Goal: Transaction & Acquisition: Purchase product/service

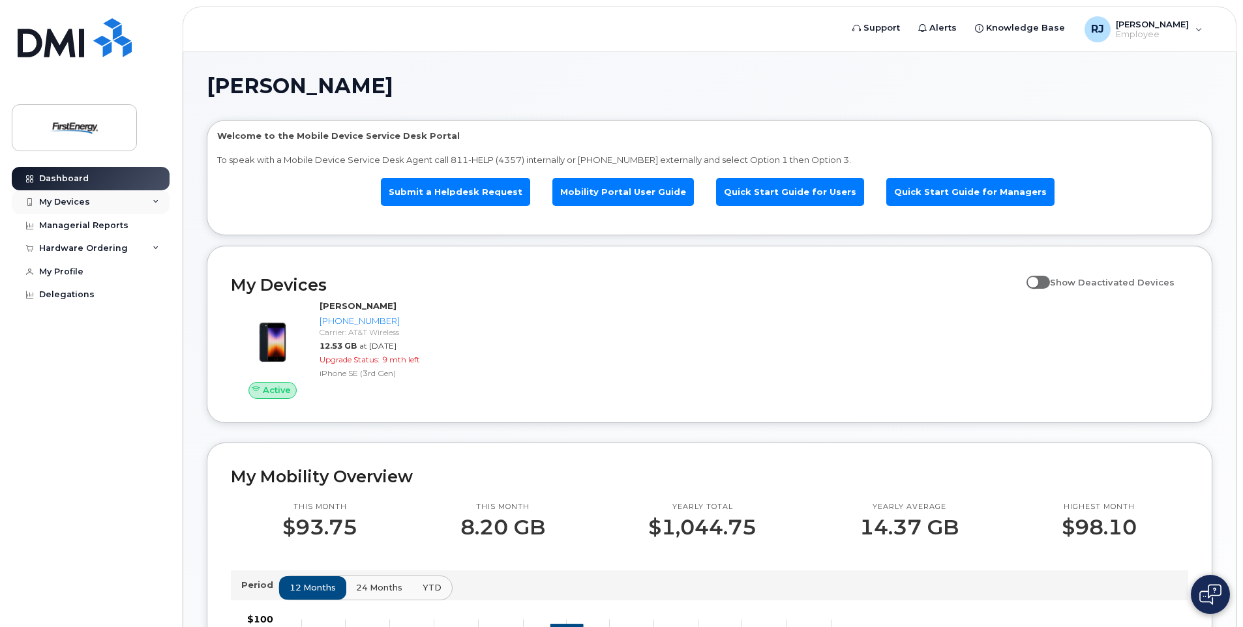
click at [153, 200] on div "My Devices" at bounding box center [91, 201] width 158 height 23
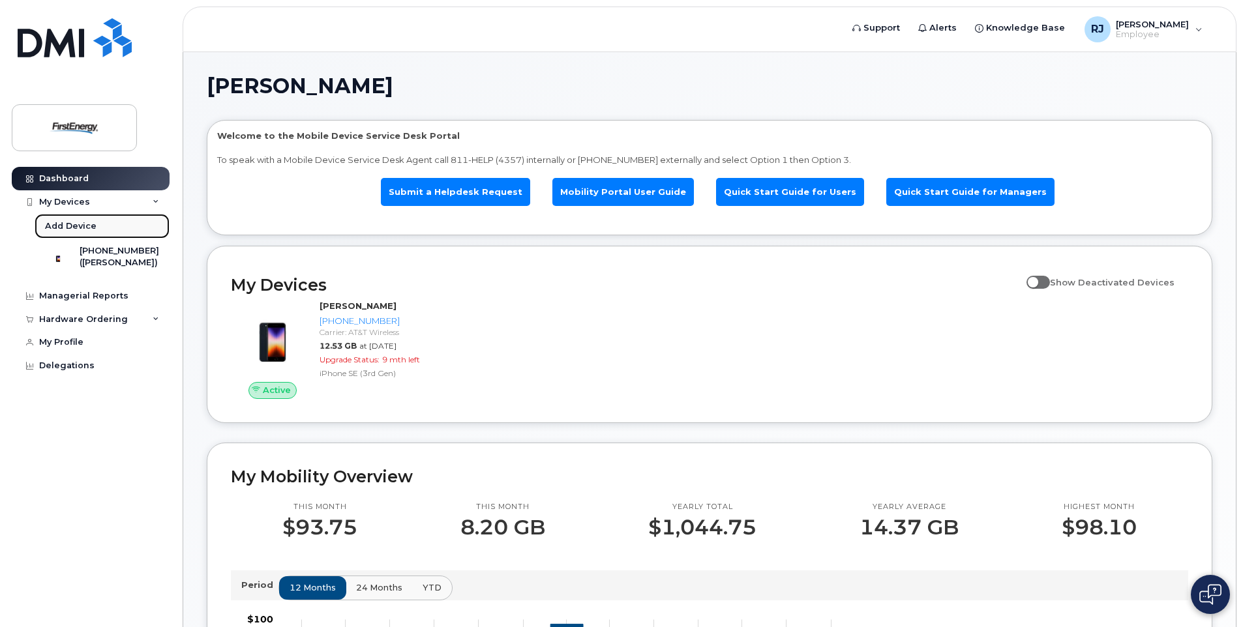
click at [80, 224] on div "Add Device" at bounding box center [71, 226] width 52 height 12
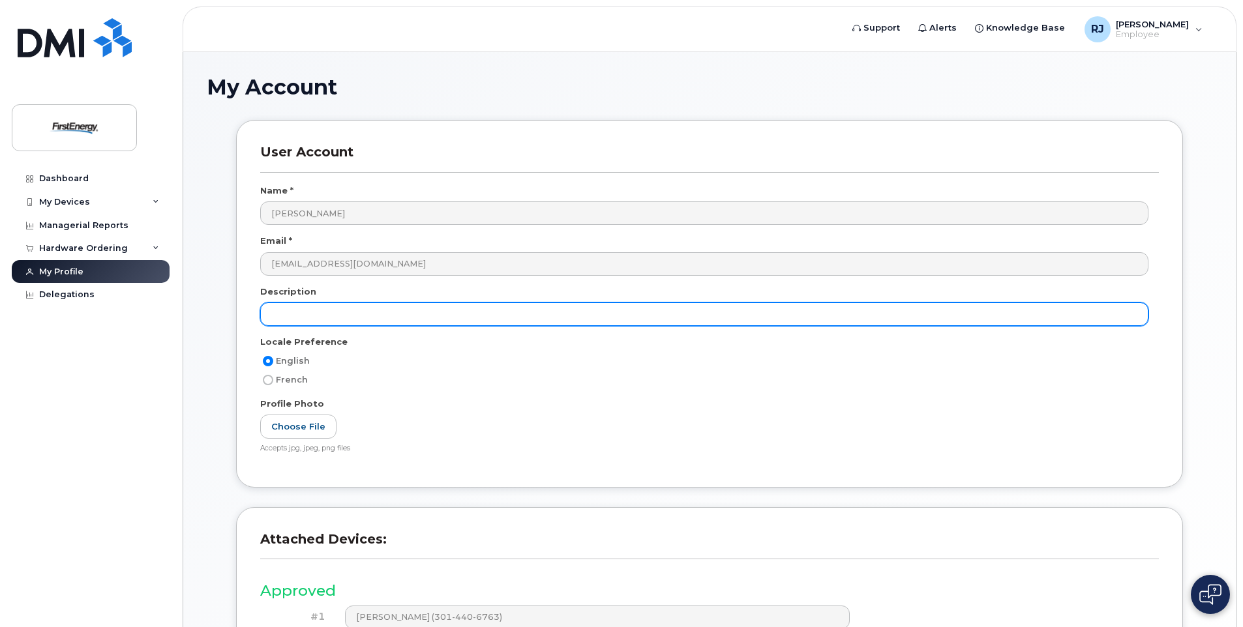
click at [348, 312] on input "text" at bounding box center [704, 314] width 888 height 23
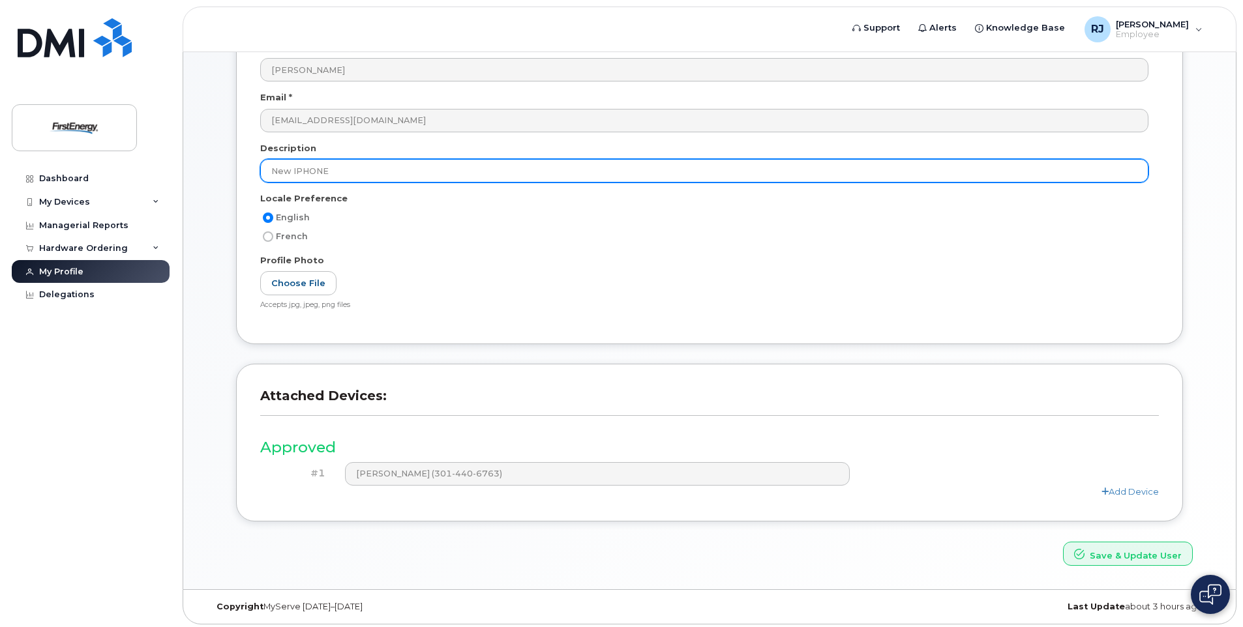
scroll to position [147, 0]
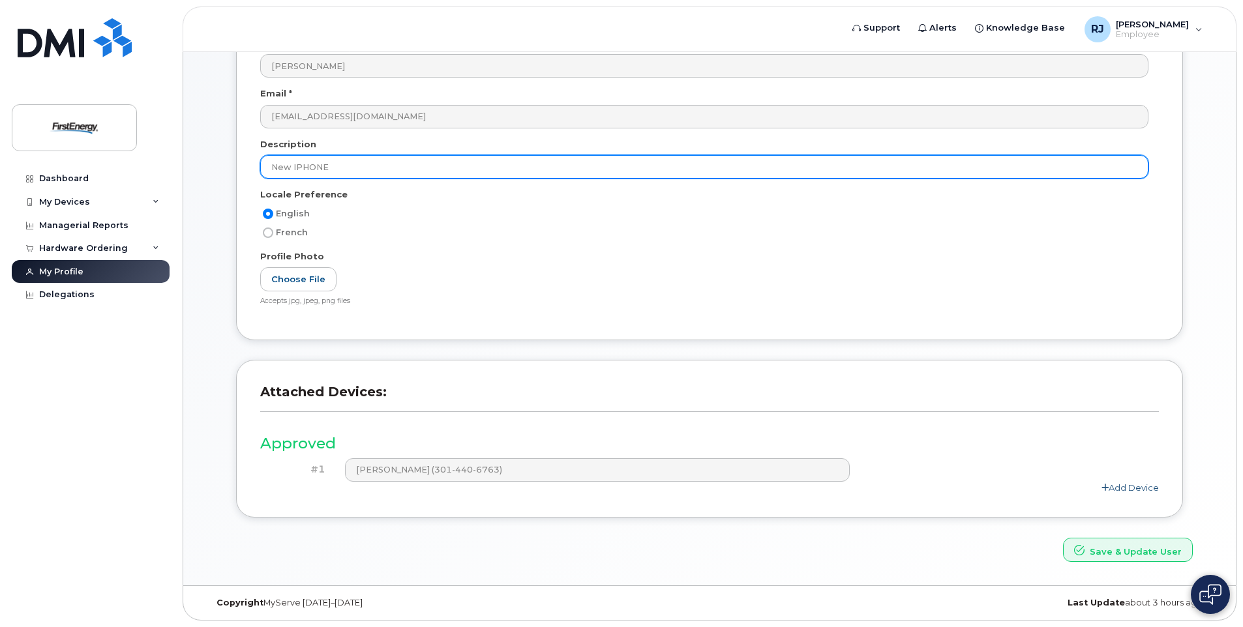
type input "New IPHONE"
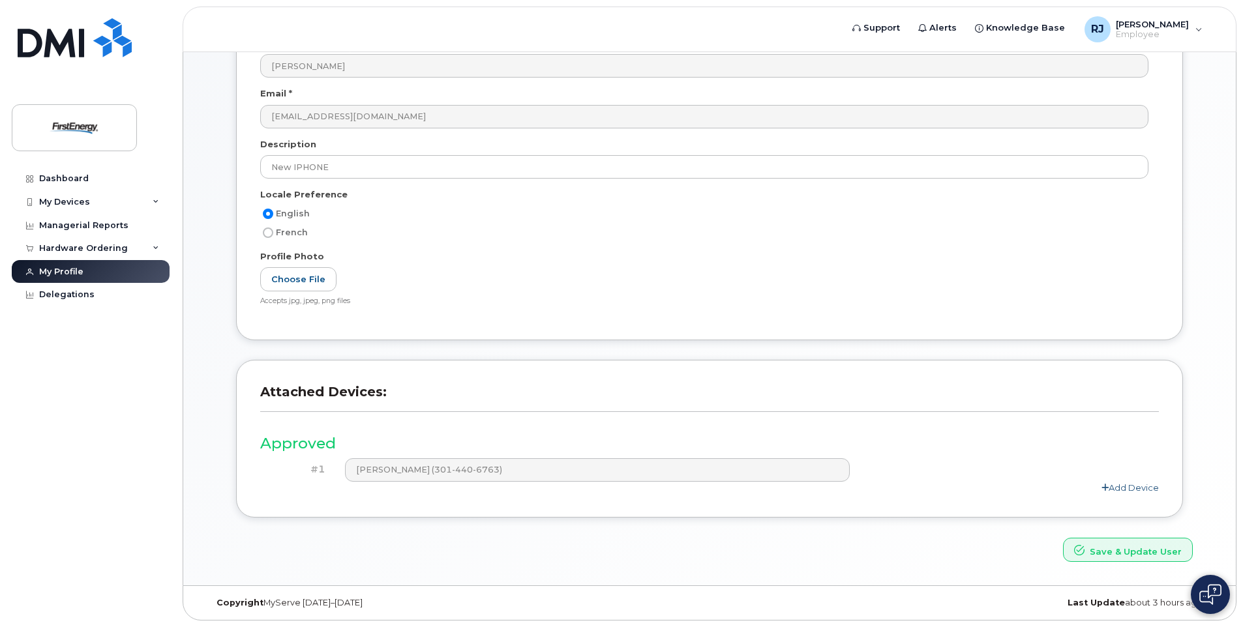
click at [1135, 486] on link "Add Device" at bounding box center [1129, 487] width 57 height 10
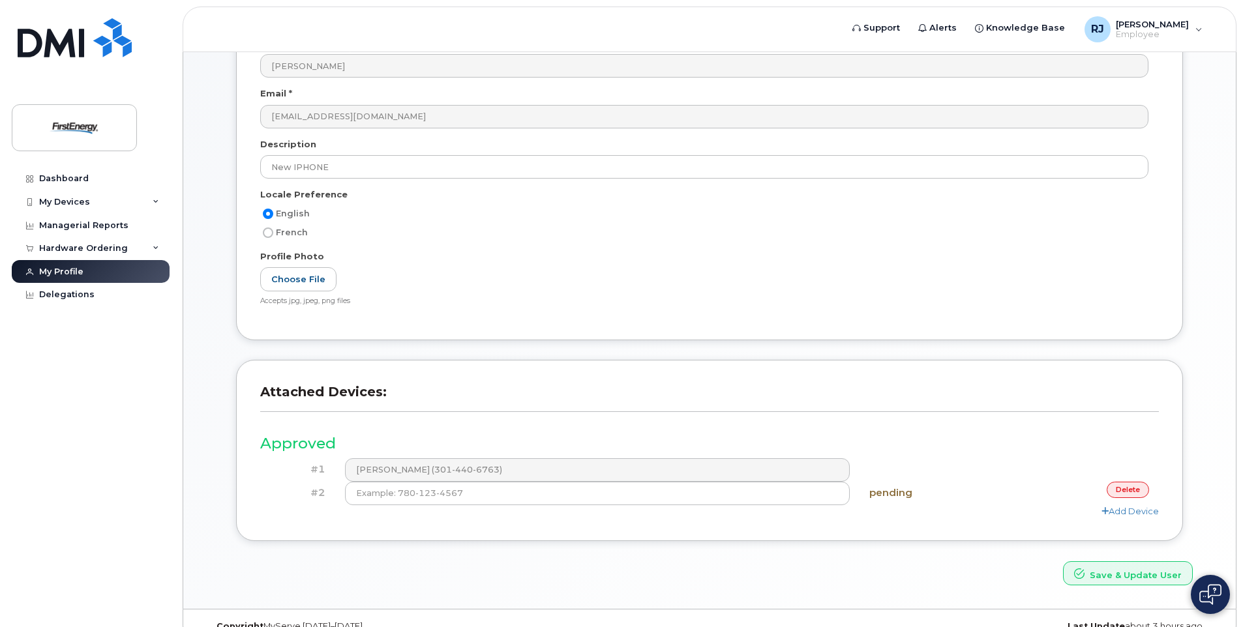
click at [1124, 489] on link "delete" at bounding box center [1127, 490] width 42 height 16
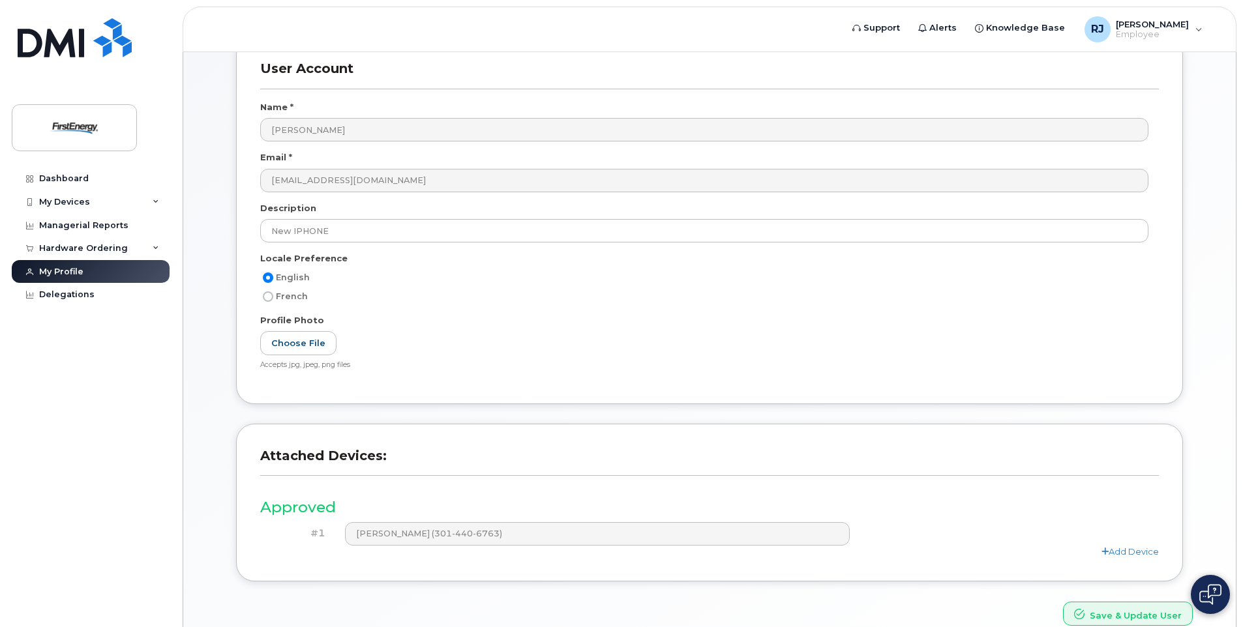
scroll to position [0, 0]
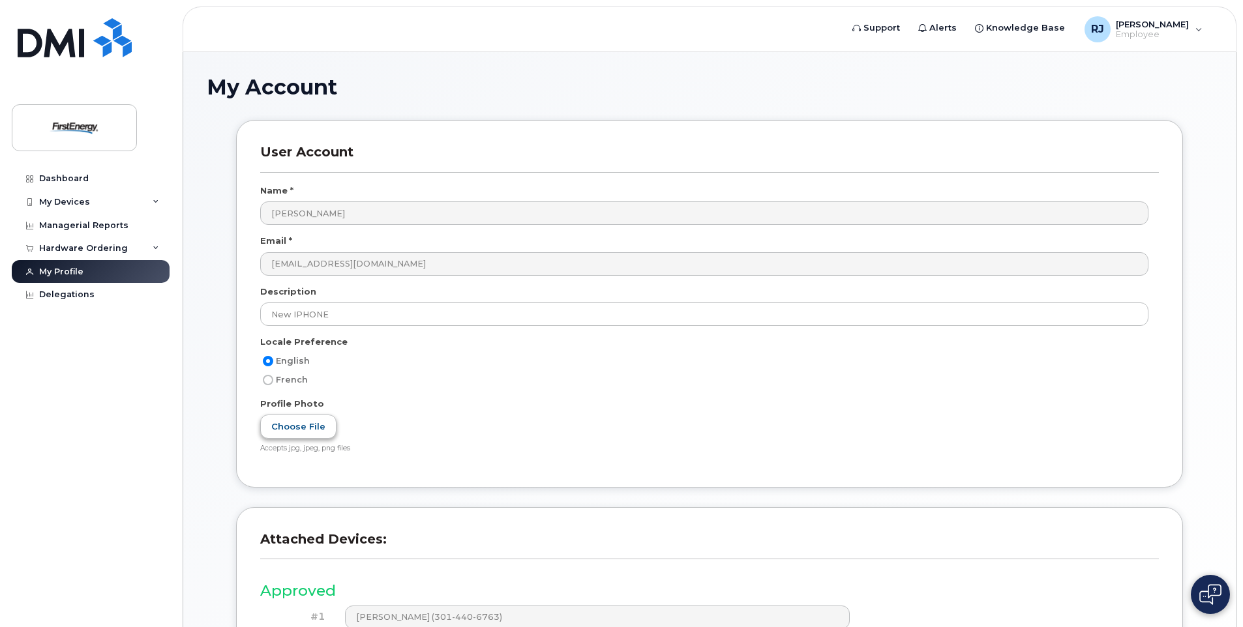
click at [295, 424] on label "Choose File" at bounding box center [298, 427] width 76 height 24
click at [0, 0] on input "Choose File" at bounding box center [0, 0] width 0 height 0
click at [1186, 33] on span "Employee" at bounding box center [1152, 34] width 73 height 10
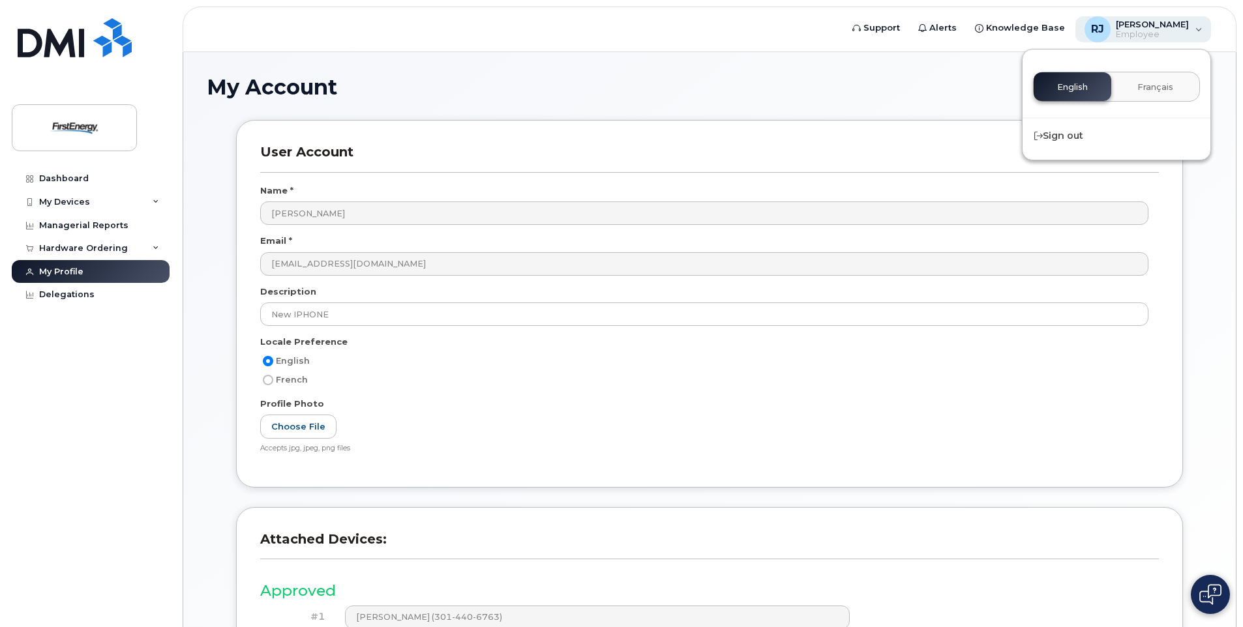
click at [1186, 33] on span "Employee" at bounding box center [1152, 34] width 73 height 10
click at [111, 239] on div "Hardware Ordering" at bounding box center [91, 248] width 158 height 23
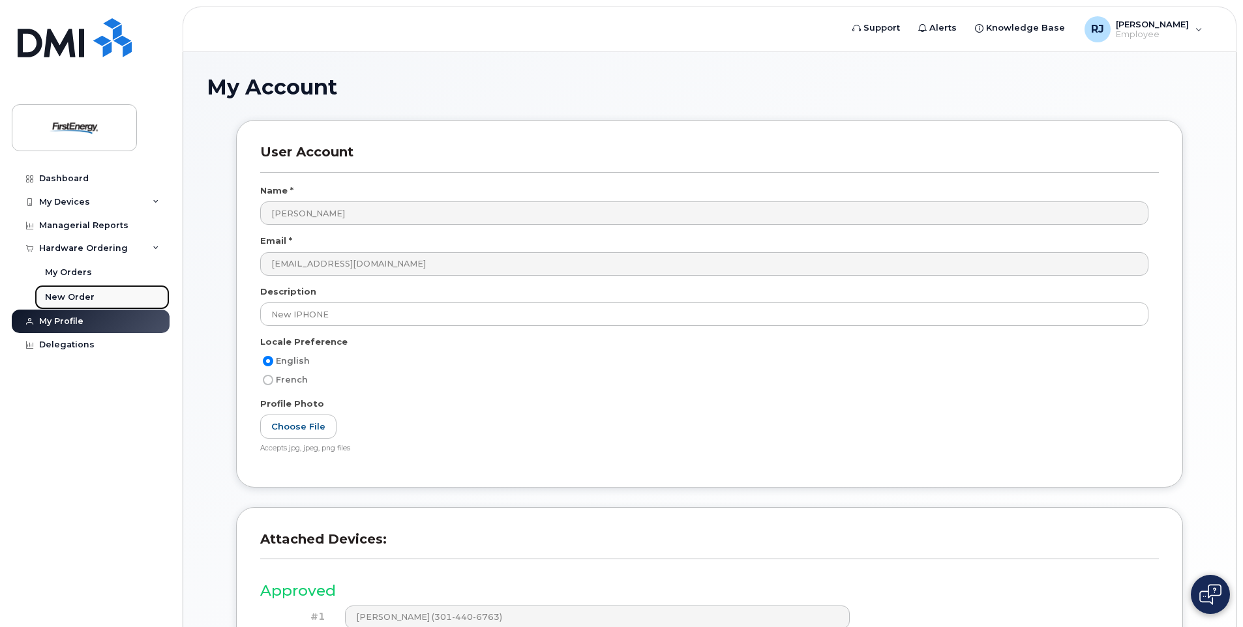
click at [72, 292] on div "New Order" at bounding box center [70, 297] width 50 height 12
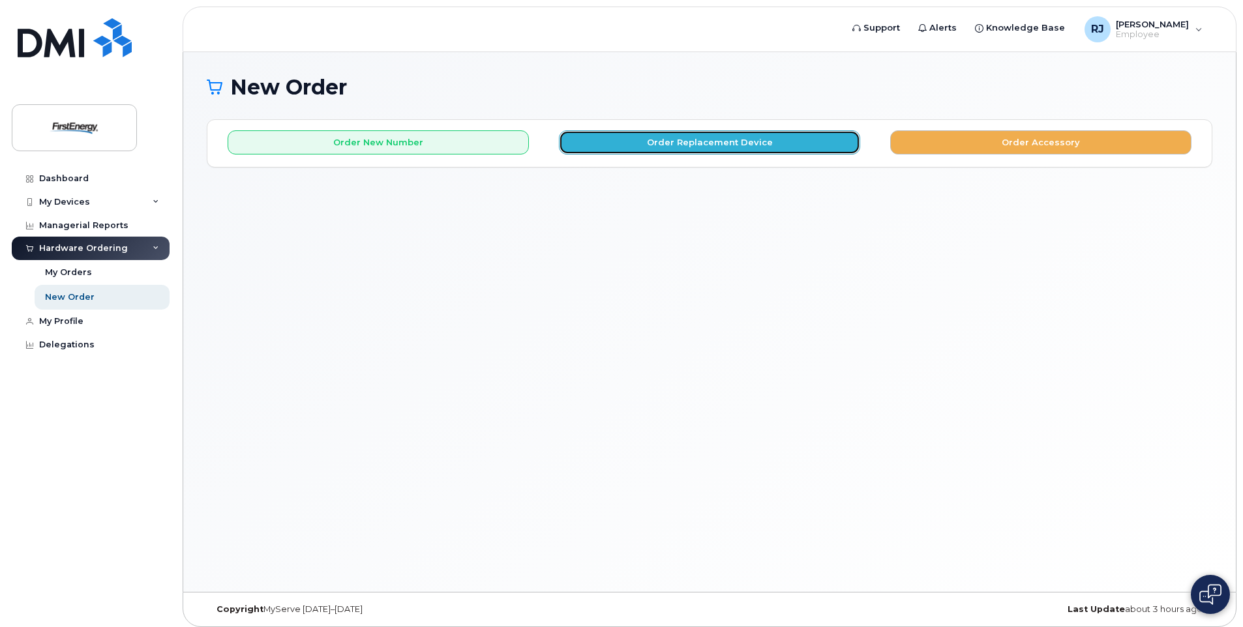
click at [724, 136] on button "Order Replacement Device" at bounding box center [709, 142] width 301 height 24
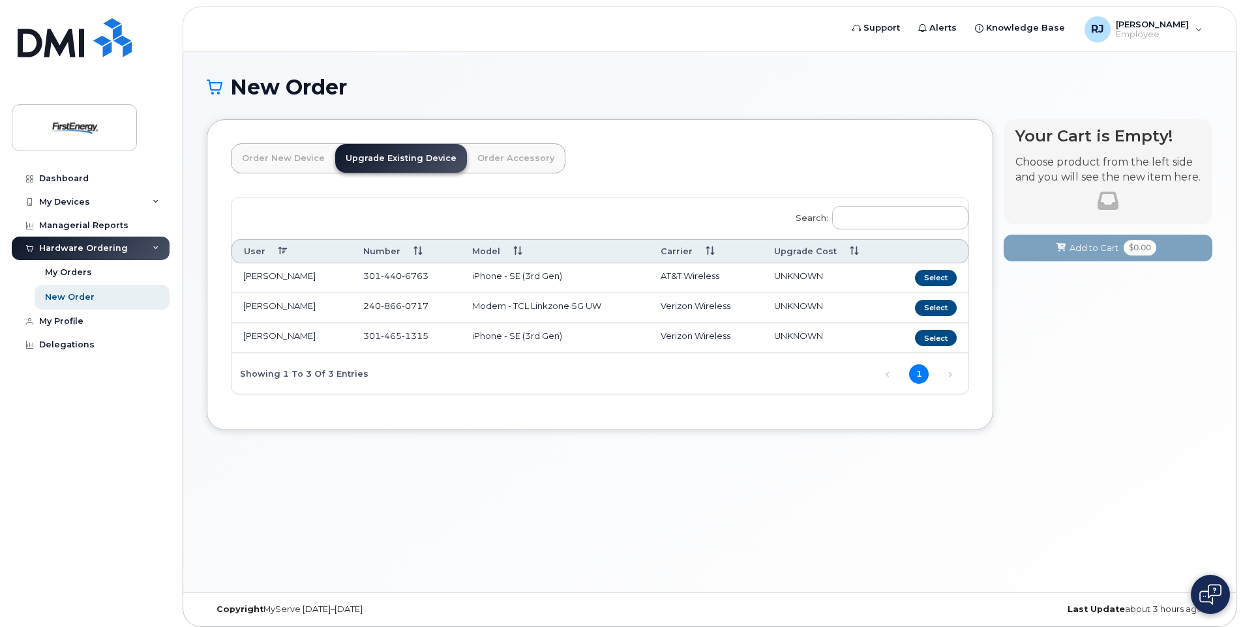
click at [286, 154] on link "Order New Device" at bounding box center [283, 158] width 104 height 29
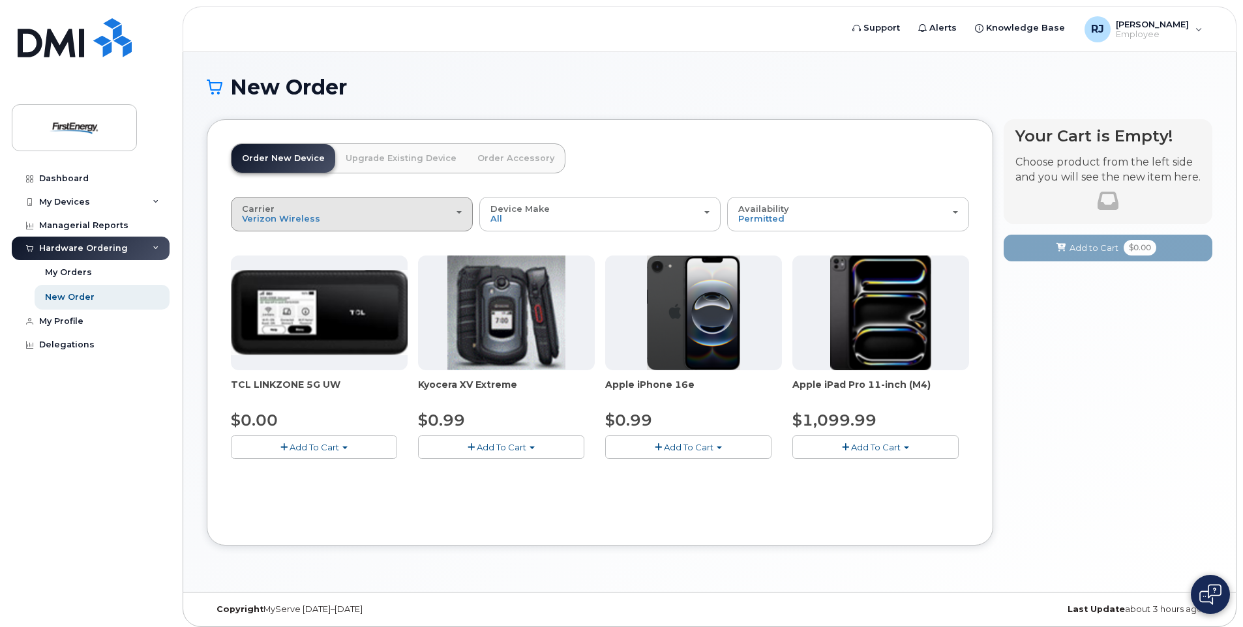
click at [458, 211] on div "Carrier Verizon Wireless AT&T Wireless US Cellular" at bounding box center [352, 214] width 220 height 20
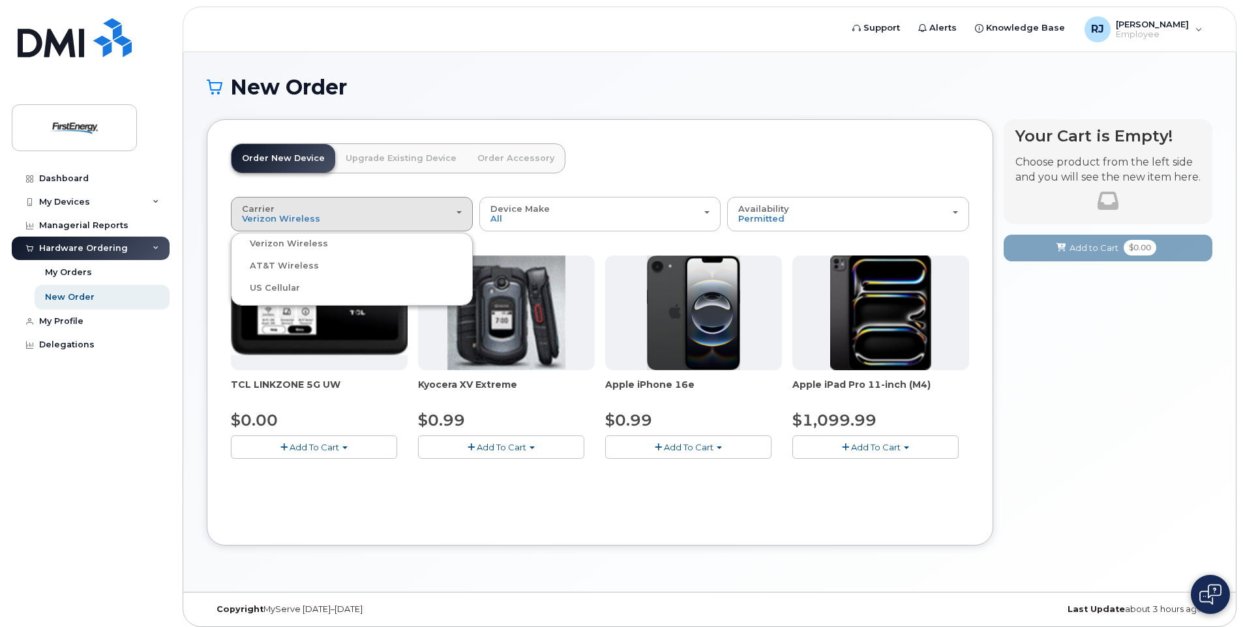
click at [297, 263] on label "AT&T Wireless" at bounding box center [276, 266] width 85 height 16
click at [0, 0] on input "AT&T Wireless" at bounding box center [0, 0] width 0 height 0
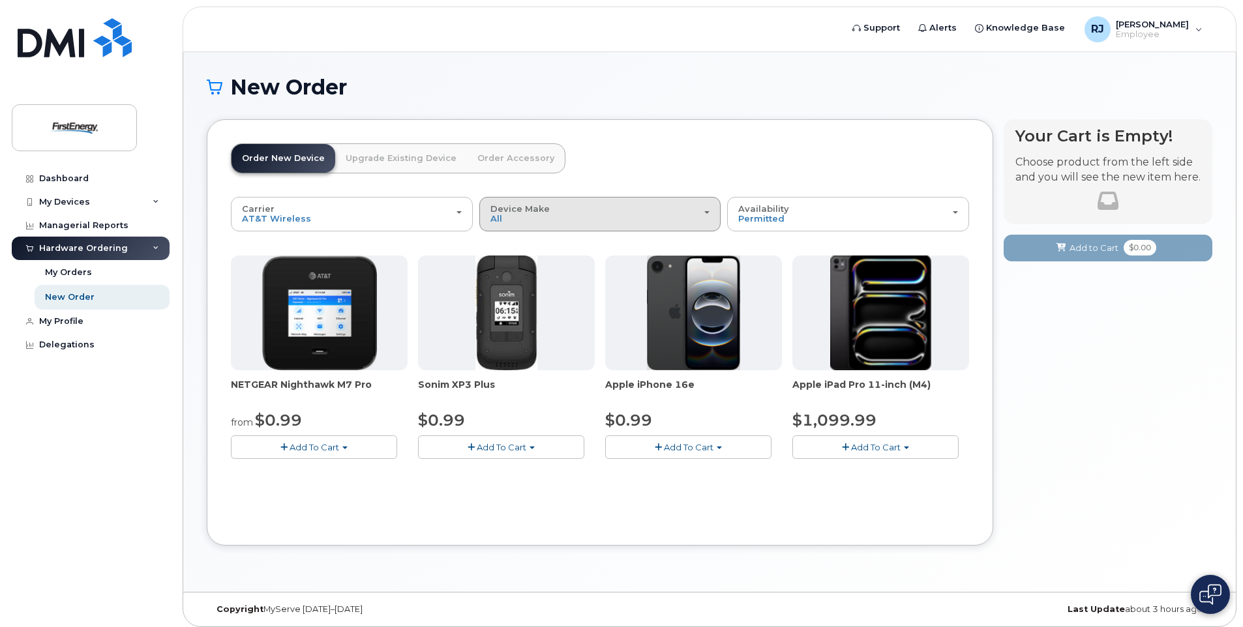
click at [703, 209] on div "Device Make All Cell Phone iPhone Modem Tablet" at bounding box center [600, 214] width 220 height 20
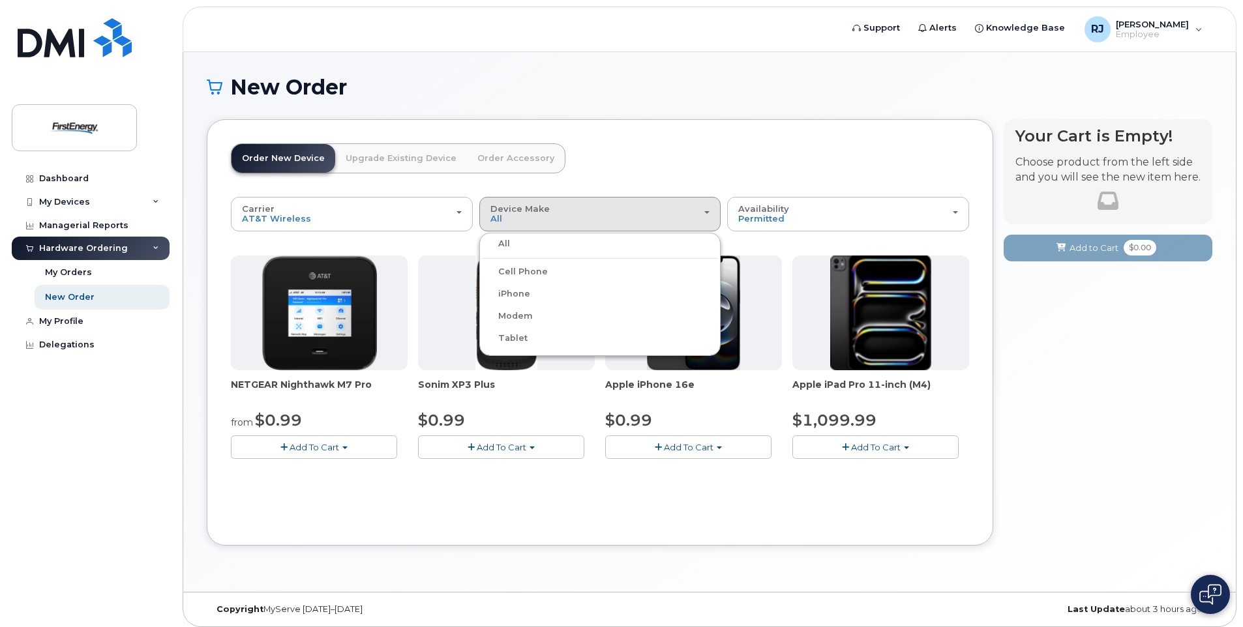
click at [533, 286] on div "iPhone" at bounding box center [599, 294] width 235 height 16
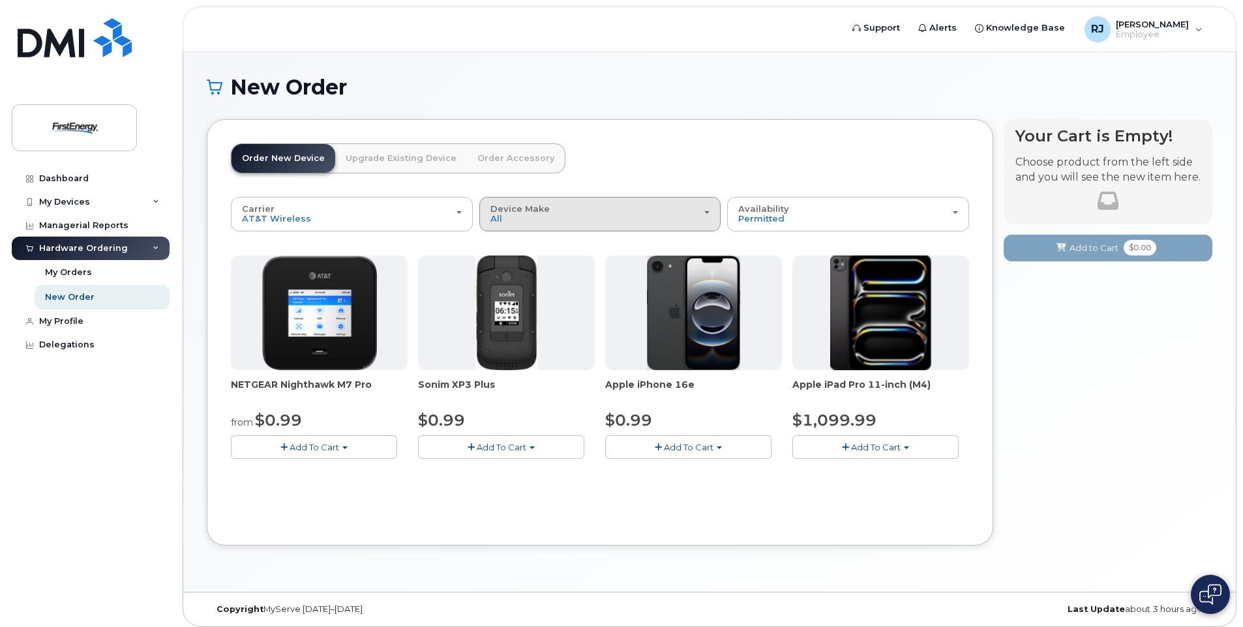
click at [709, 209] on div "Device Make All Cell Phone iPhone Modem Tablet" at bounding box center [600, 214] width 220 height 20
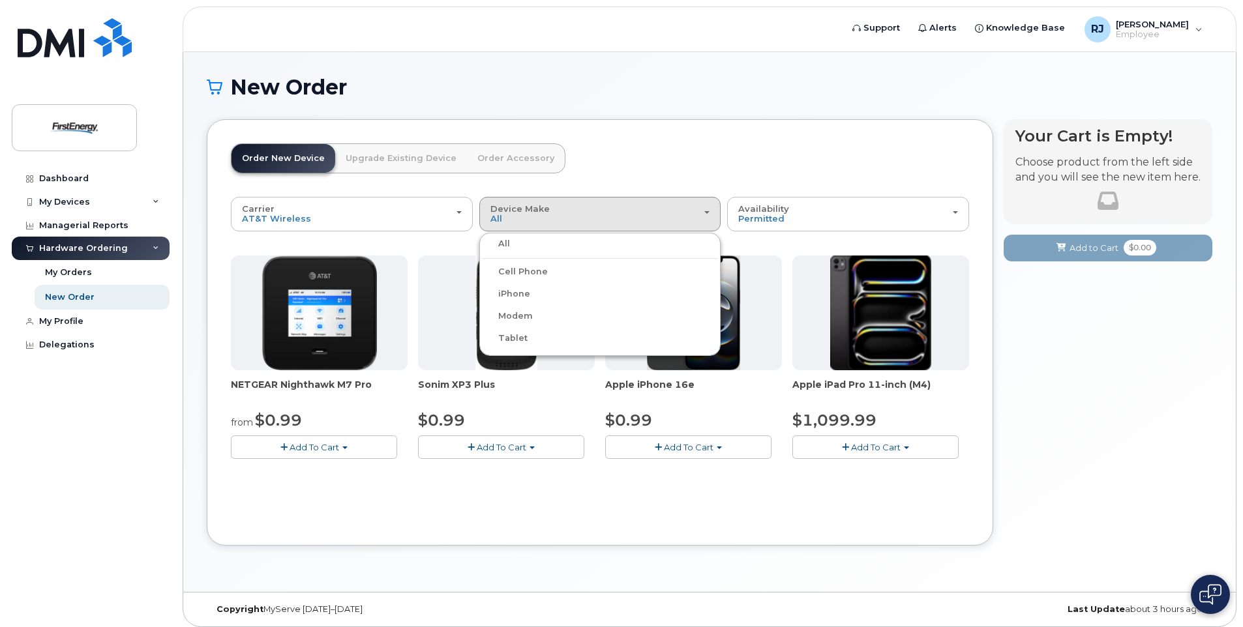
click at [511, 288] on label "iPhone" at bounding box center [506, 294] width 48 height 16
click at [0, 0] on input "iPhone" at bounding box center [0, 0] width 0 height 0
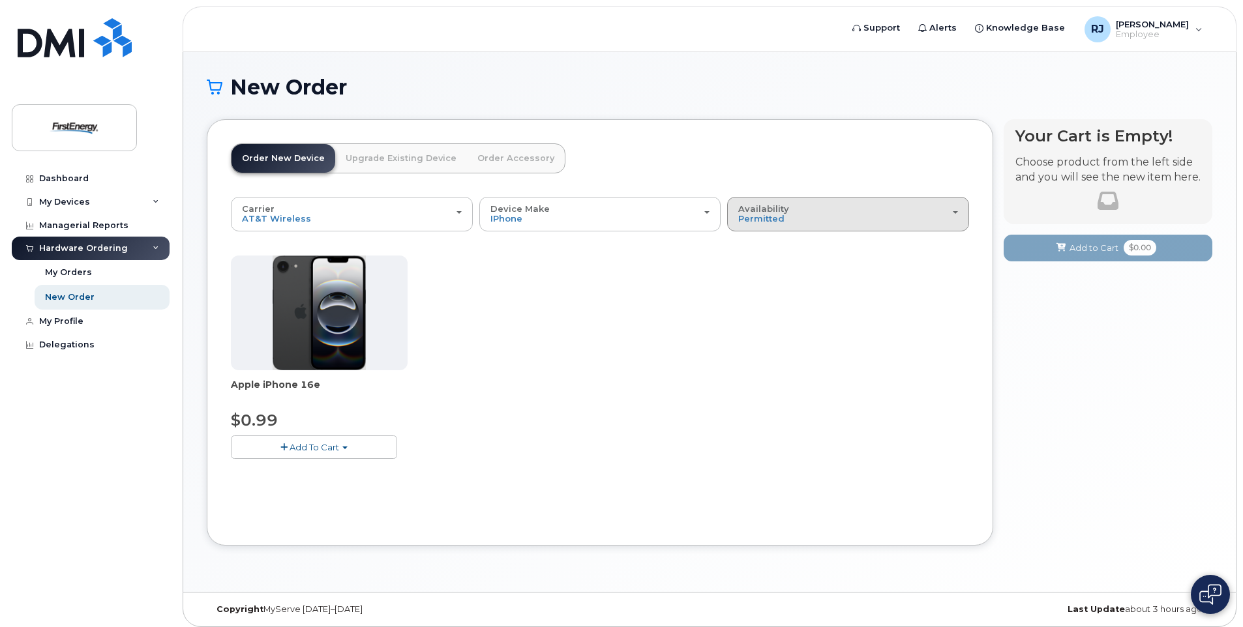
click at [960, 208] on button "Availability Permitted All" at bounding box center [848, 214] width 242 height 34
click at [762, 263] on div "All" at bounding box center [847, 266] width 235 height 16
click at [702, 334] on div "Apple iPhone 16e $0.99 Add To Cart $0.99 - 2 Year Activation" at bounding box center [600, 368] width 738 height 224
click at [323, 444] on span "Add To Cart" at bounding box center [314, 447] width 50 height 10
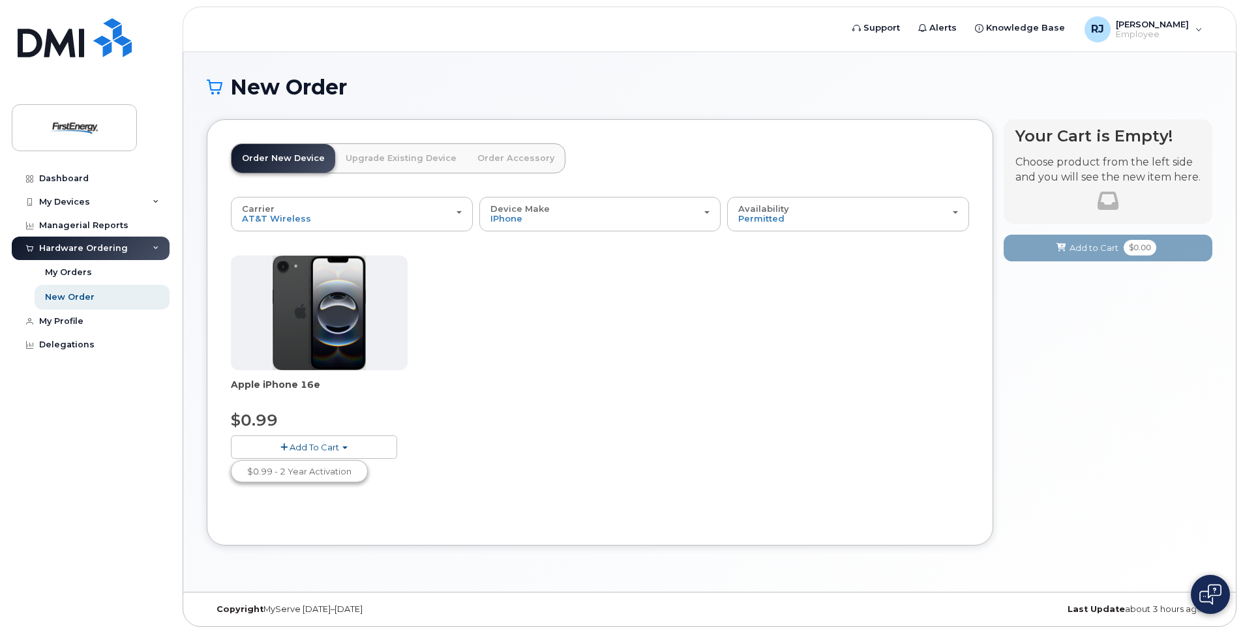
click at [750, 404] on div "Apple iPhone 16e $0.99 Add To Cart $0.99 - 2 Year Activation" at bounding box center [600, 368] width 738 height 224
drag, startPoint x: 286, startPoint y: 441, endPoint x: 293, endPoint y: 447, distance: 9.7
click at [286, 441] on button "Add To Cart" at bounding box center [314, 447] width 166 height 23
click at [317, 442] on span "Add To Cart" at bounding box center [314, 447] width 50 height 10
click at [282, 444] on span "button" at bounding box center [283, 447] width 7 height 8
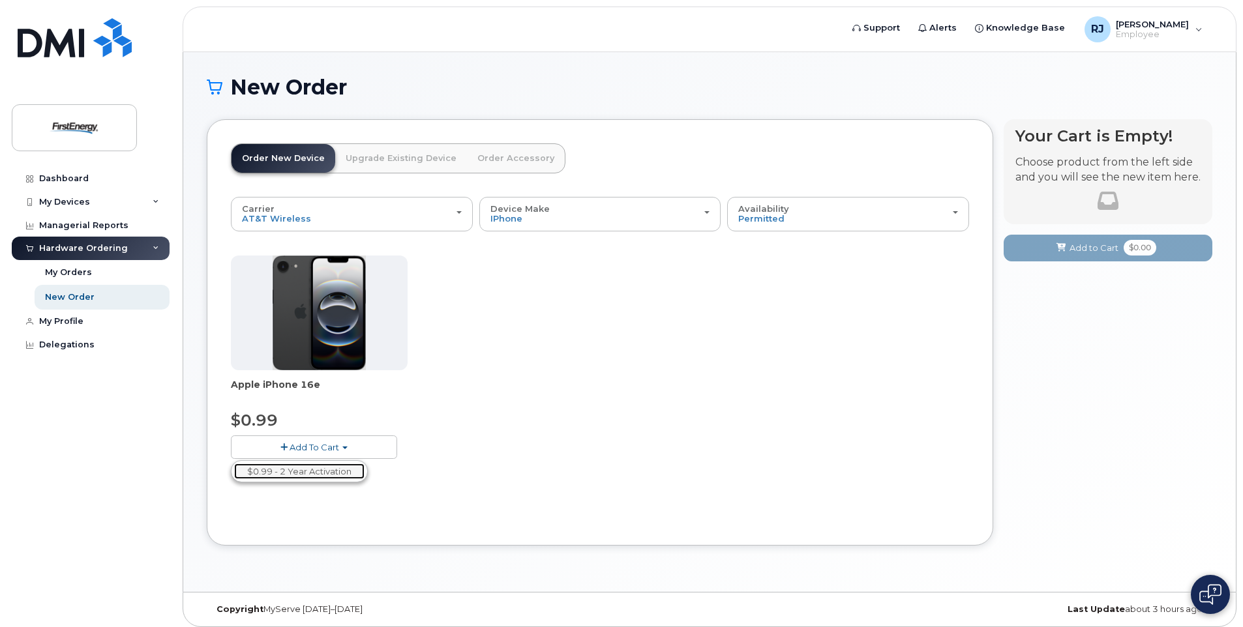
click at [283, 470] on link "$0.99 - 2 Year Activation" at bounding box center [299, 472] width 130 height 16
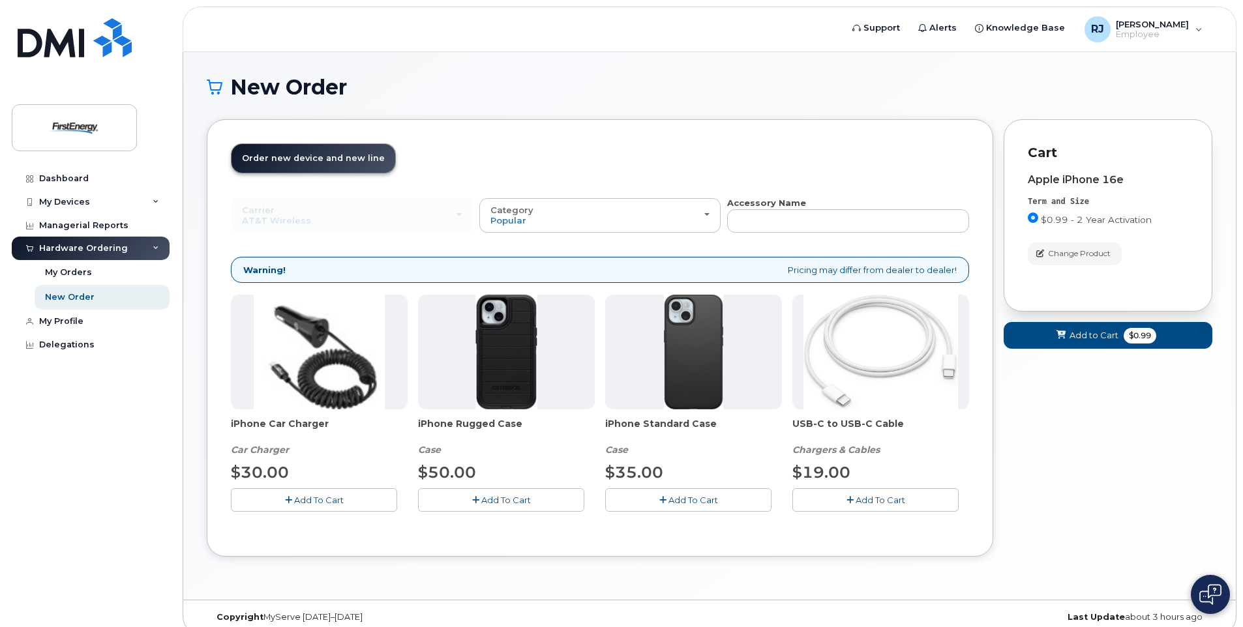
click at [677, 498] on span "Add To Cart" at bounding box center [693, 500] width 50 height 10
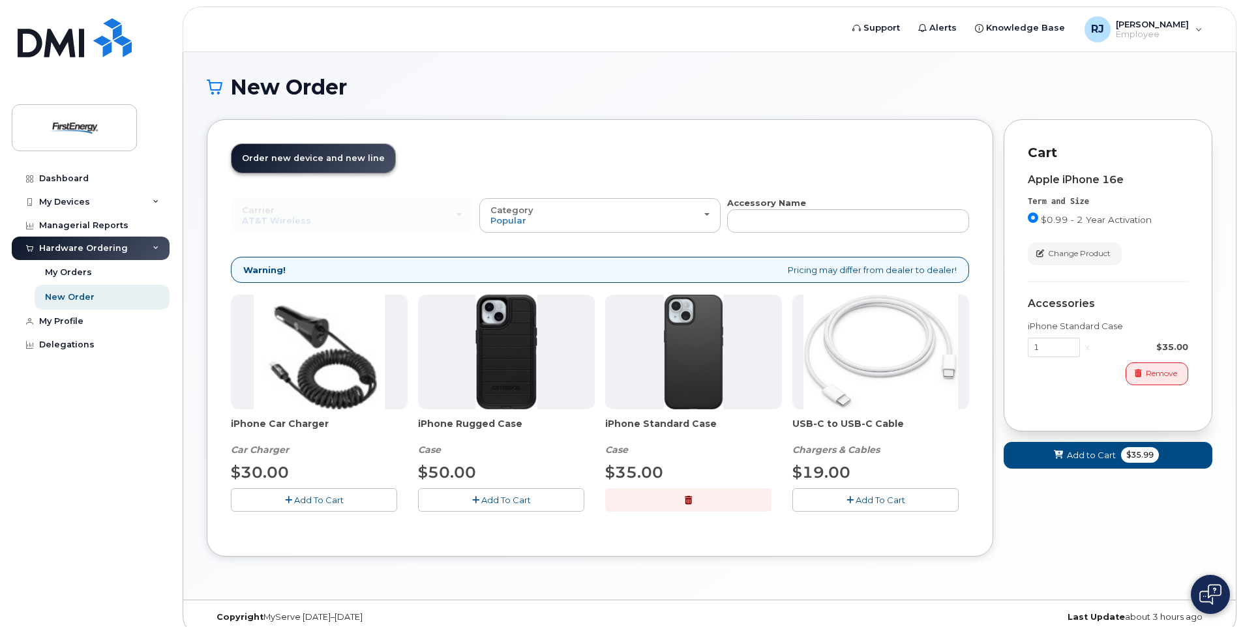
click at [857, 491] on button "Add To Cart" at bounding box center [875, 499] width 166 height 23
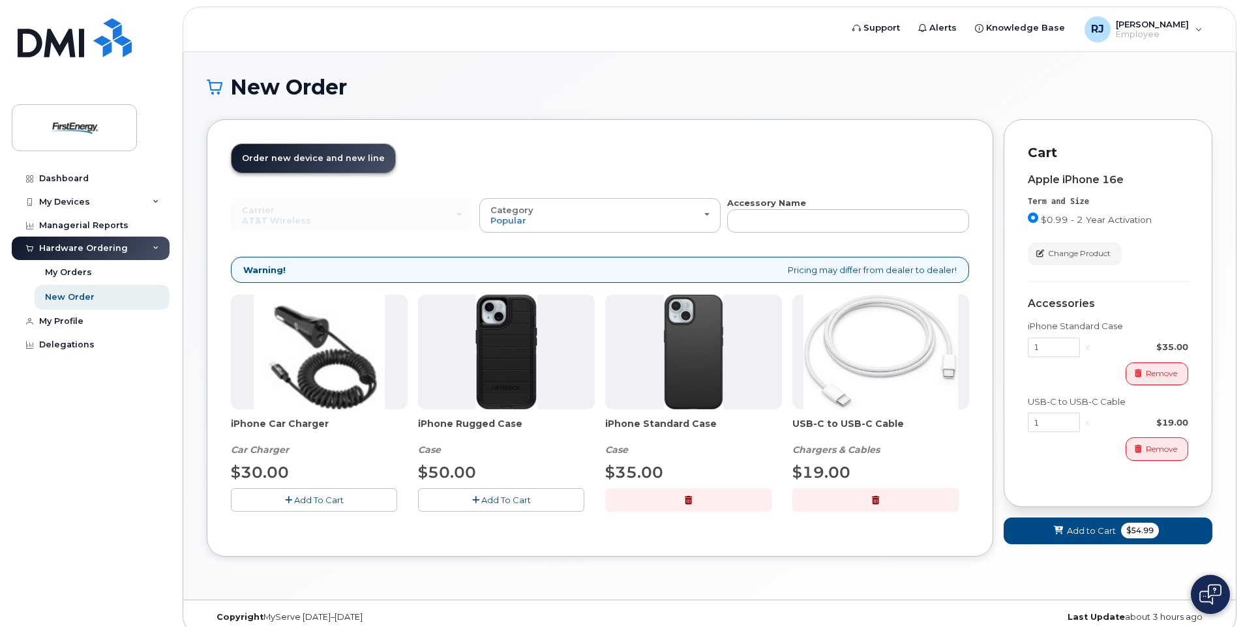
scroll to position [14, 0]
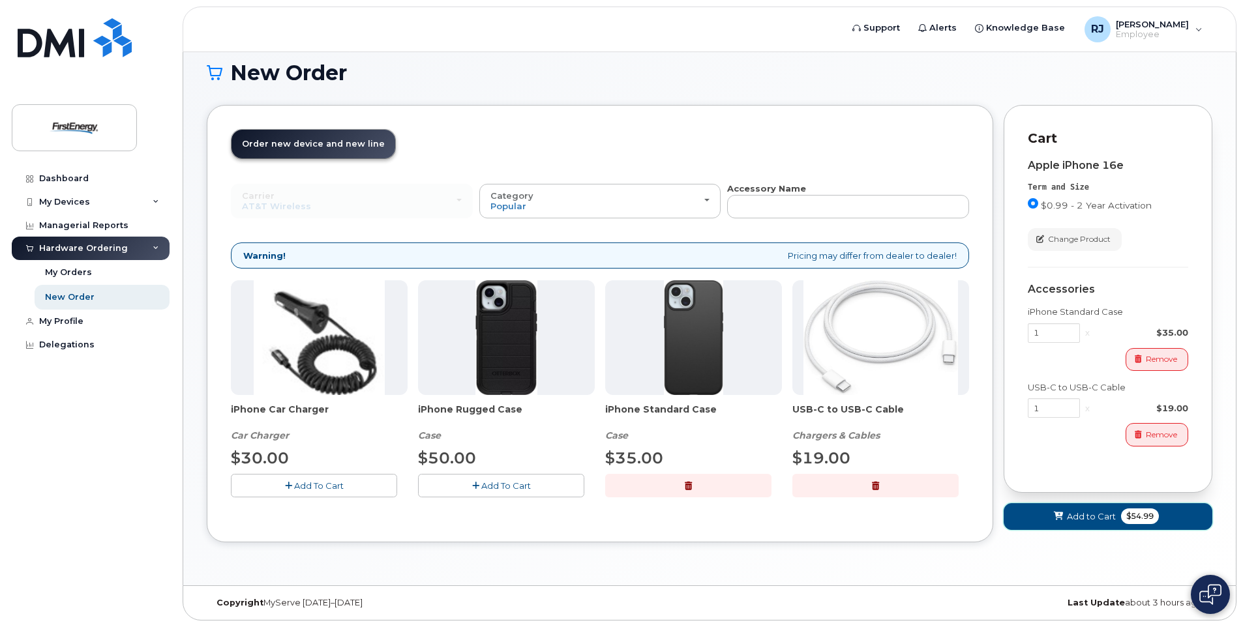
click at [1084, 515] on span "Add to Cart" at bounding box center [1091, 517] width 49 height 12
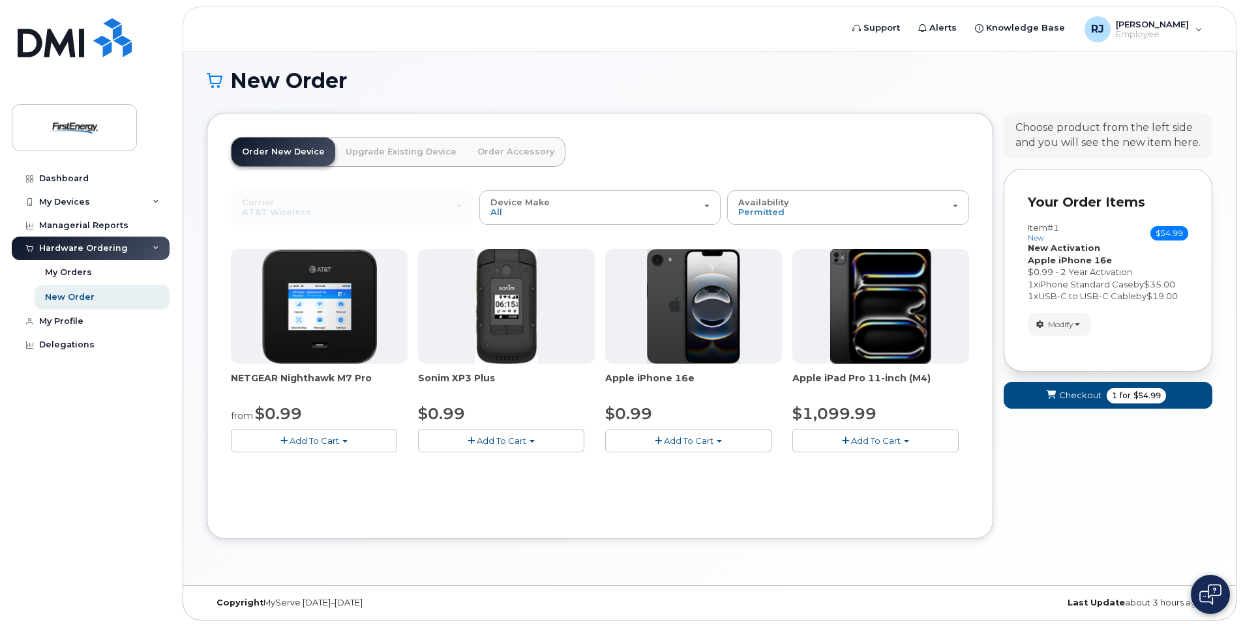
scroll to position [7, 0]
click at [1076, 324] on span "button" at bounding box center [1076, 324] width 5 height 3
click at [1071, 466] on div "Your Cart is Empty! Choose product from the left side and you will see the new …" at bounding box center [1107, 336] width 209 height 446
click at [1070, 394] on span "Checkout" at bounding box center [1080, 395] width 42 height 12
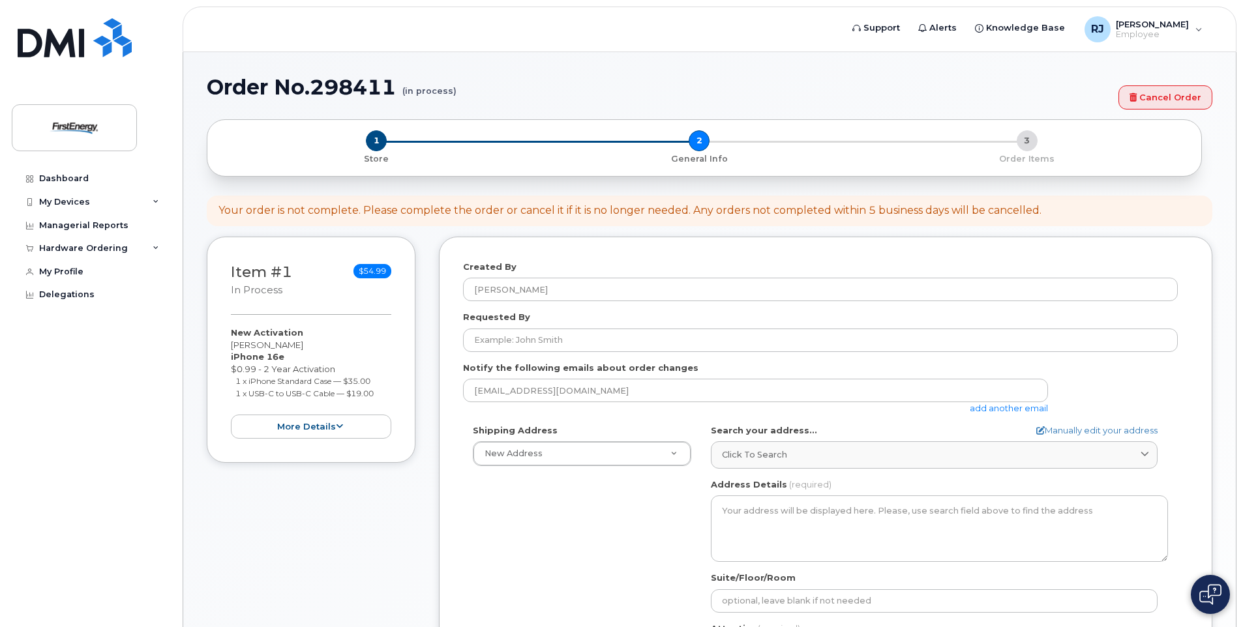
select select
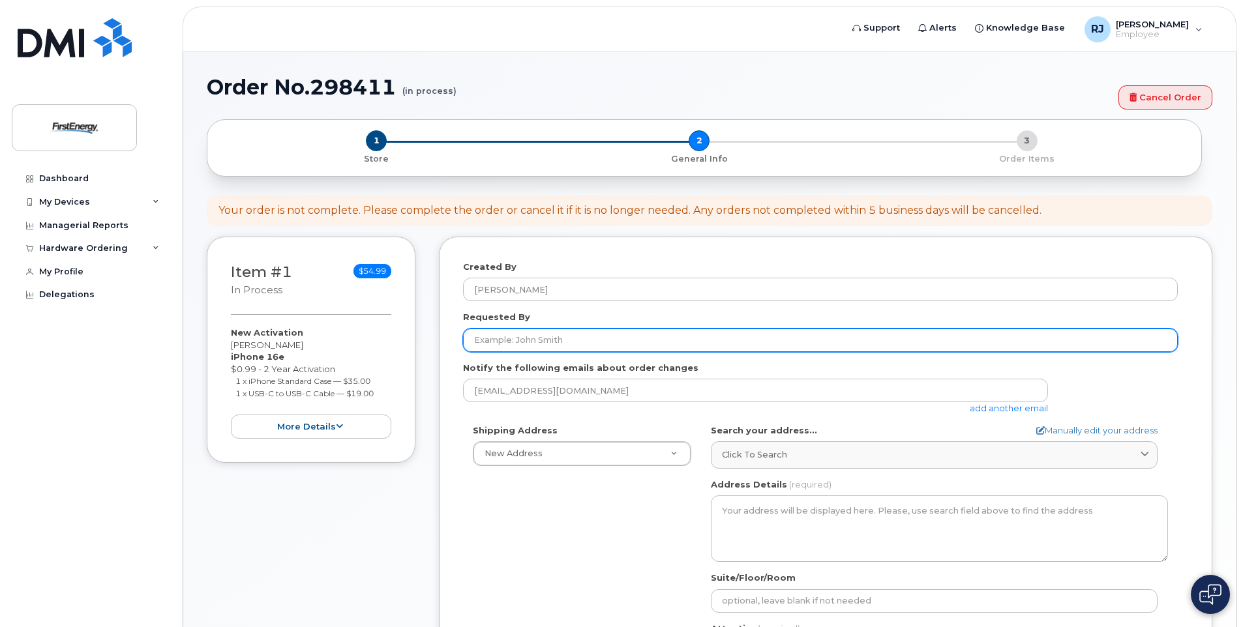
click at [516, 338] on input "Requested By" at bounding box center [820, 340] width 715 height 23
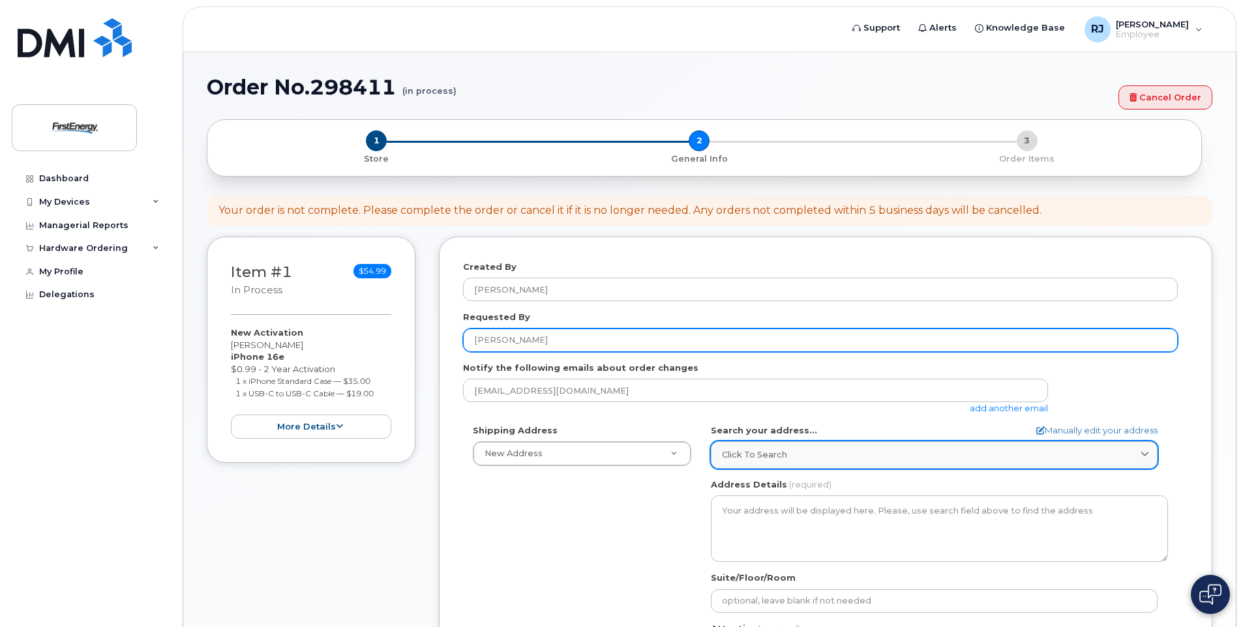
type input "[PERSON_NAME]"
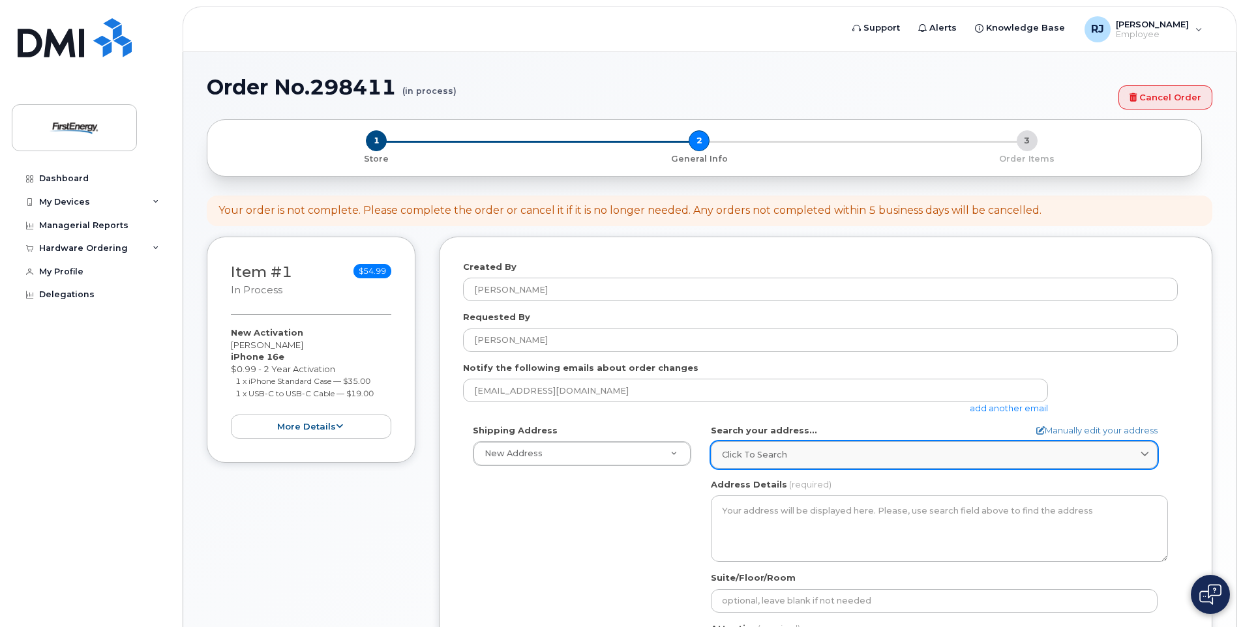
click at [1144, 452] on icon at bounding box center [1144, 455] width 8 height 8
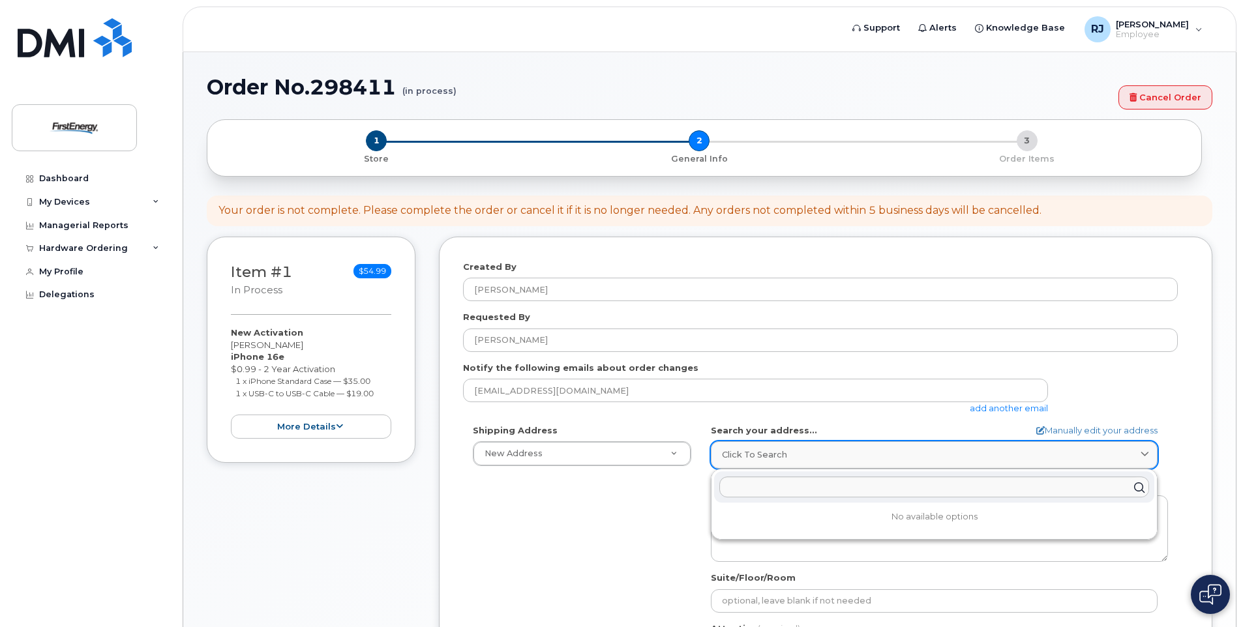
click at [1143, 452] on icon at bounding box center [1144, 455] width 8 height 8
click at [761, 480] on input "text" at bounding box center [934, 487] width 430 height 21
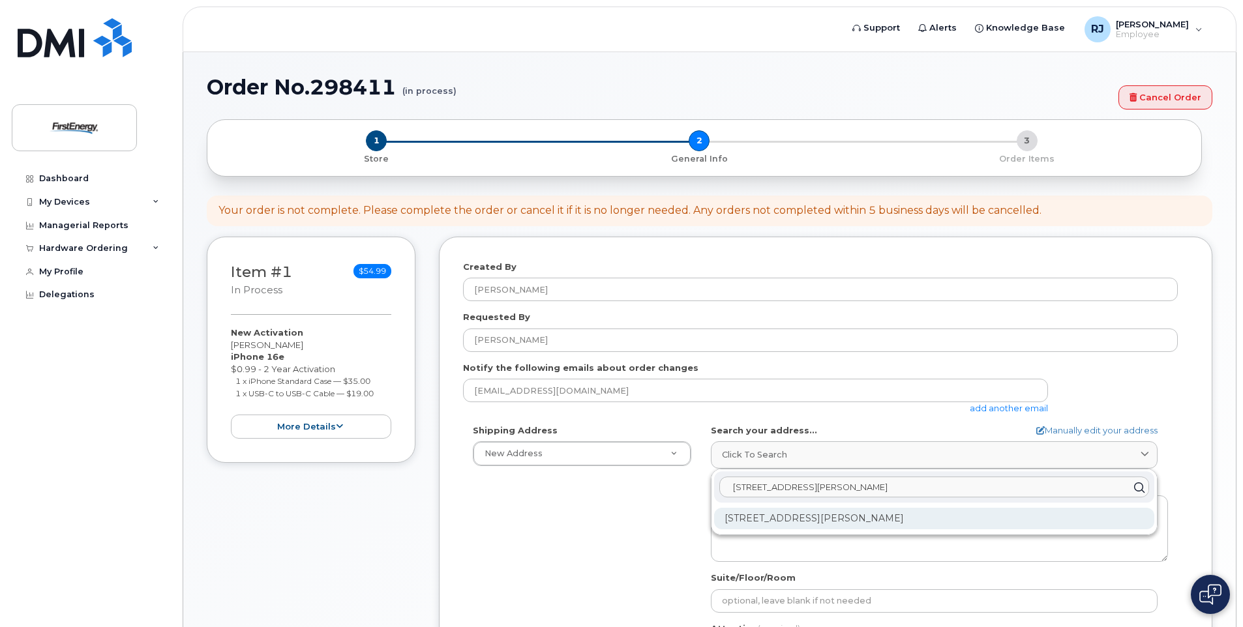
type input "10802 Bower AVe"
click at [789, 514] on div "10802 Bower Ave Williamsport MD 21795-3016" at bounding box center [934, 519] width 440 height 22
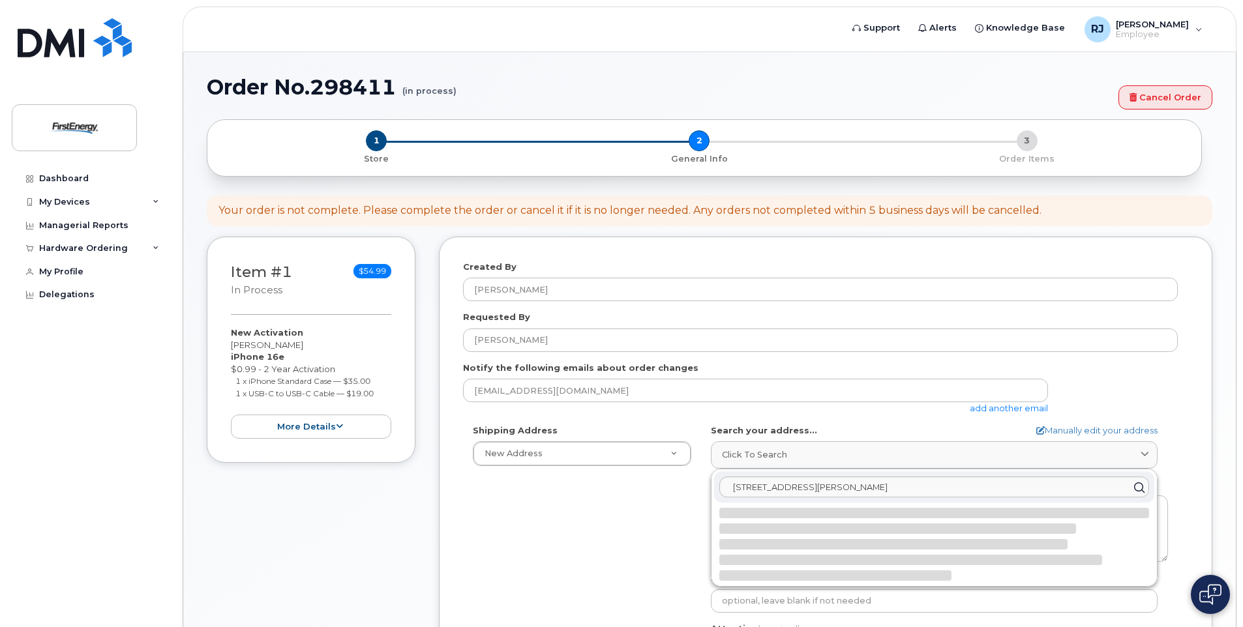
select select
type textarea "10802 Bower Ave WILLIAMSPORT MD 21795-3016 UNITED STATES"
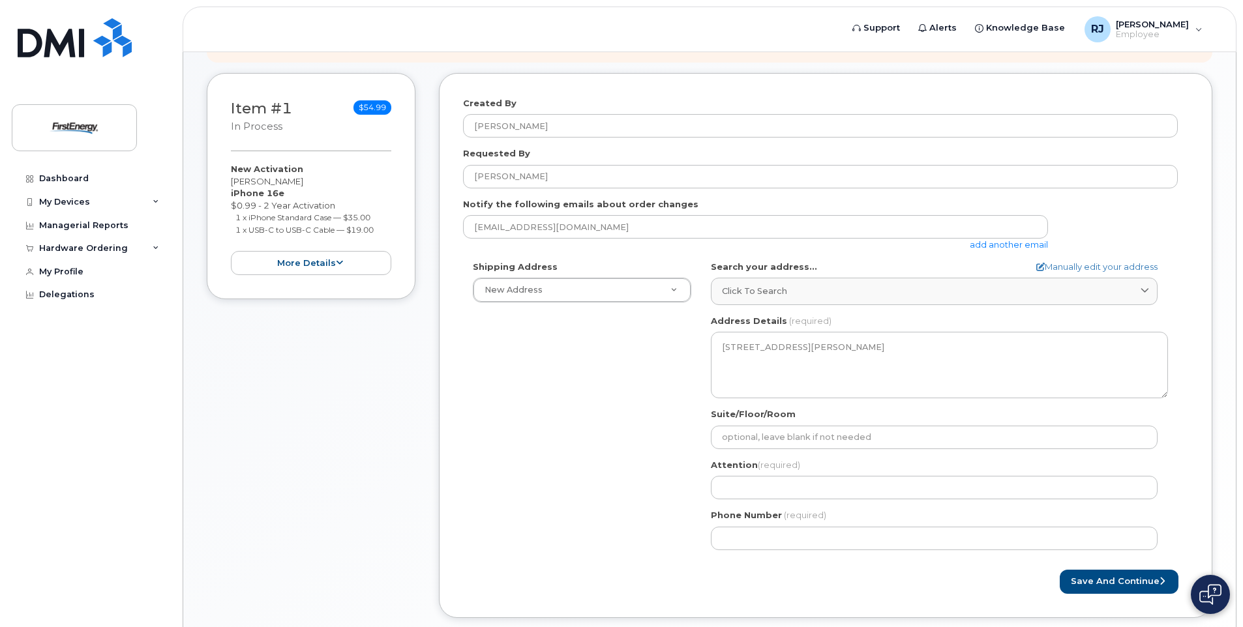
scroll to position [196, 0]
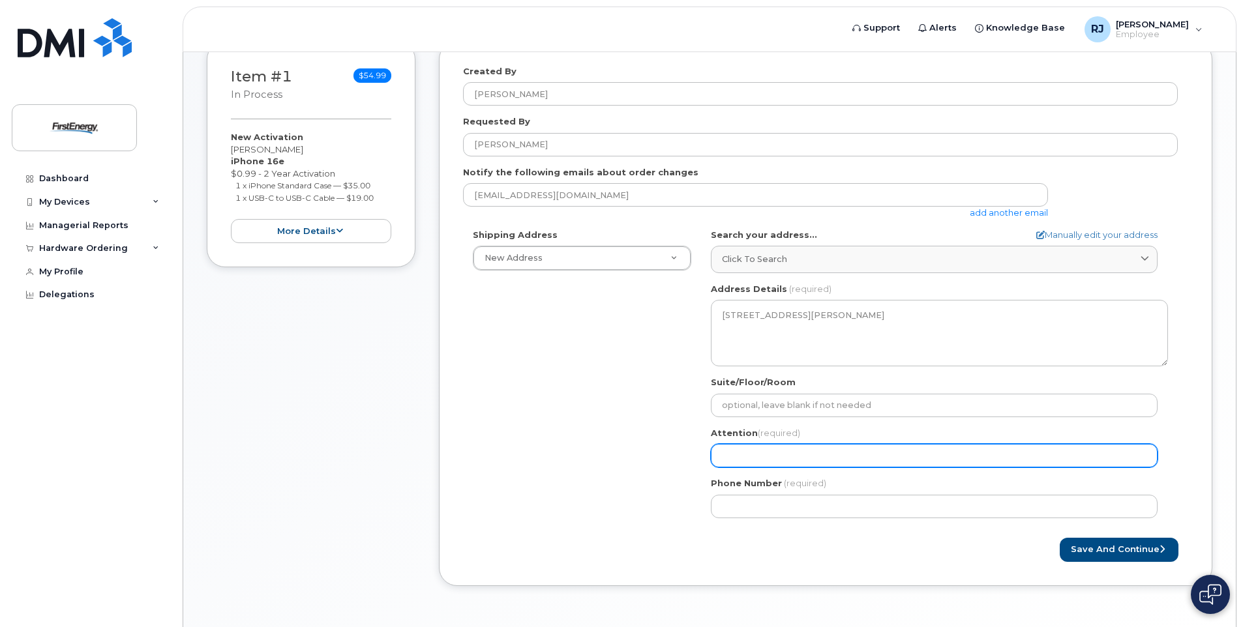
click at [755, 452] on input "Attention (required)" at bounding box center [934, 455] width 447 height 23
select select
type input "E"
select select
type input "Ed"
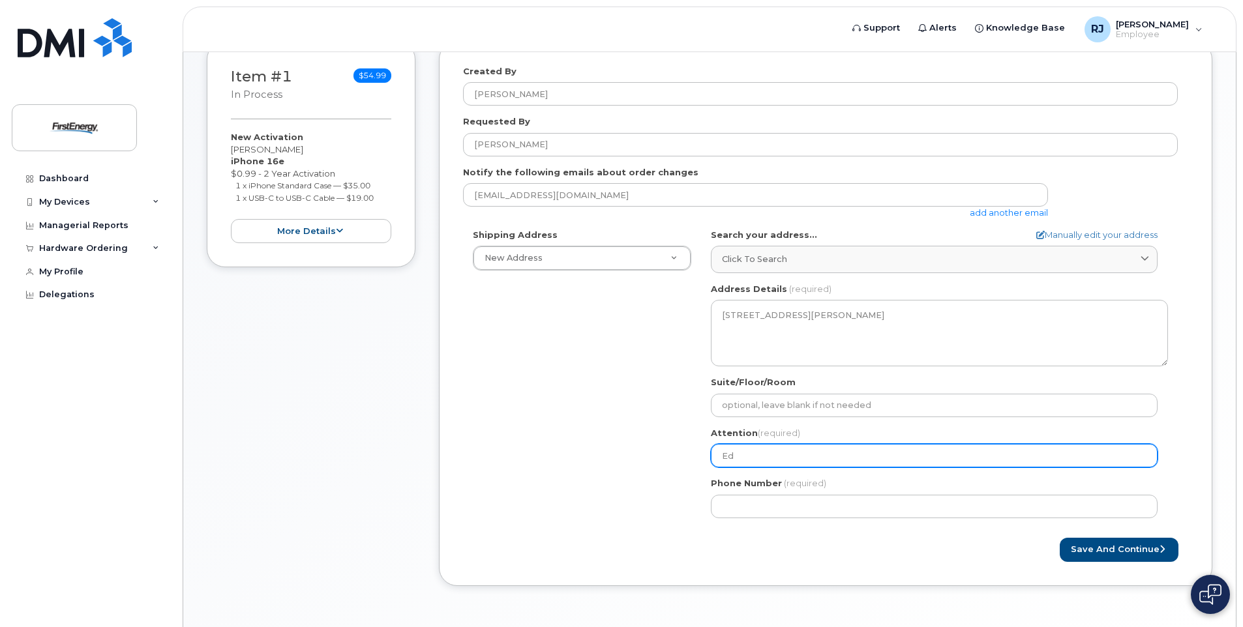
select select
type input "Ed E"
select select
type input "Ed Ea"
select select
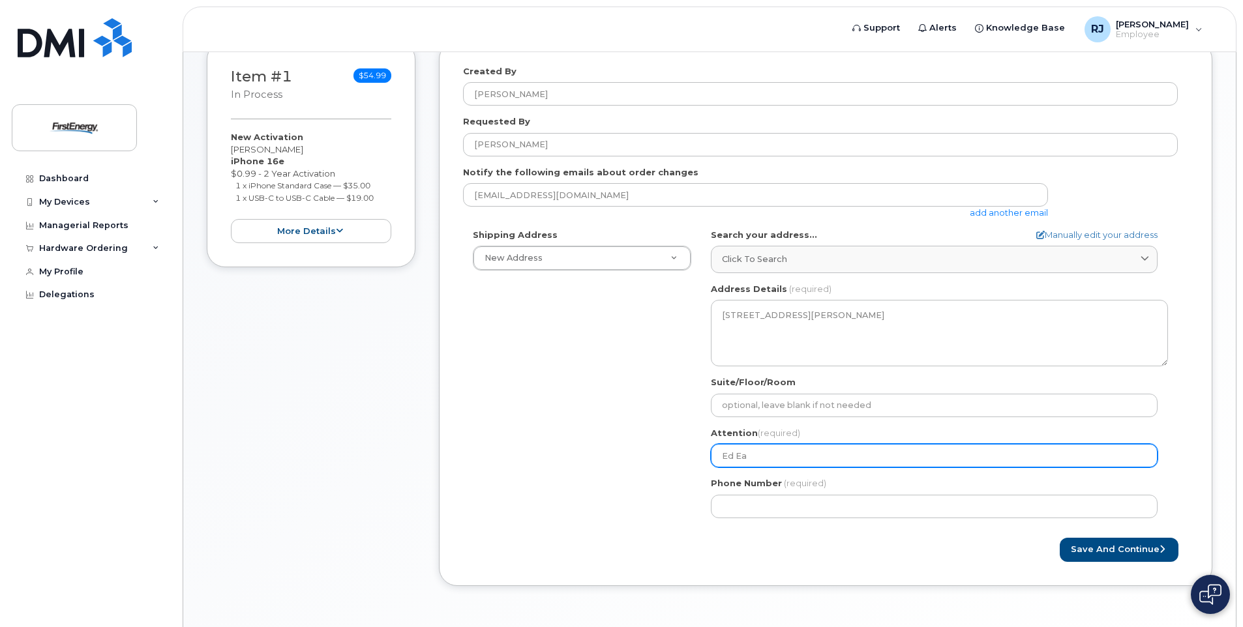
type input "Ed Eai"
select select
type input "Ed Eaid"
select select
type input "Ed Eaidt"
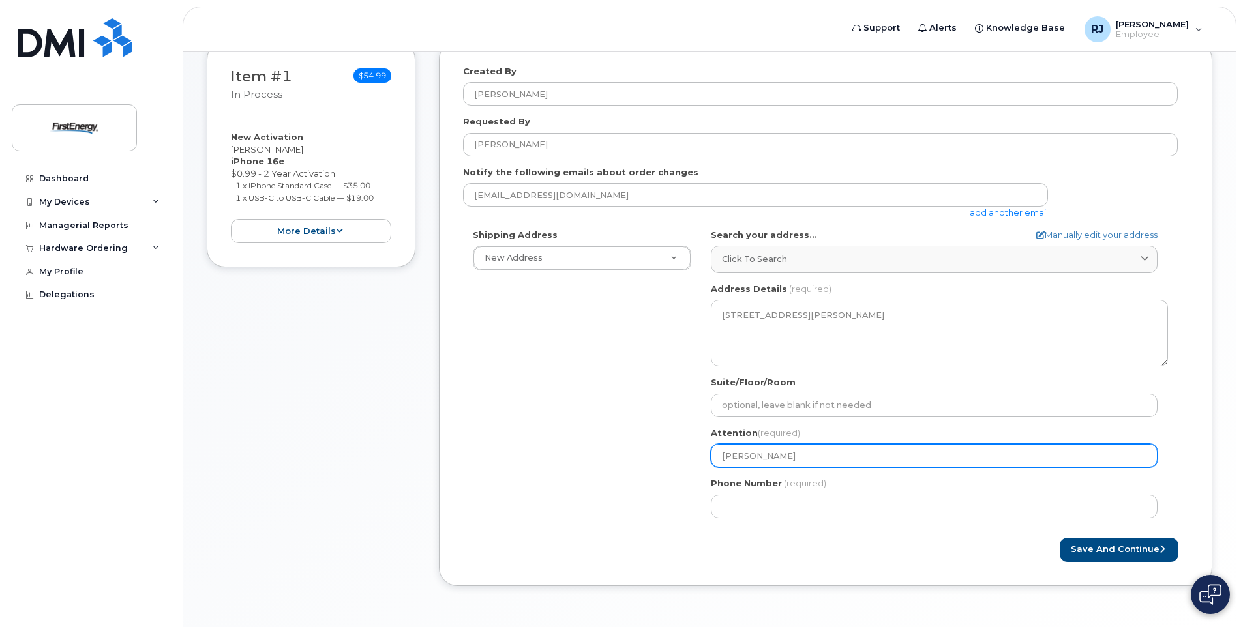
select select
type input "Ed aidt"
select select
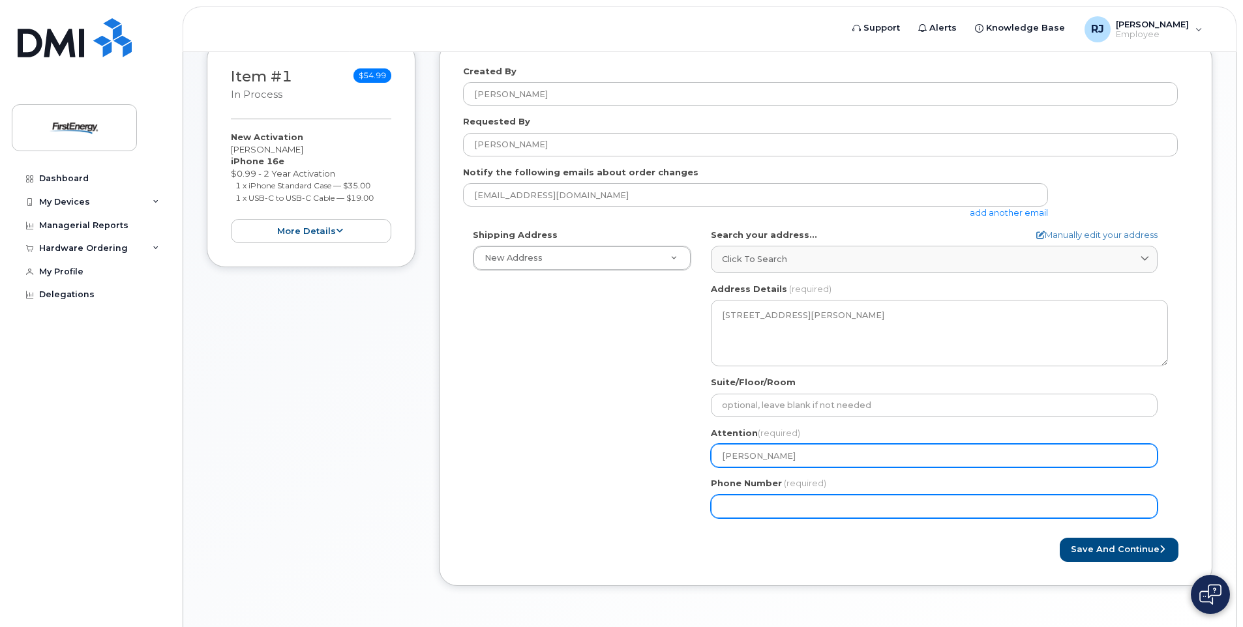
type input "[PERSON_NAME]"
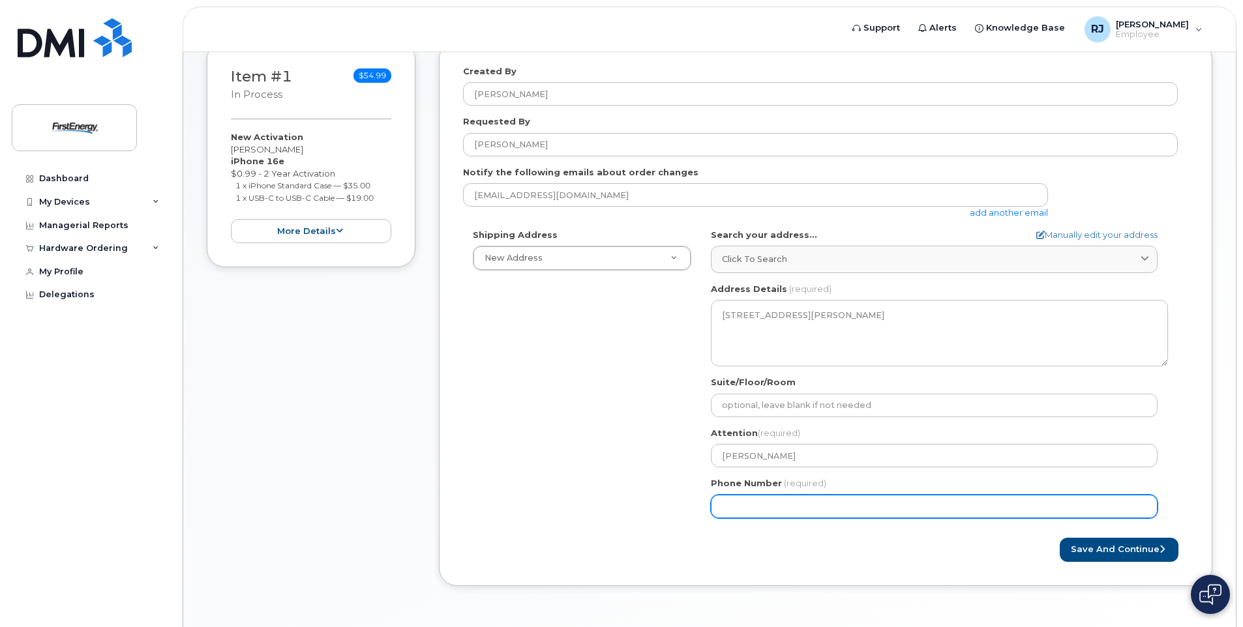
click at [746, 501] on input "Phone Number" at bounding box center [934, 506] width 447 height 23
type input "301"
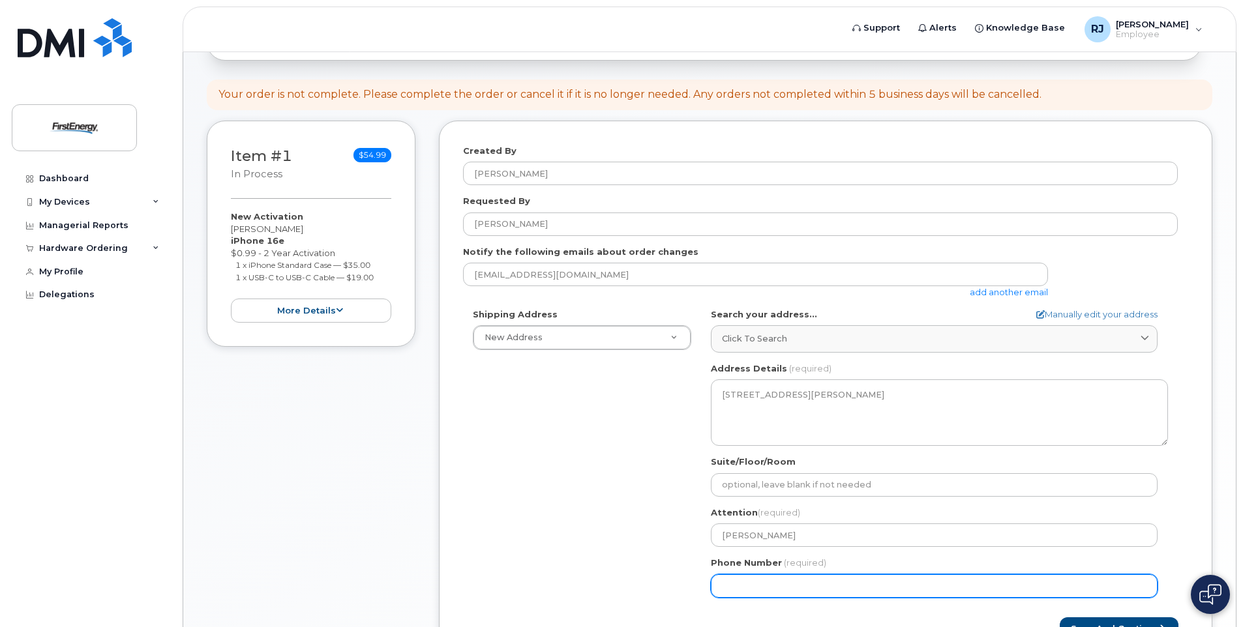
scroll to position [109, 0]
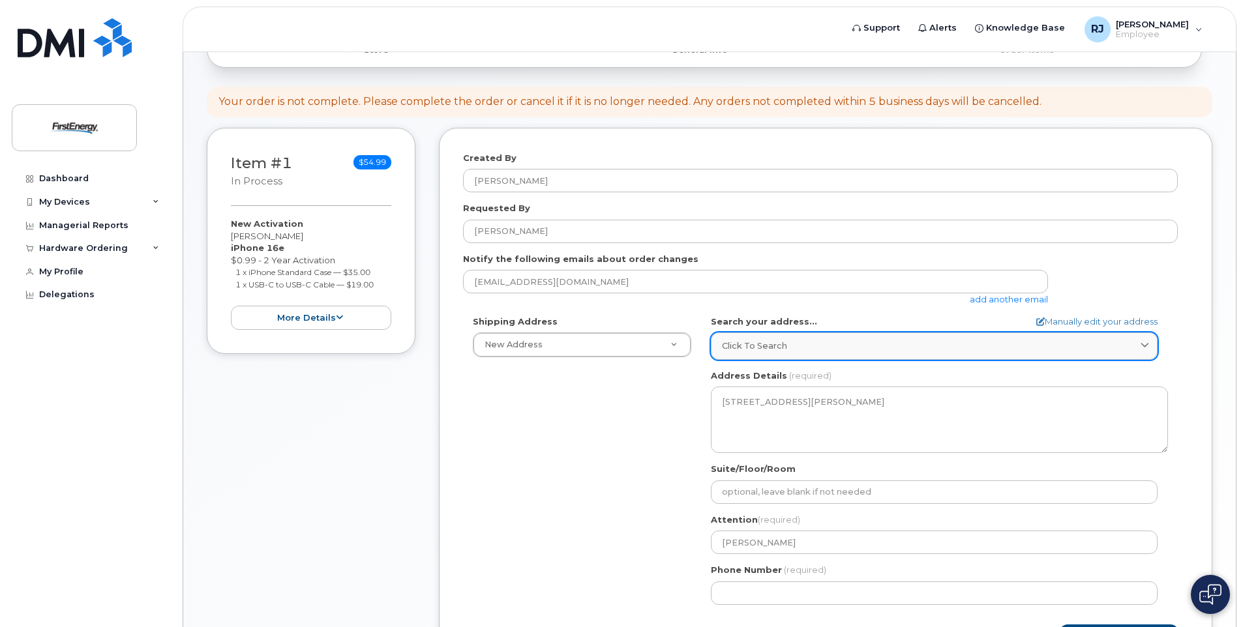
click at [1142, 340] on span at bounding box center [1144, 346] width 12 height 12
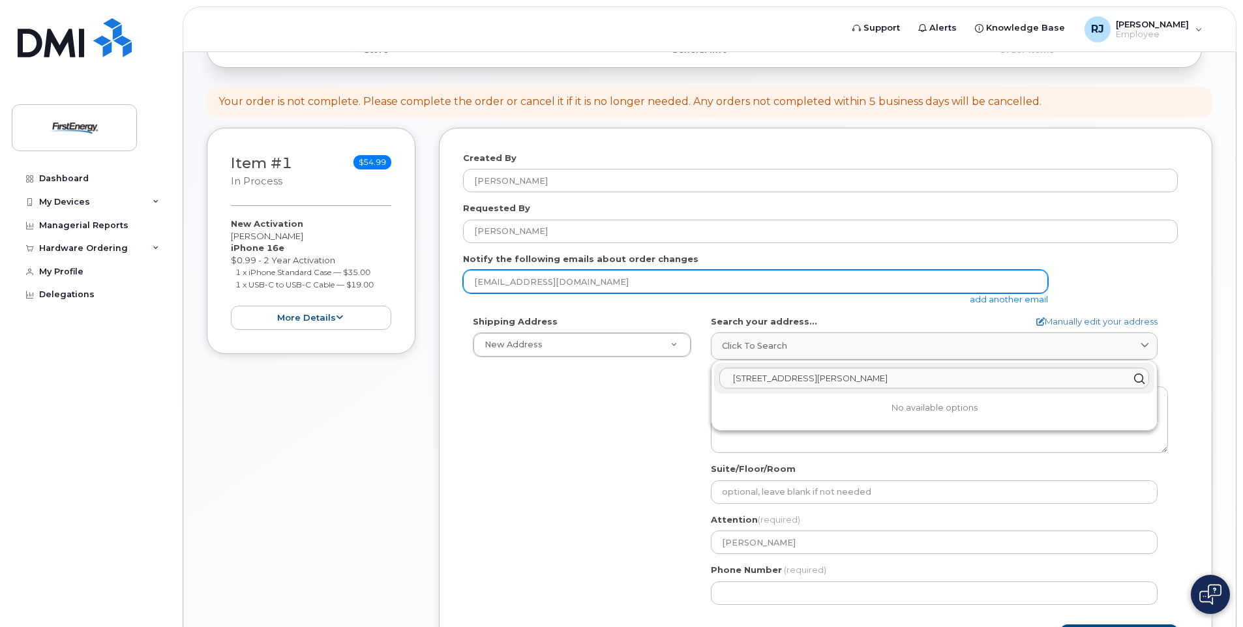
click at [902, 289] on input "[EMAIL_ADDRESS][DOMAIN_NAME]" at bounding box center [755, 281] width 585 height 23
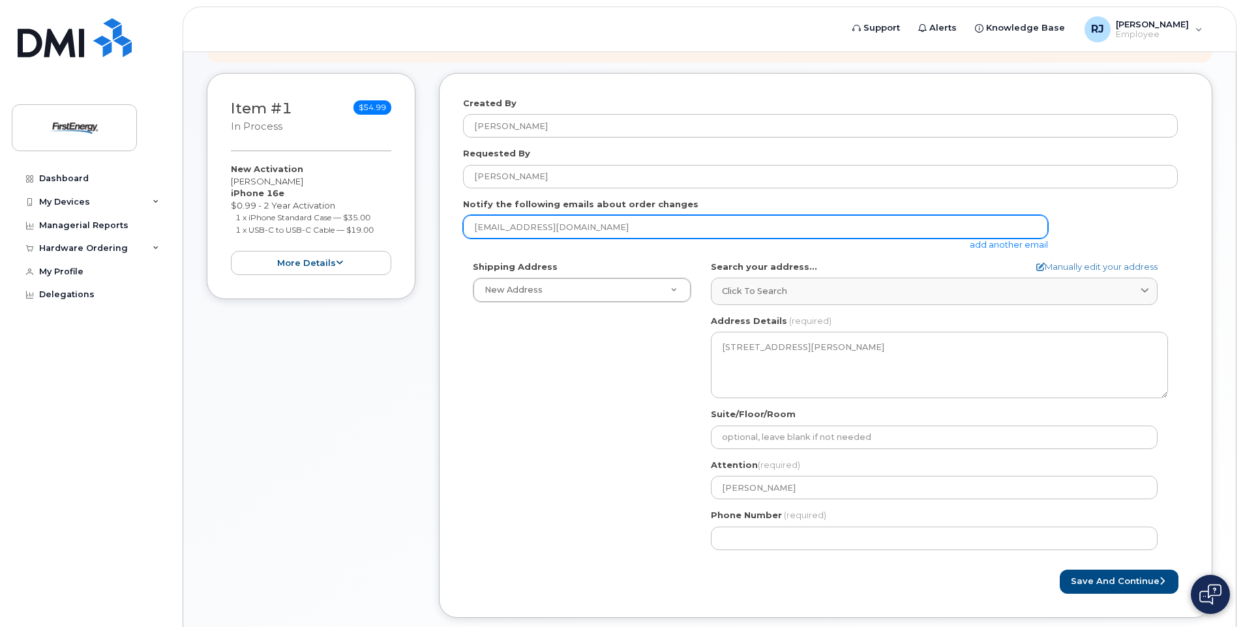
scroll to position [239, 0]
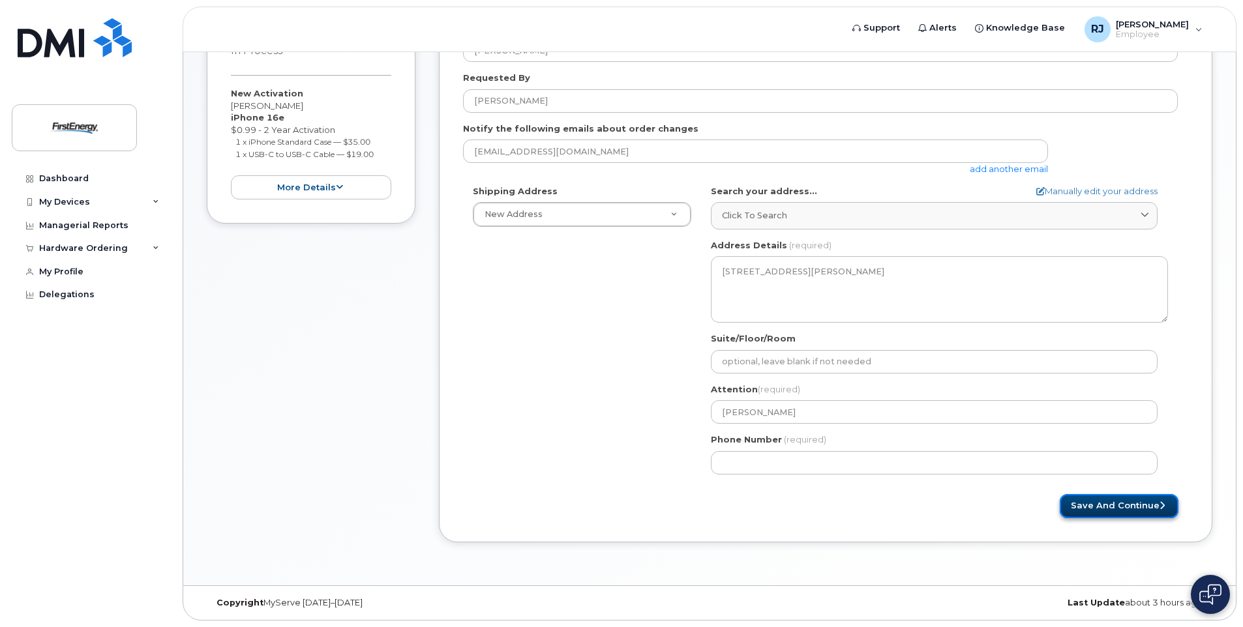
click at [1118, 499] on button "Save and Continue" at bounding box center [1118, 506] width 119 height 24
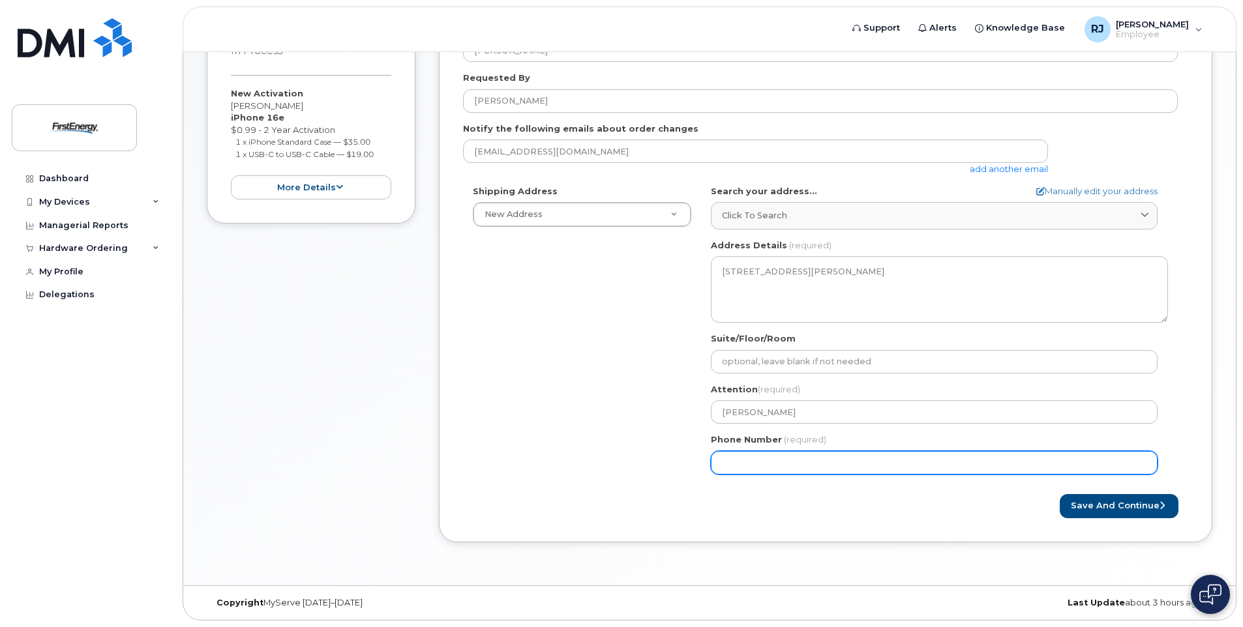
drag, startPoint x: 799, startPoint y: 460, endPoint x: 636, endPoint y: 466, distance: 163.1
click at [636, 466] on div "Shipping Address New Address New Address MD Williamsport Search your address...…" at bounding box center [820, 334] width 715 height 299
type input "301440676"
select select
type input "3014406763"
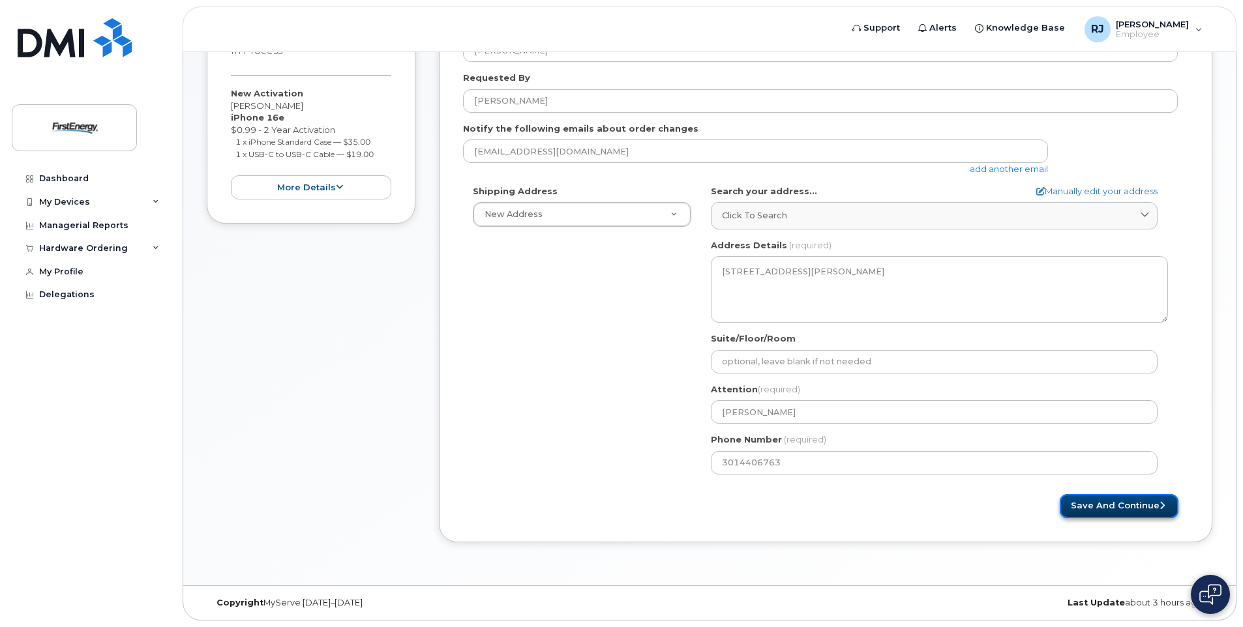
click at [1147, 507] on button "Save and Continue" at bounding box center [1118, 506] width 119 height 24
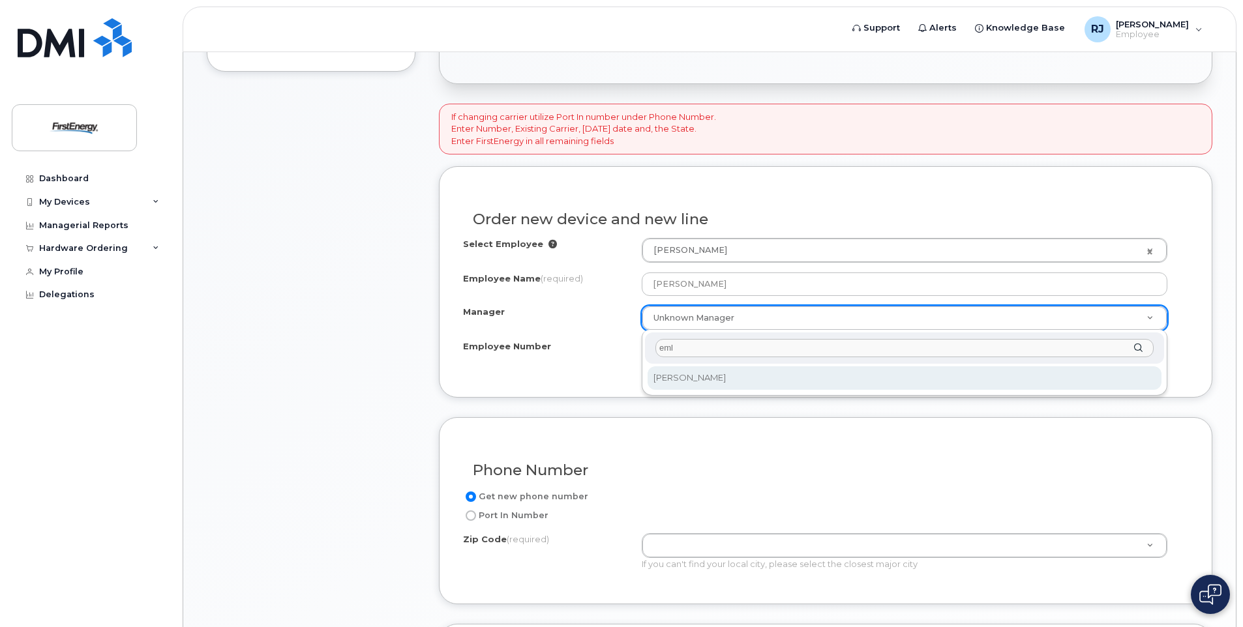
type input "eml"
select select "2070190"
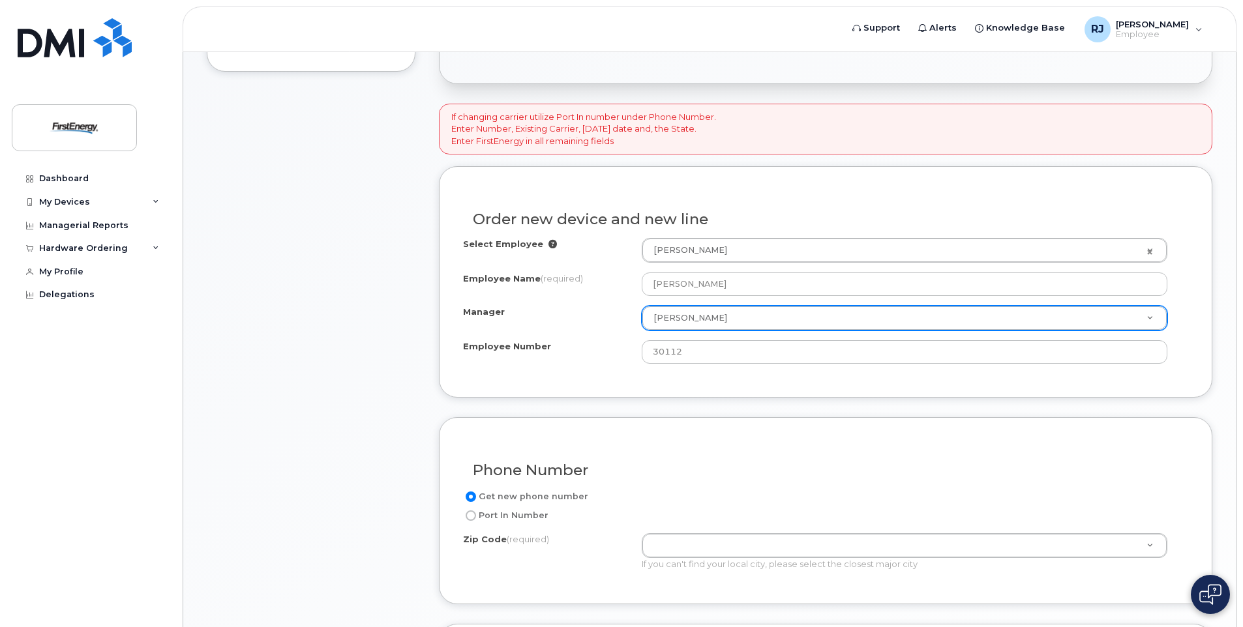
click at [600, 342] on div "Employee Number" at bounding box center [552, 349] width 179 height 18
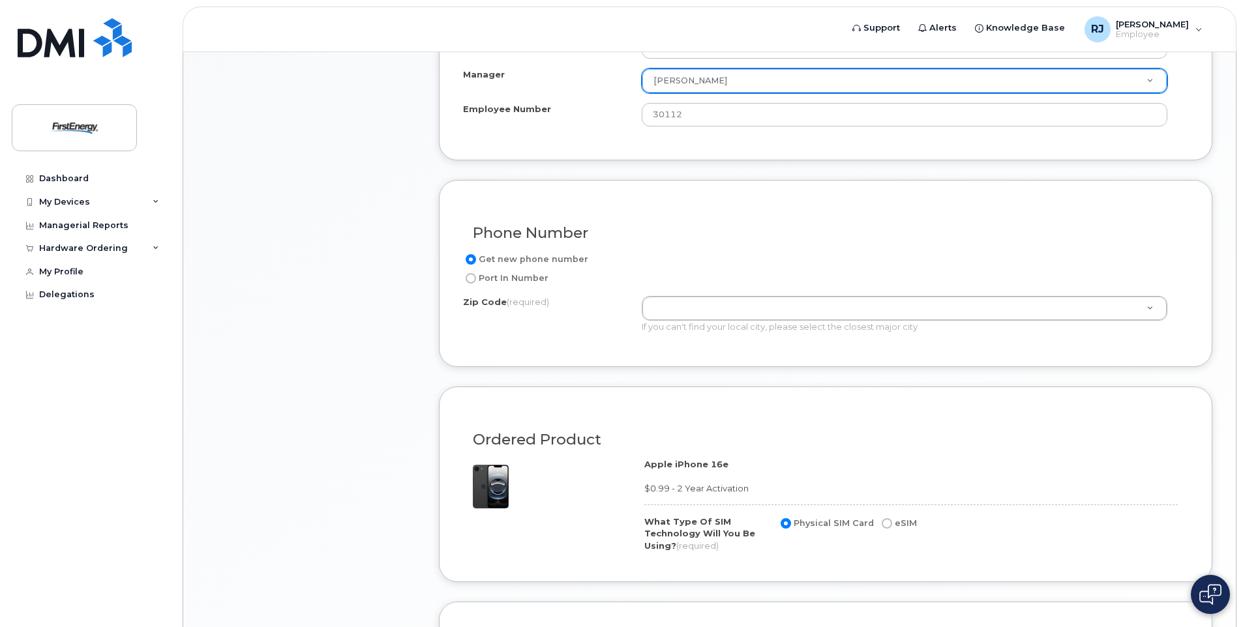
scroll to position [652, 0]
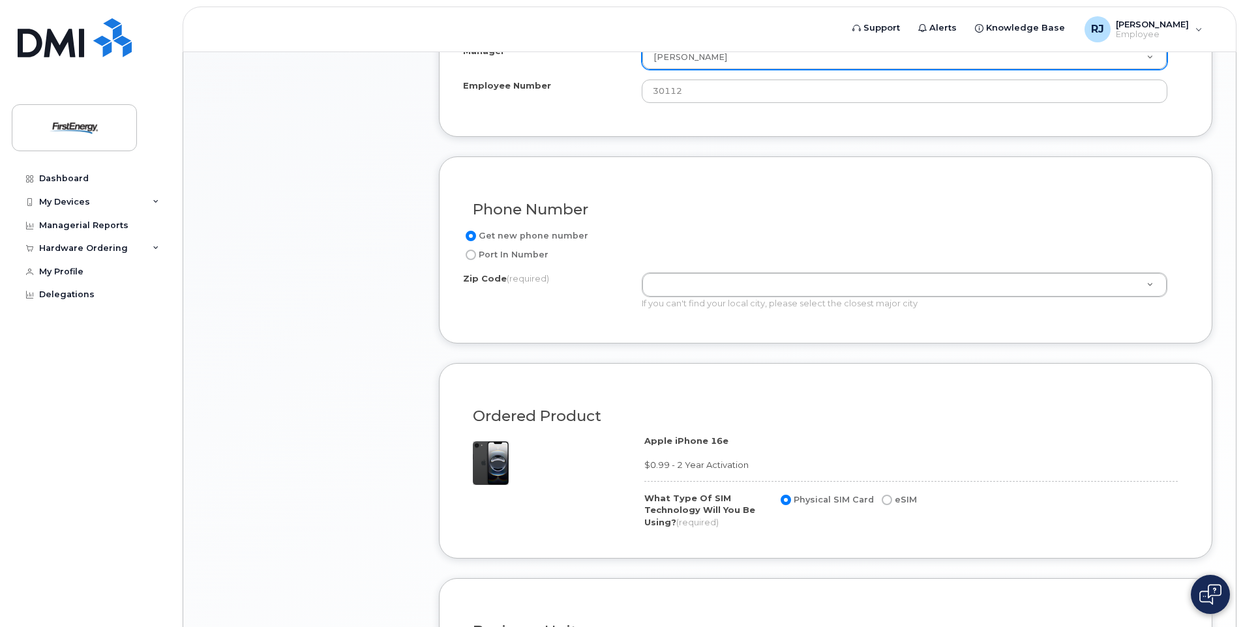
click at [470, 235] on input "Get new phone number" at bounding box center [471, 236] width 10 height 10
click at [471, 254] on input "Port In Number" at bounding box center [471, 255] width 10 height 10
radio input "true"
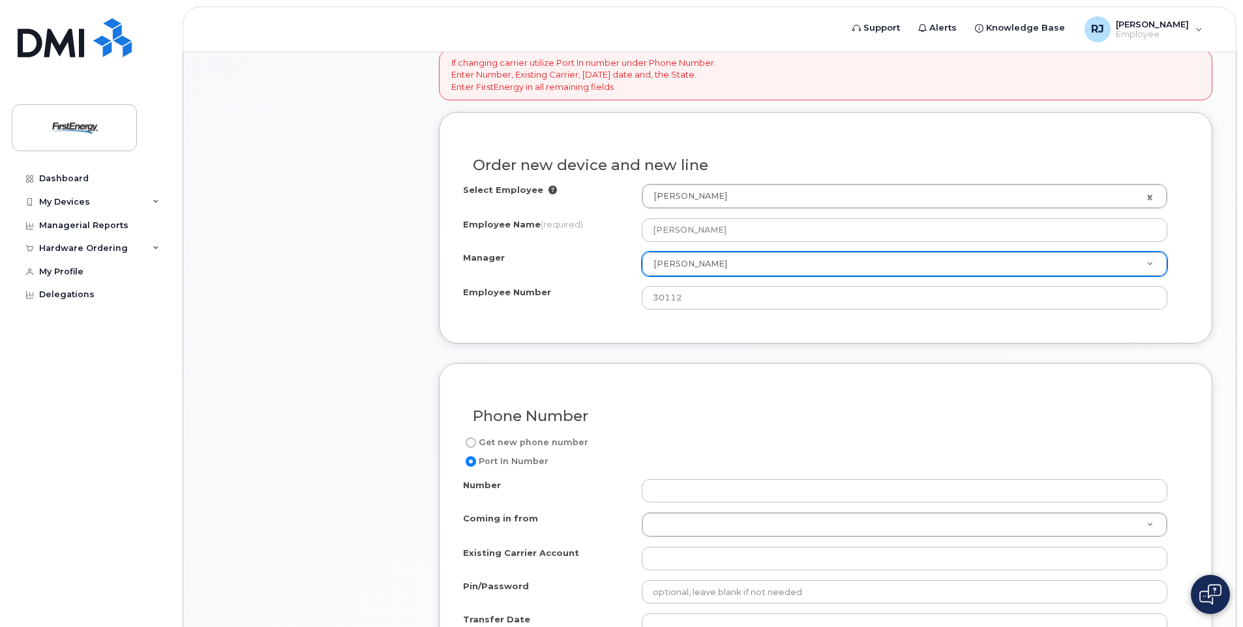
scroll to position [456, 0]
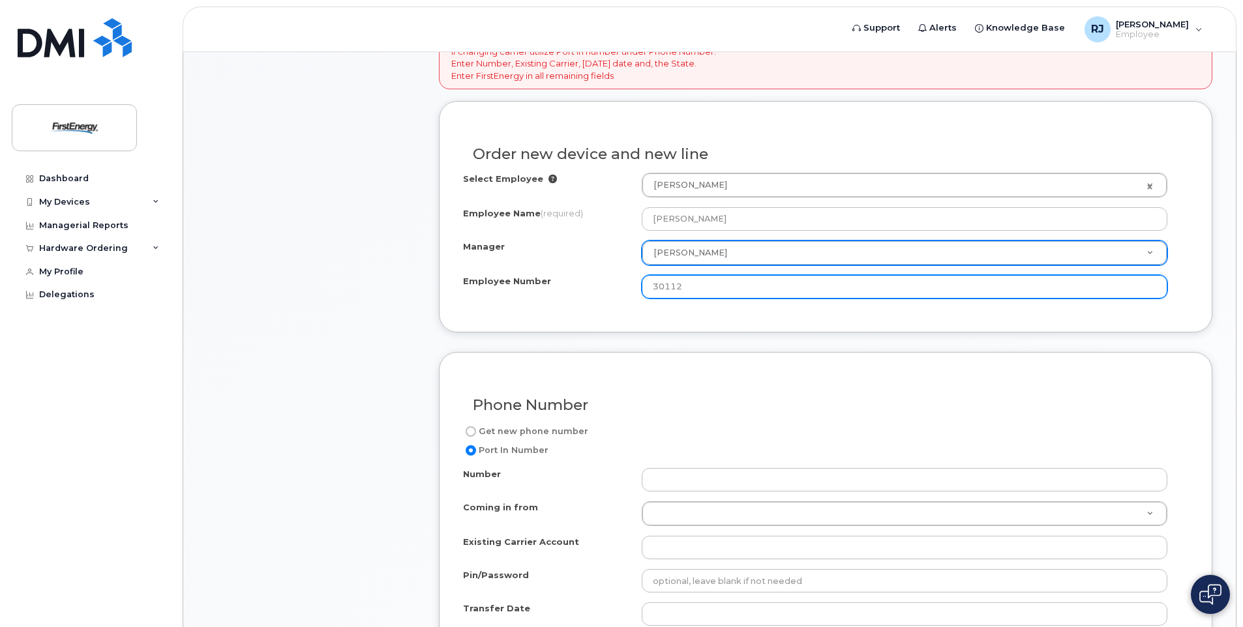
drag, startPoint x: 696, startPoint y: 281, endPoint x: 572, endPoint y: 268, distance: 125.2
click at [572, 268] on div "Select Employee [PERSON_NAME] 2074616 Employee Name (required) [PERSON_NAME] Ma…" at bounding box center [825, 236] width 725 height 126
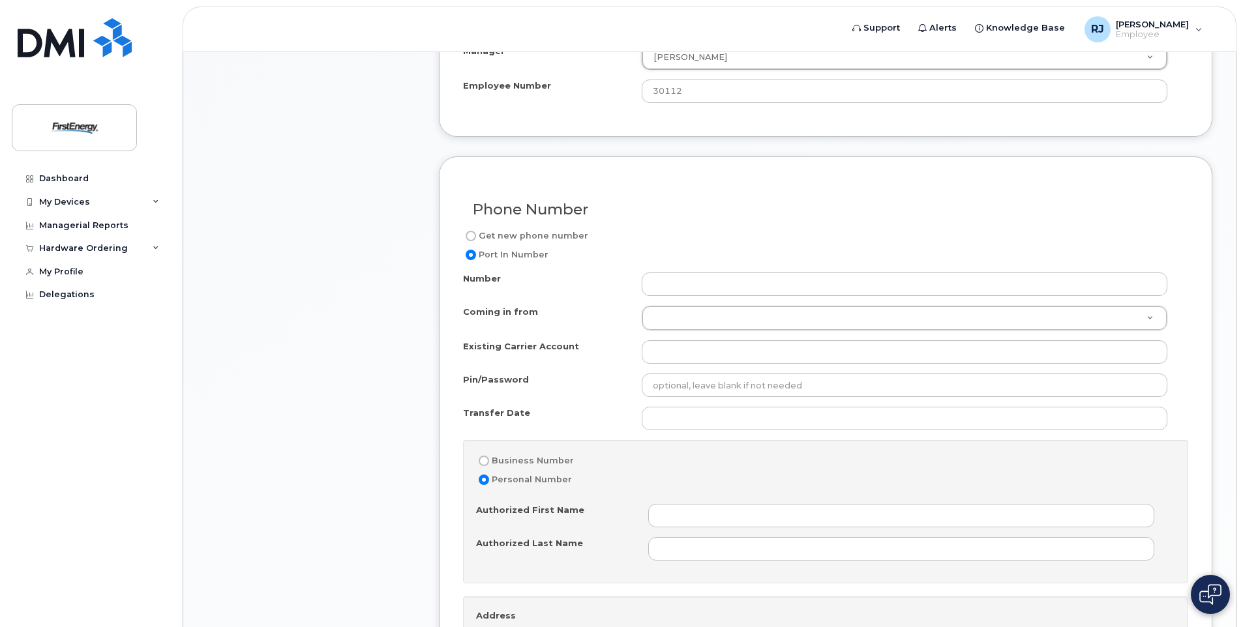
scroll to position [717, 0]
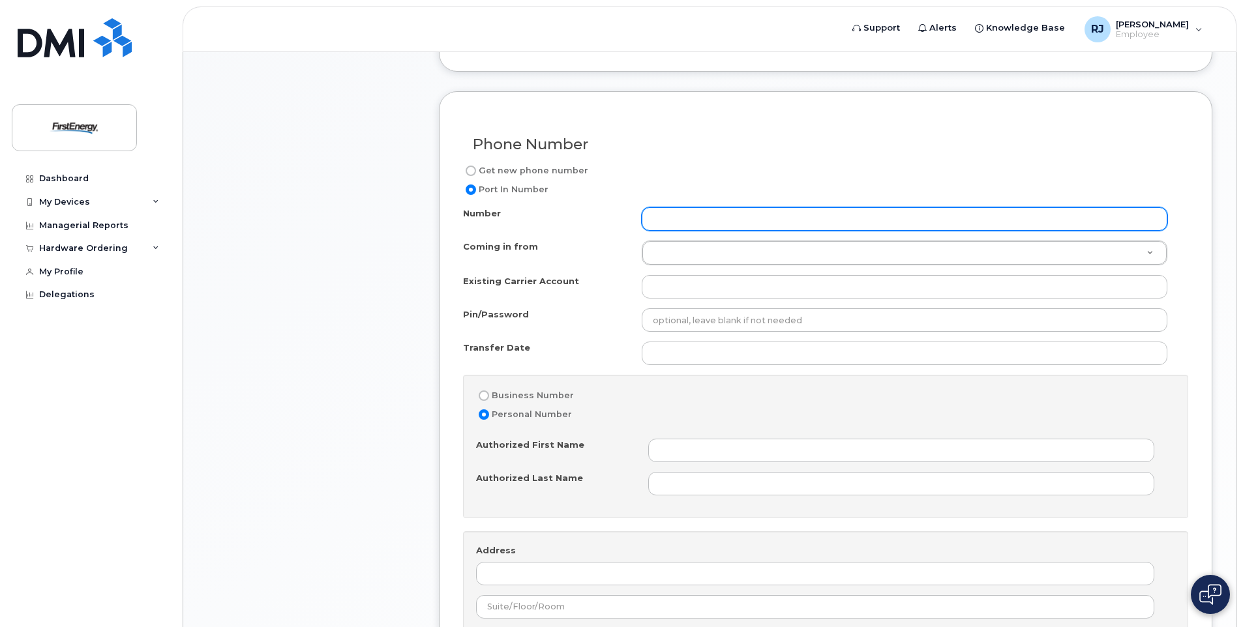
click at [675, 214] on input "Number" at bounding box center [905, 218] width 526 height 23
type input "3014406763"
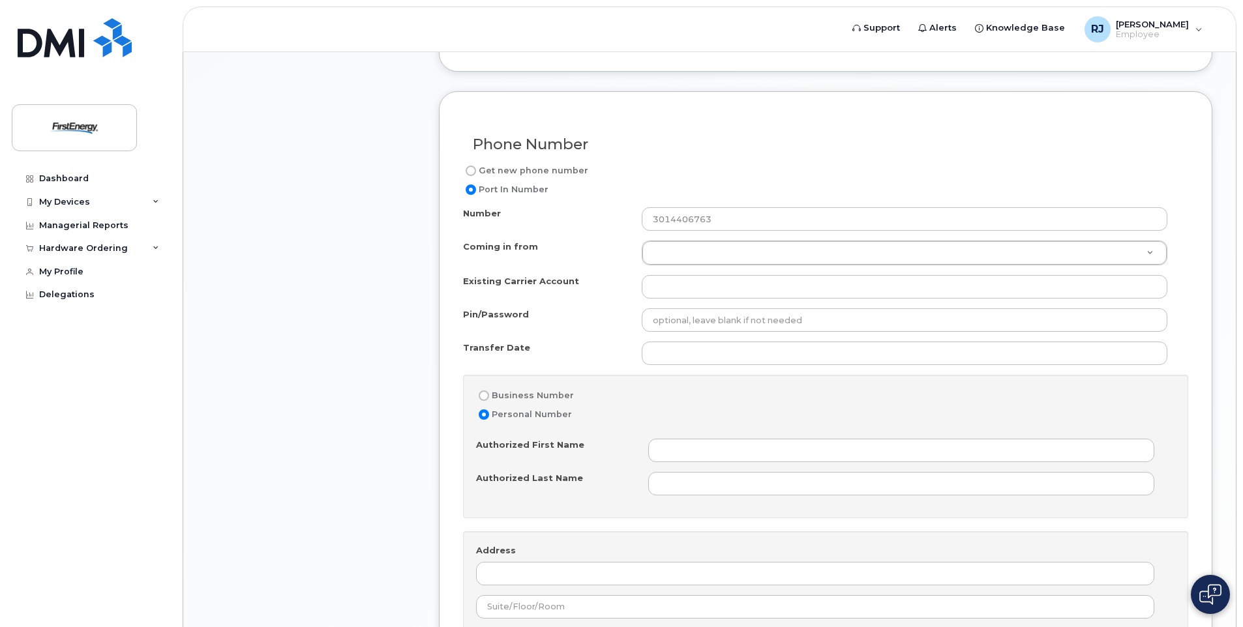
click at [752, 170] on div "Get new phone number" at bounding box center [820, 171] width 715 height 16
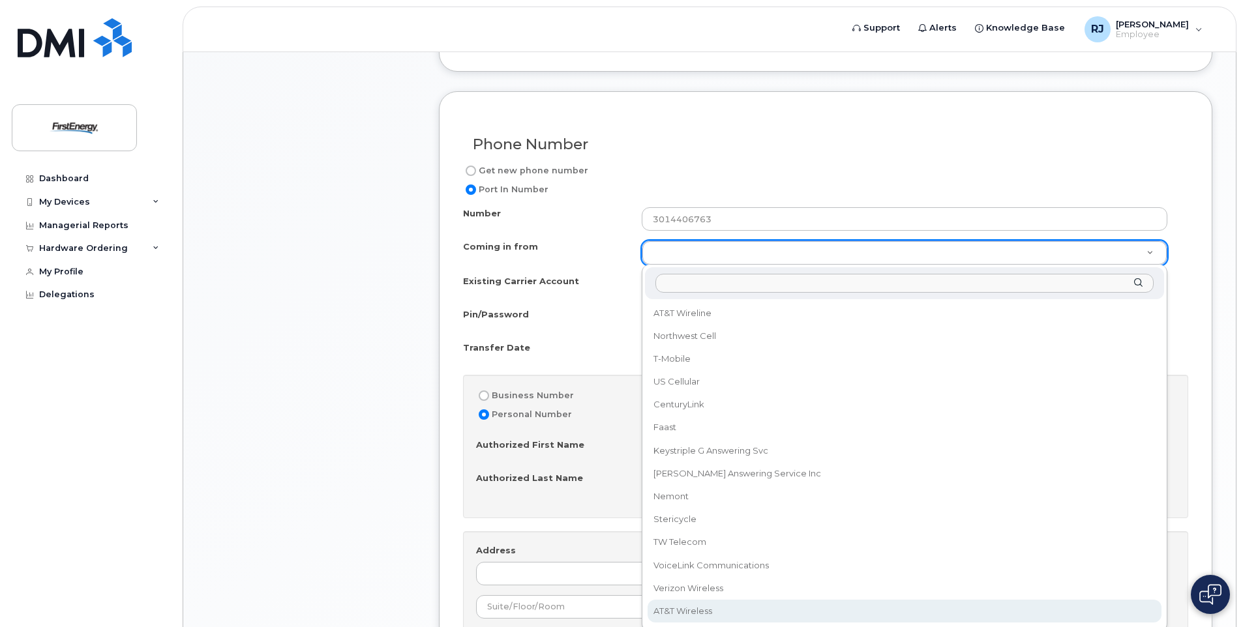
select select "AT&T Wireless"
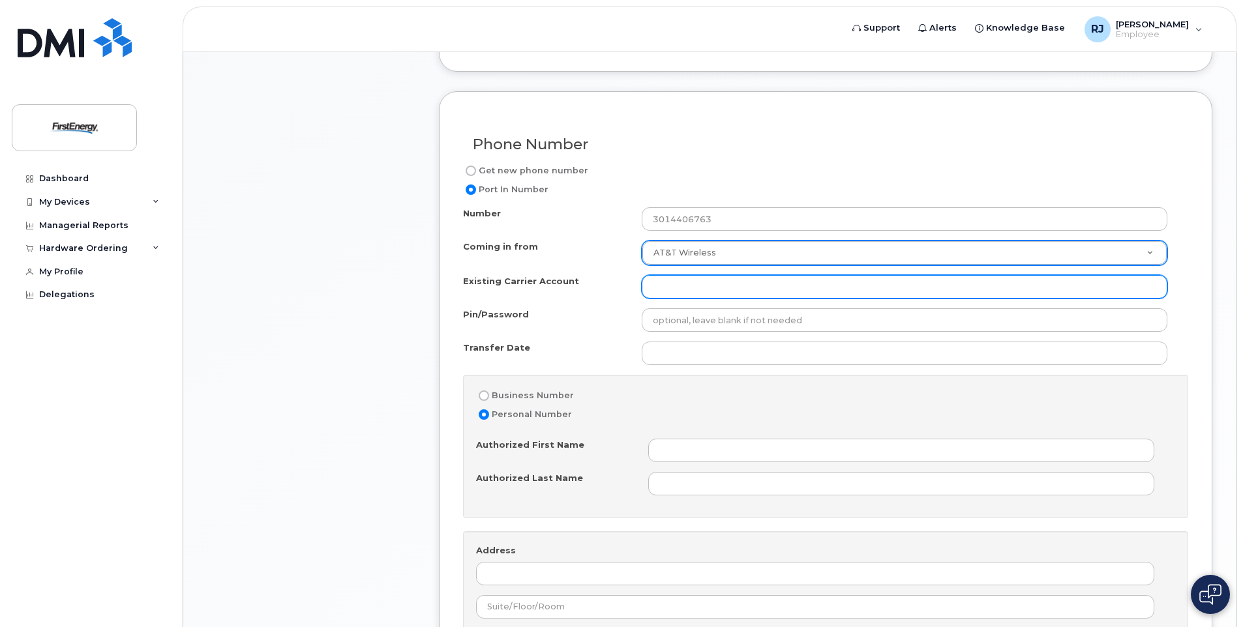
click at [688, 286] on input "Existing Carrier Account" at bounding box center [905, 286] width 526 height 23
click at [1140, 286] on input "Existing Carrier Account" at bounding box center [905, 286] width 526 height 23
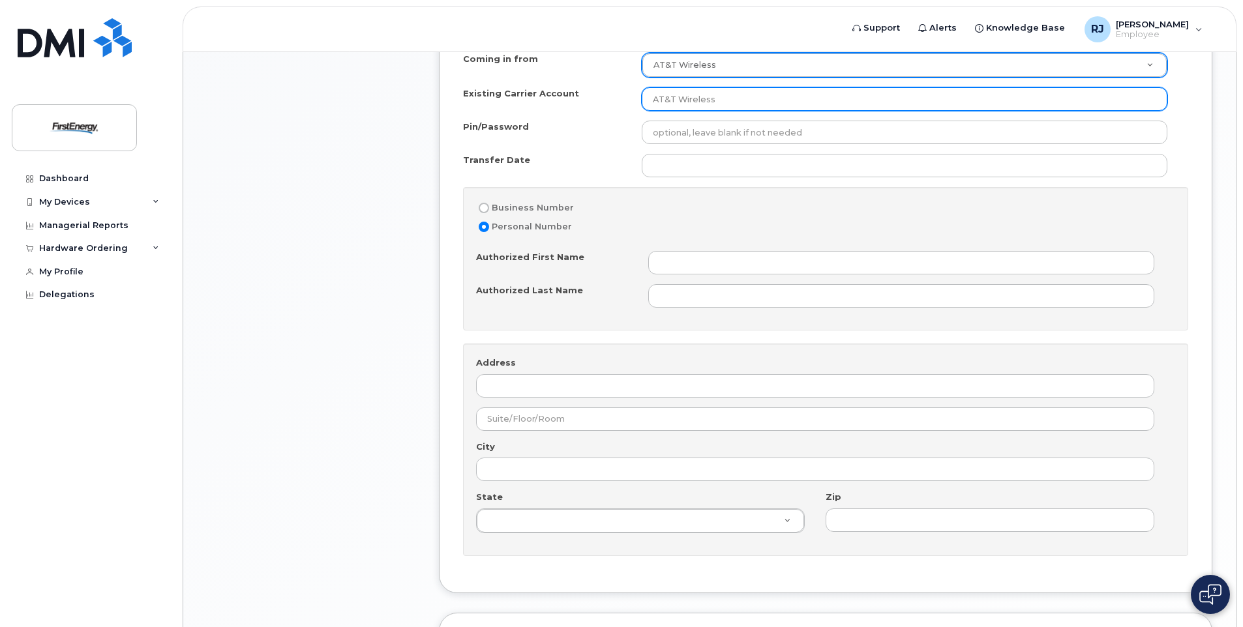
scroll to position [913, 0]
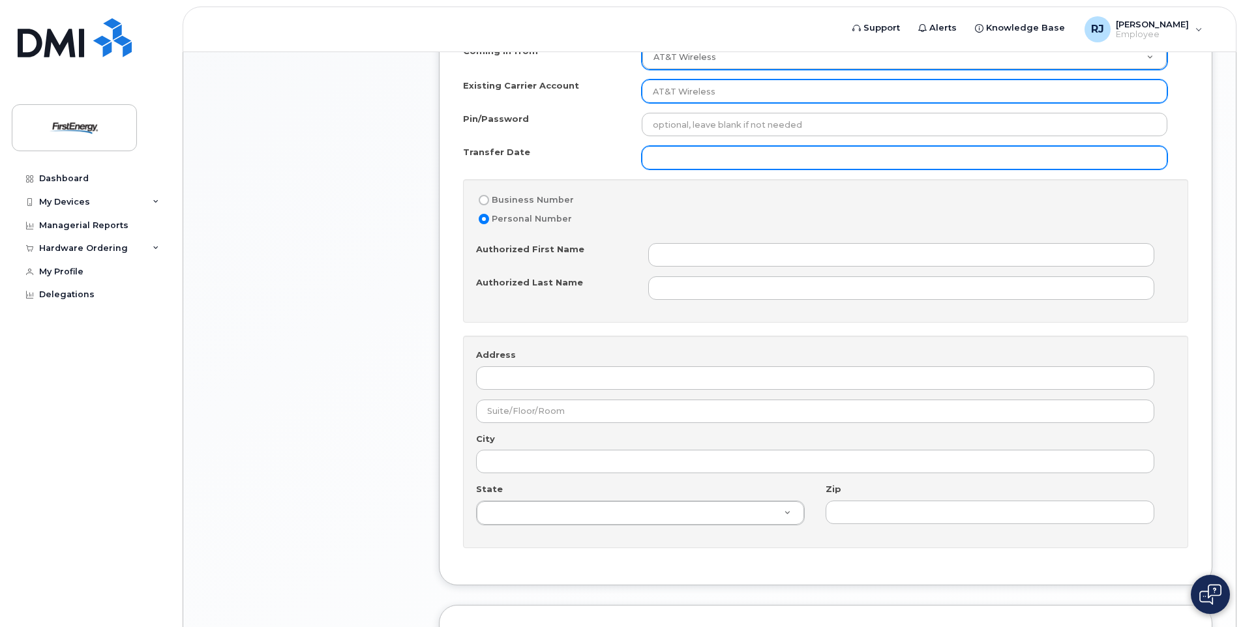
type input "AT&T Wireless"
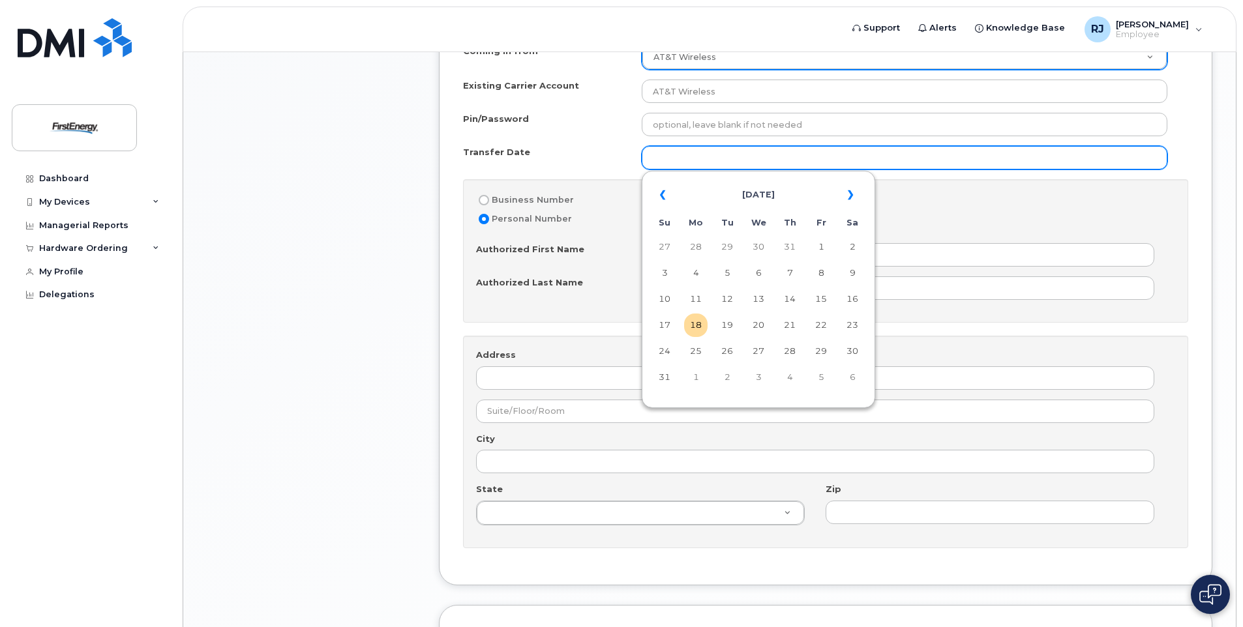
click at [784, 157] on input "Transfer Date" at bounding box center [905, 157] width 526 height 23
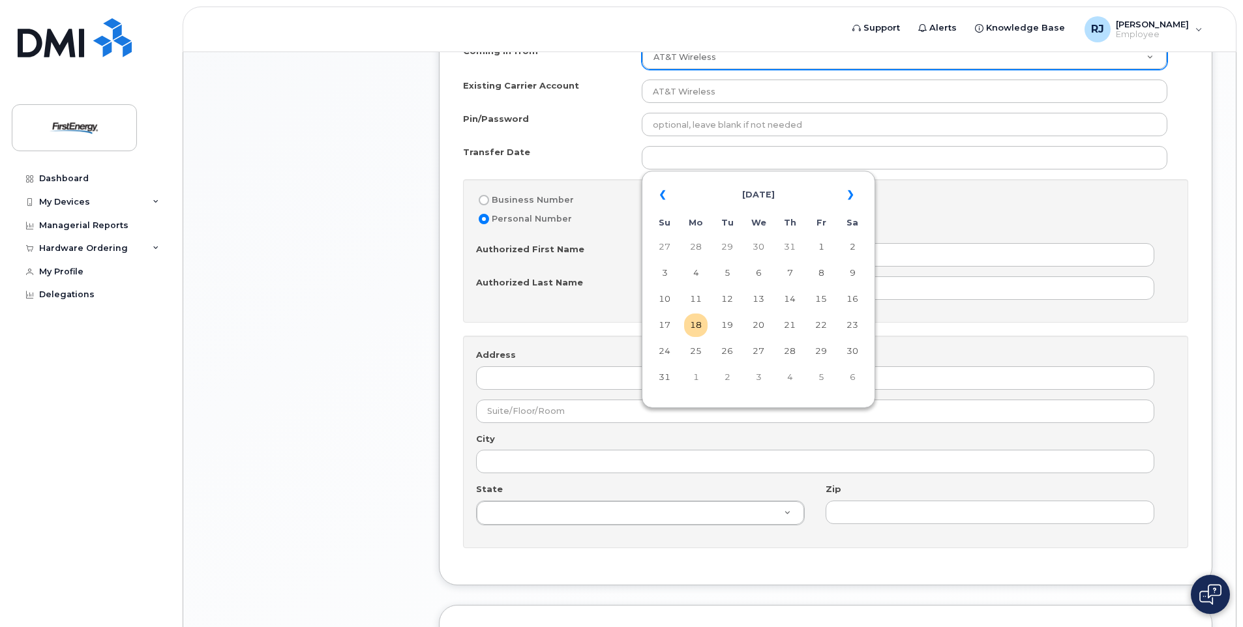
click at [576, 145] on div "Number 3014406763 Coming in from AT&T Wireless Coming in from AT&T Wireline Nor…" at bounding box center [825, 280] width 725 height 537
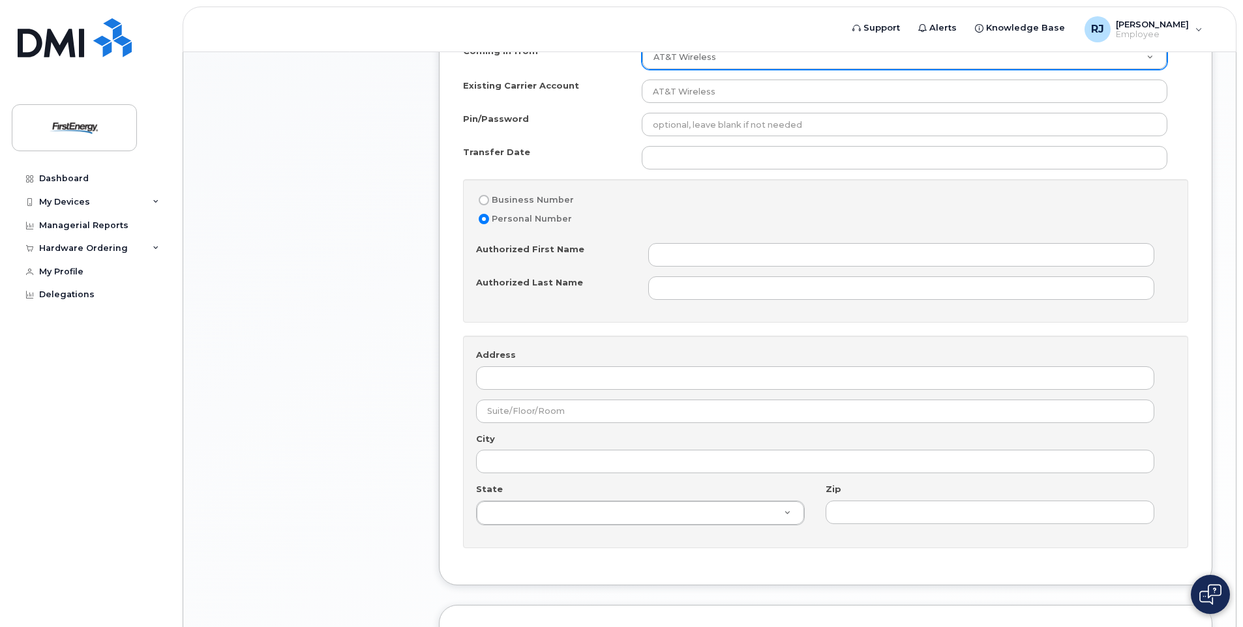
click at [485, 199] on input "Business Number" at bounding box center [484, 200] width 10 height 10
radio input "true"
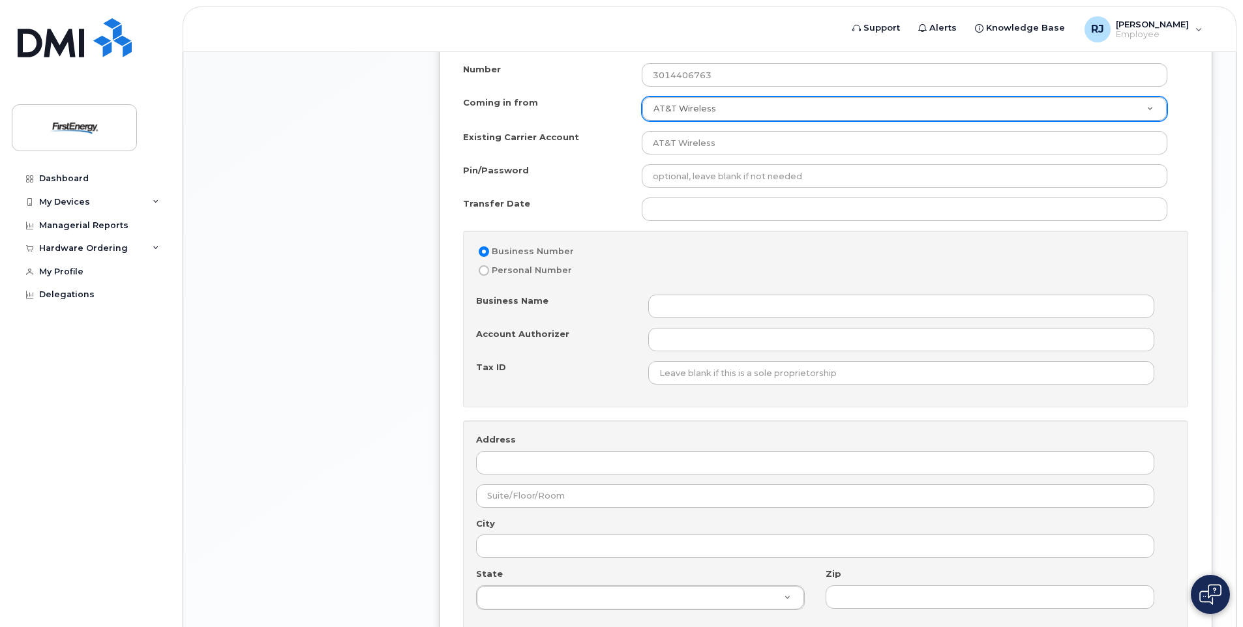
scroll to position [844, 0]
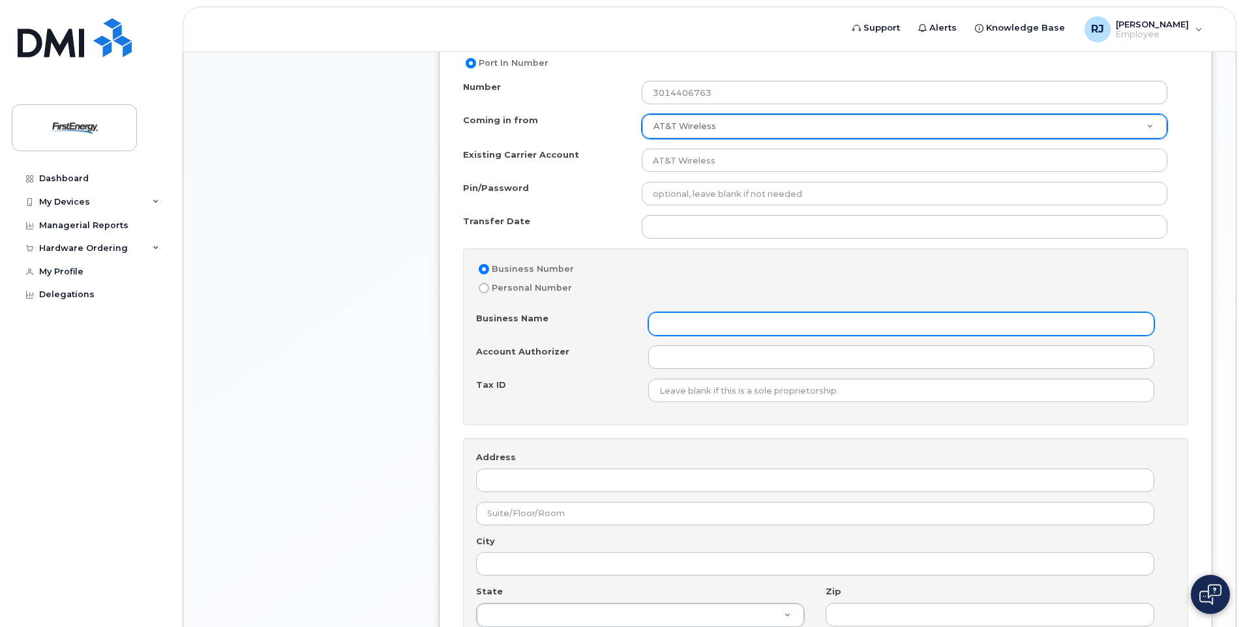
click at [679, 323] on input "Business Name" at bounding box center [901, 323] width 506 height 23
type input "Transmission Maintenance"
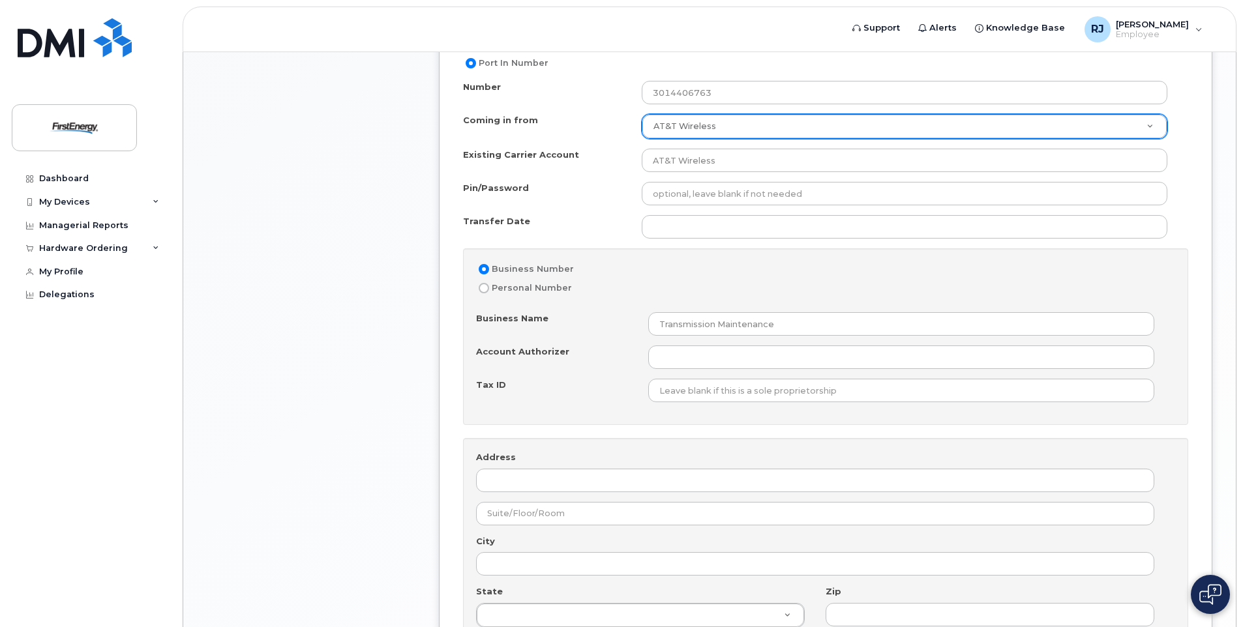
click at [550, 406] on div "Business Number Personal Number Business Name Transmission Maintenance Account …" at bounding box center [825, 336] width 725 height 177
click at [586, 379] on div "Tax ID" at bounding box center [562, 388] width 172 height 18
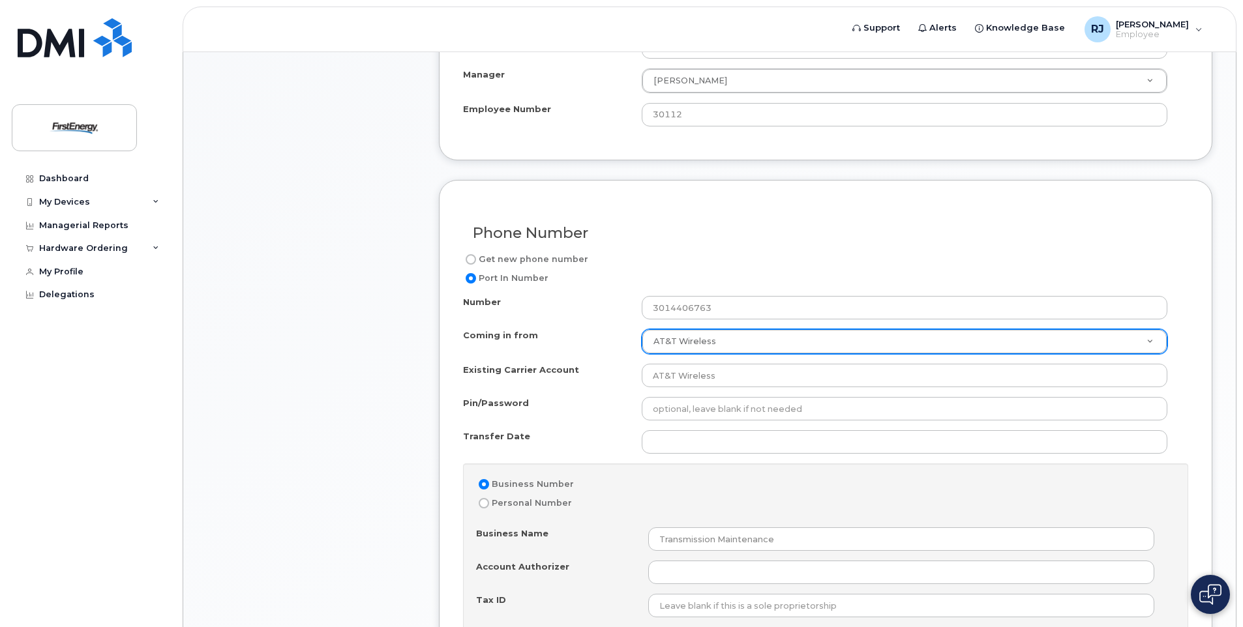
scroll to position [652, 0]
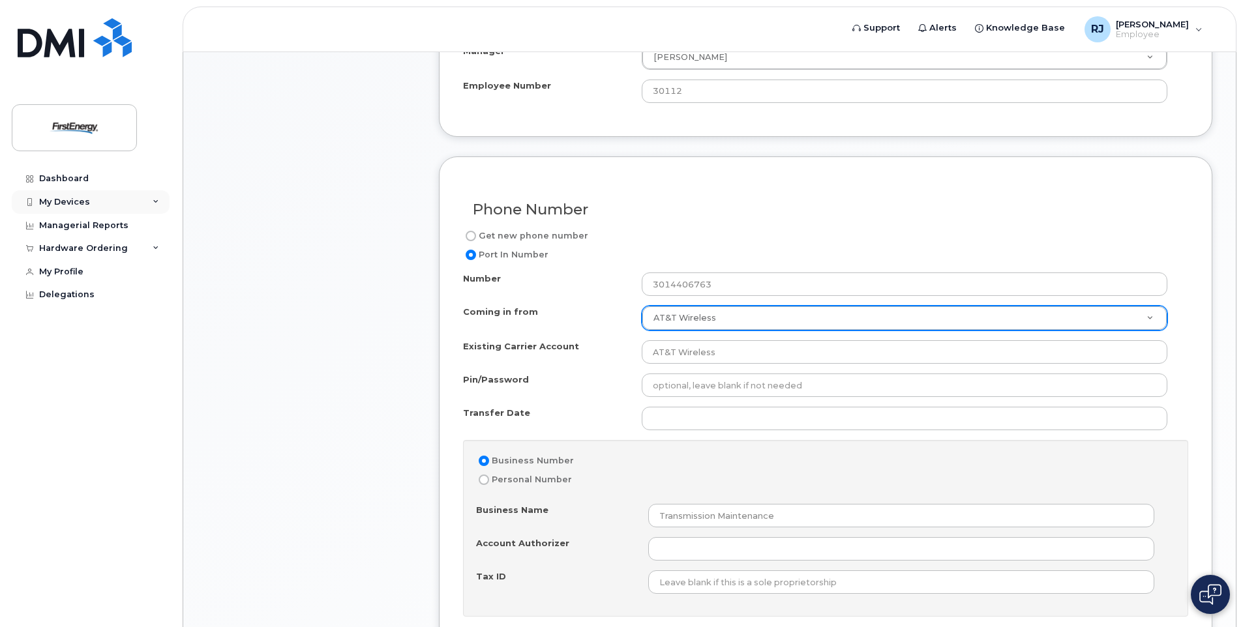
click at [156, 200] on icon at bounding box center [156, 202] width 7 height 7
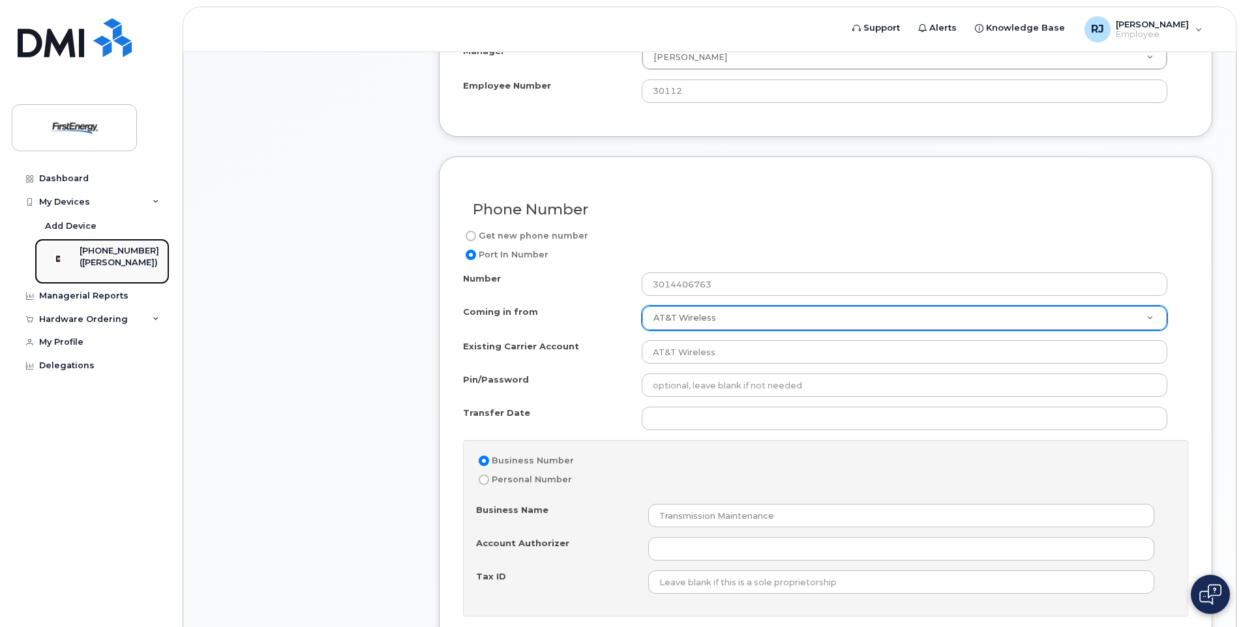
click at [132, 249] on div "[PHONE_NUMBER]" at bounding box center [120, 251] width 80 height 12
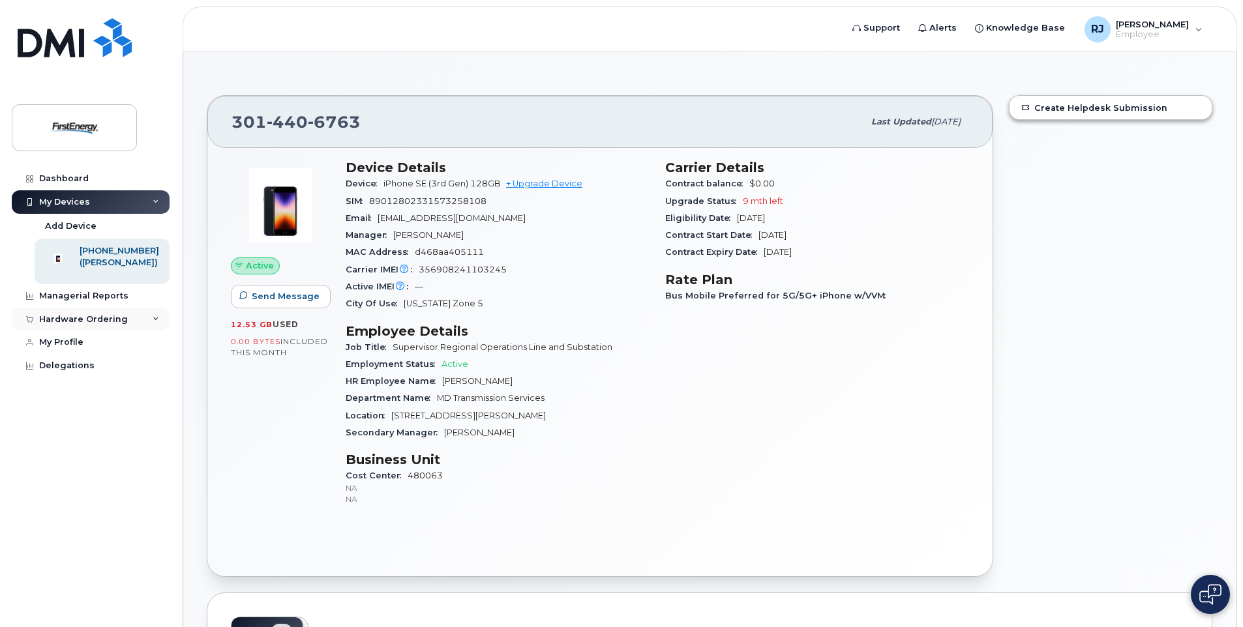
click at [123, 325] on div "Hardware Ordering" at bounding box center [83, 319] width 89 height 10
click at [86, 374] on div "New Order" at bounding box center [70, 369] width 50 height 12
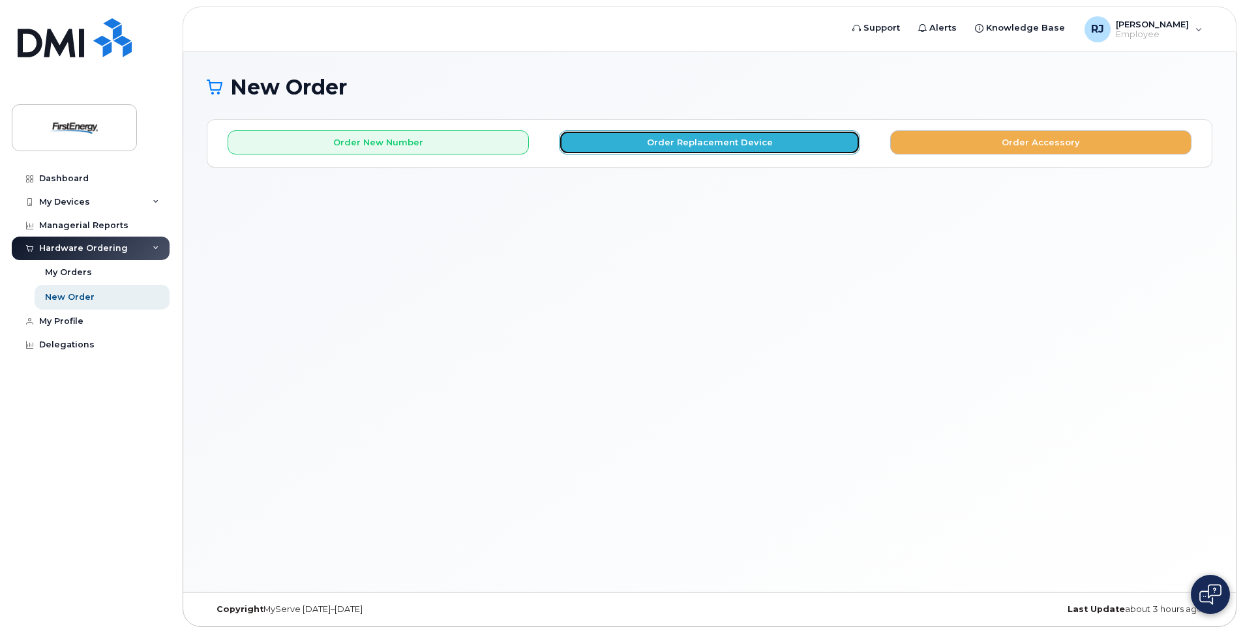
click at [700, 145] on button "Order Replacement Device" at bounding box center [709, 142] width 301 height 24
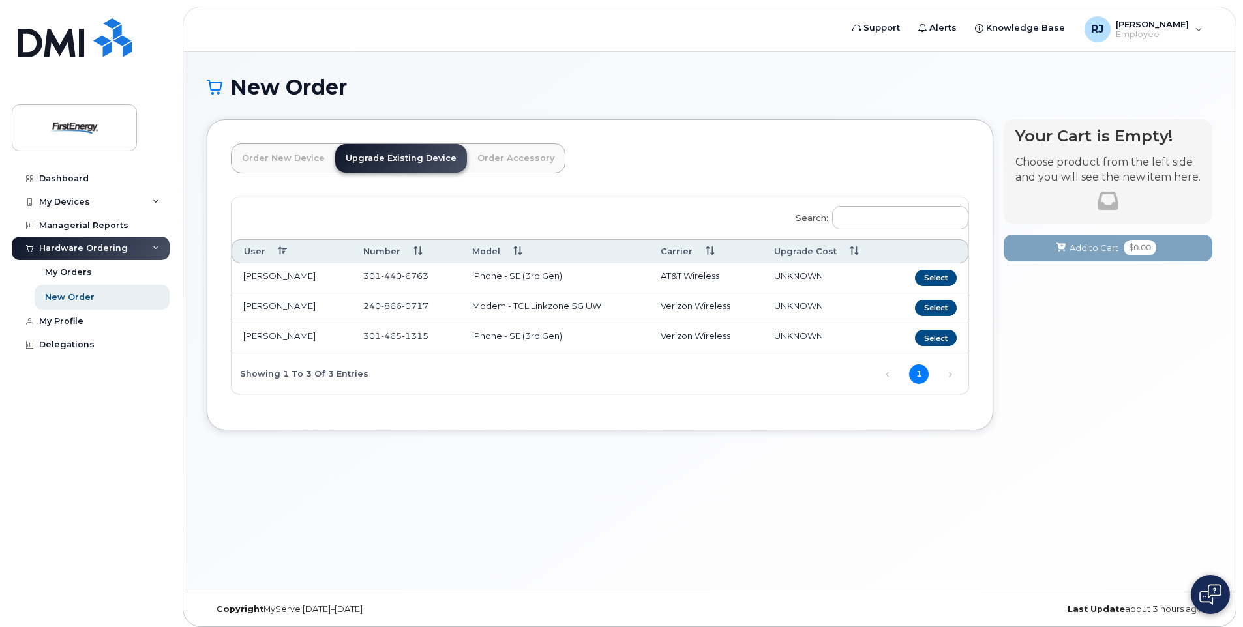
click at [269, 158] on link "Order New Device" at bounding box center [283, 158] width 104 height 29
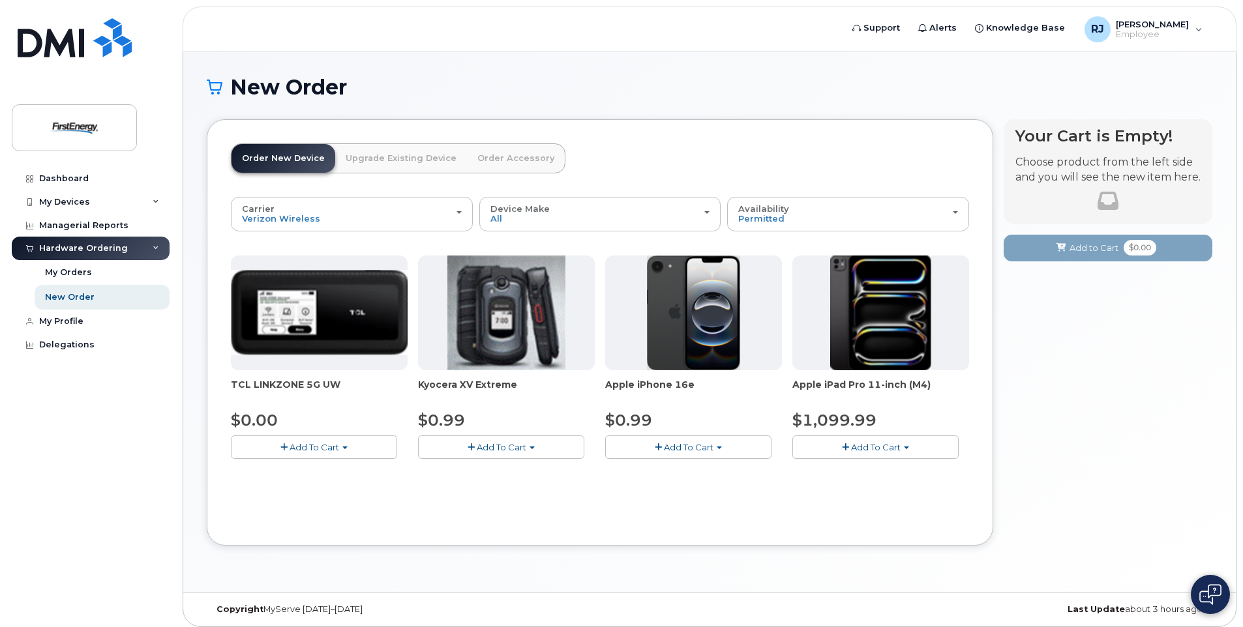
click at [700, 442] on span "Add To Cart" at bounding box center [689, 447] width 50 height 10
click at [662, 472] on link "$0.99 - 2 Year Activation" at bounding box center [673, 472] width 130 height 16
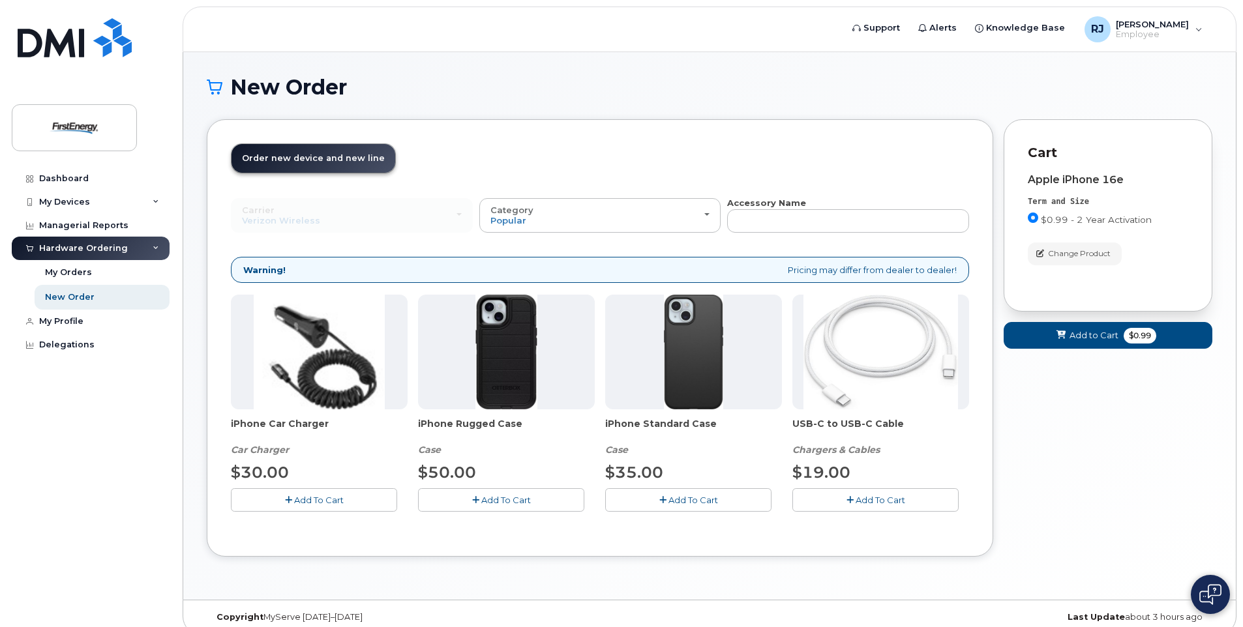
click at [674, 505] on button "Add To Cart" at bounding box center [688, 499] width 166 height 23
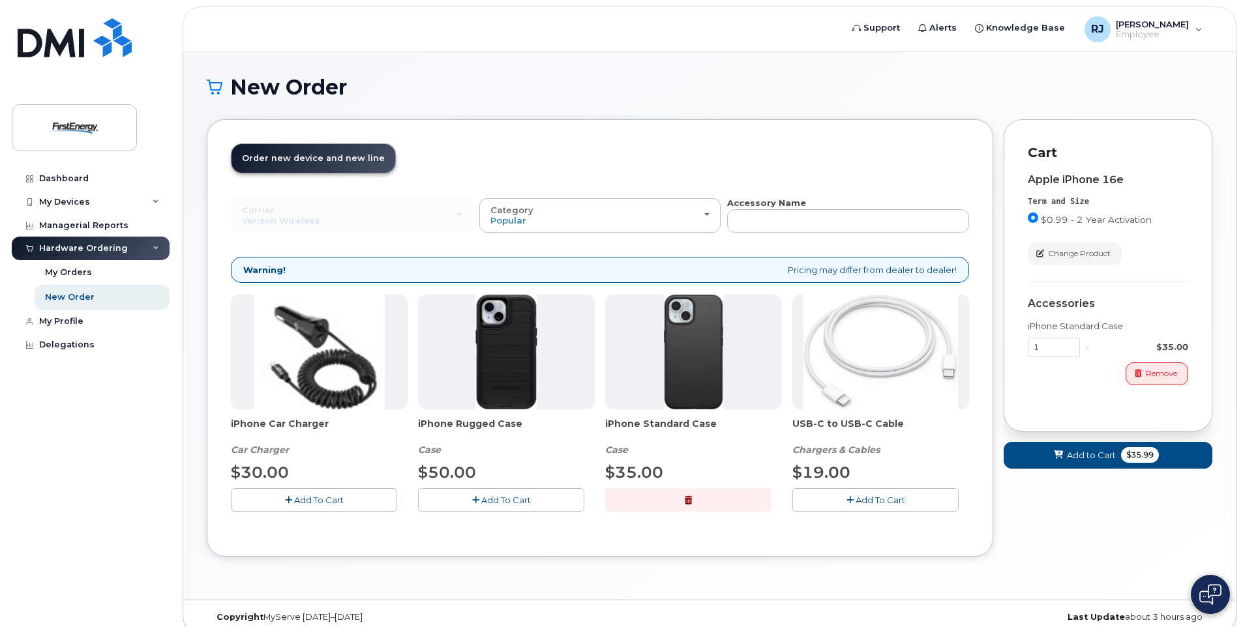
click at [886, 495] on span "Add To Cart" at bounding box center [880, 500] width 50 height 10
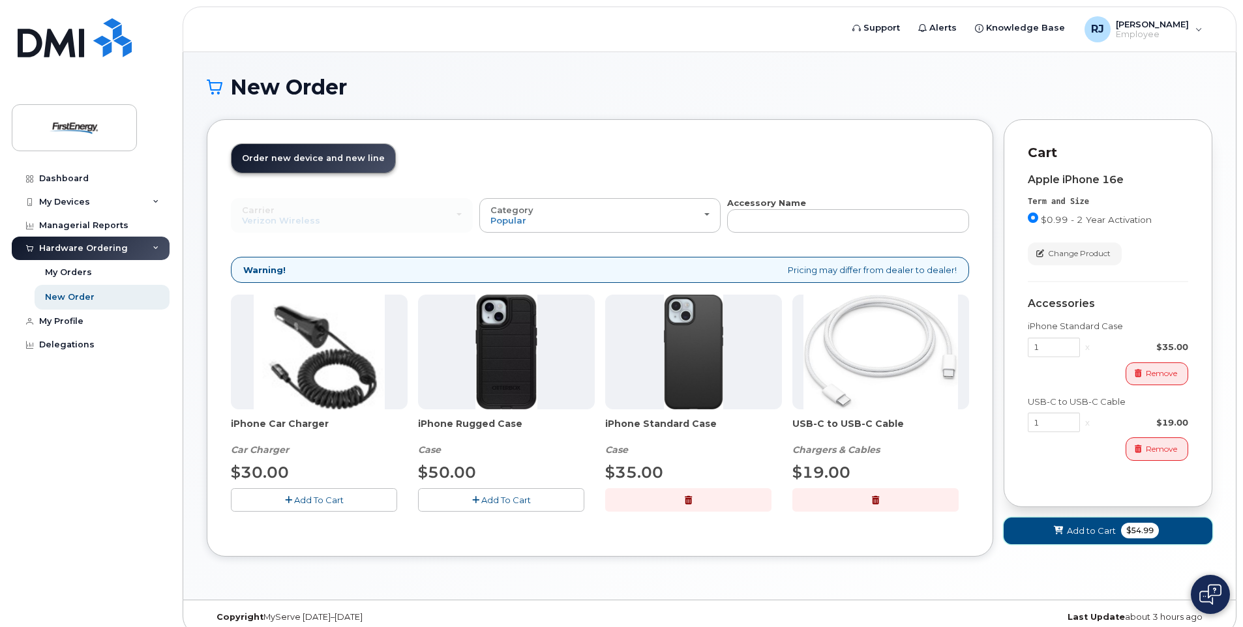
click at [1084, 526] on span "Add to Cart" at bounding box center [1091, 531] width 49 height 12
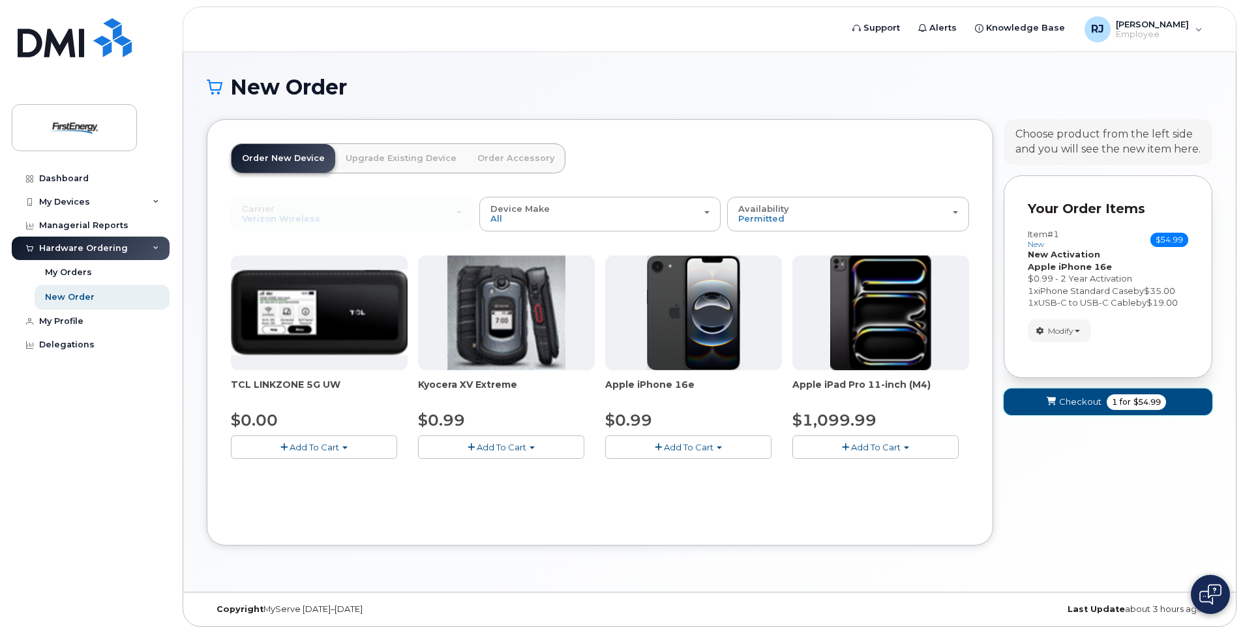
click at [1066, 398] on span "Checkout" at bounding box center [1080, 402] width 42 height 12
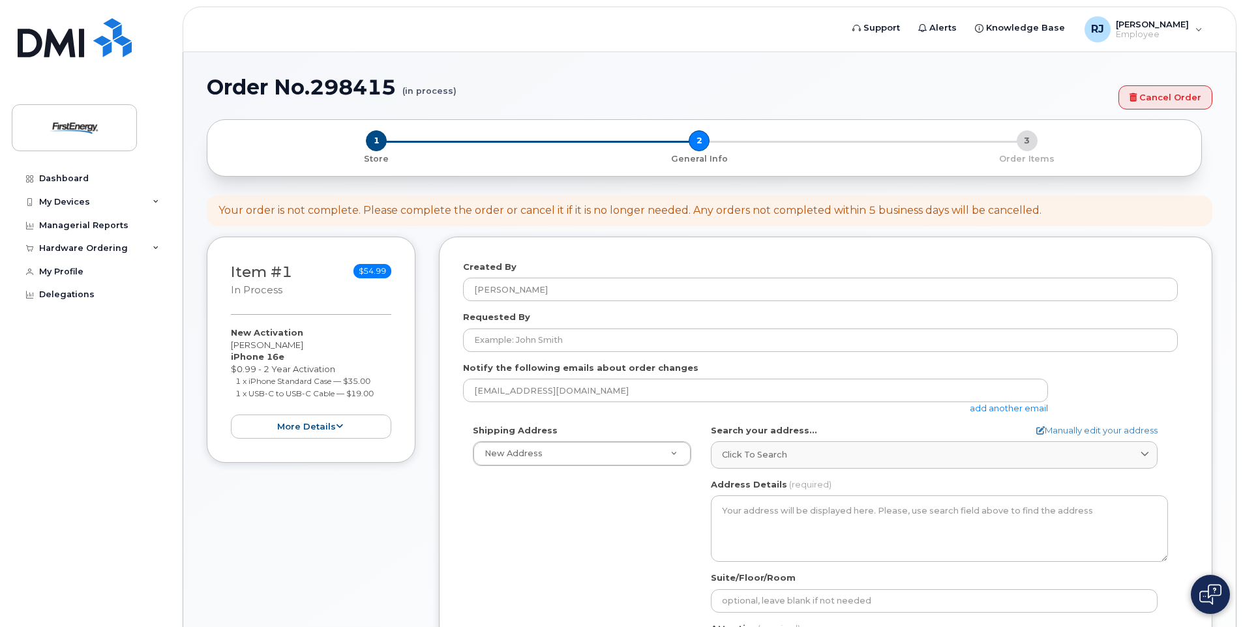
select select
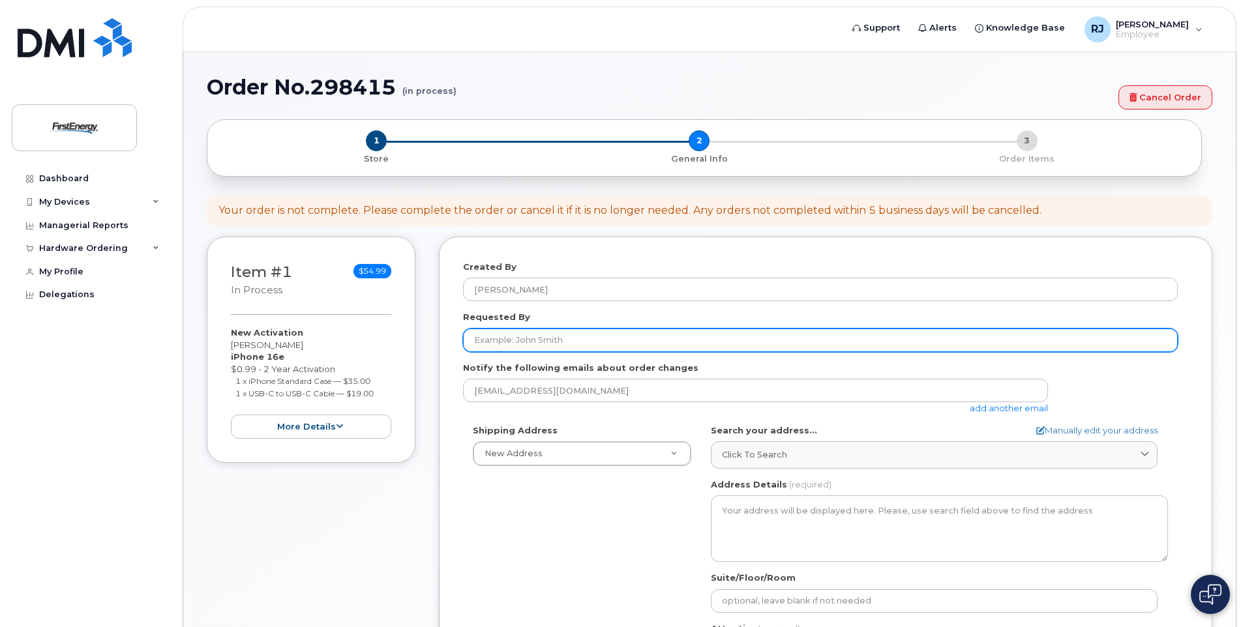
click at [541, 338] on input "Requested By" at bounding box center [820, 340] width 715 height 23
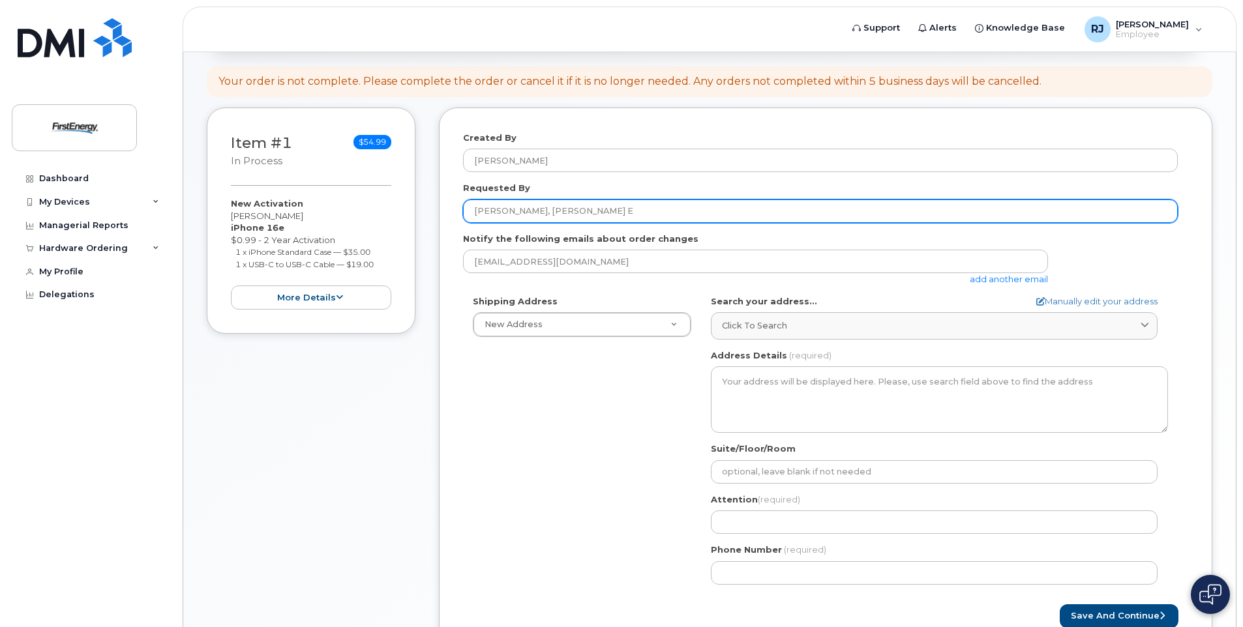
scroll to position [130, 0]
type input "[PERSON_NAME], [PERSON_NAME] E"
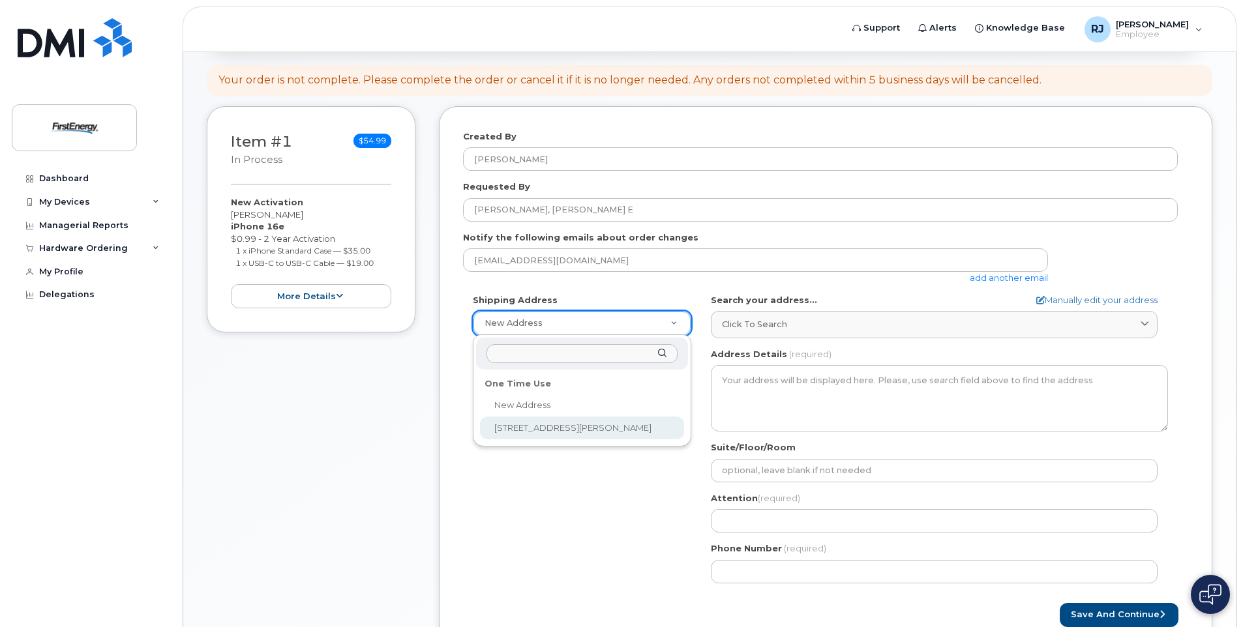
select select "10802 Bower Ave"
type textarea "10802 Bower Ave WILLIAMSPORT MD 21795-3016 UNITED STATES"
type input "[PERSON_NAME]"
type input "3014406763"
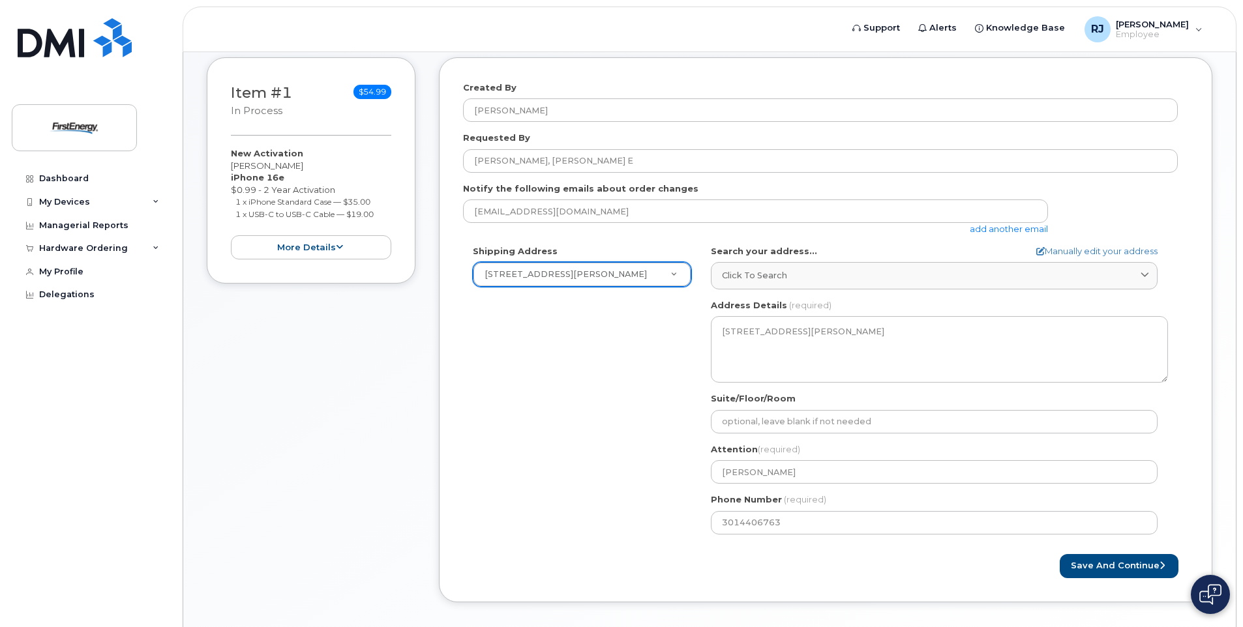
scroll to position [239, 0]
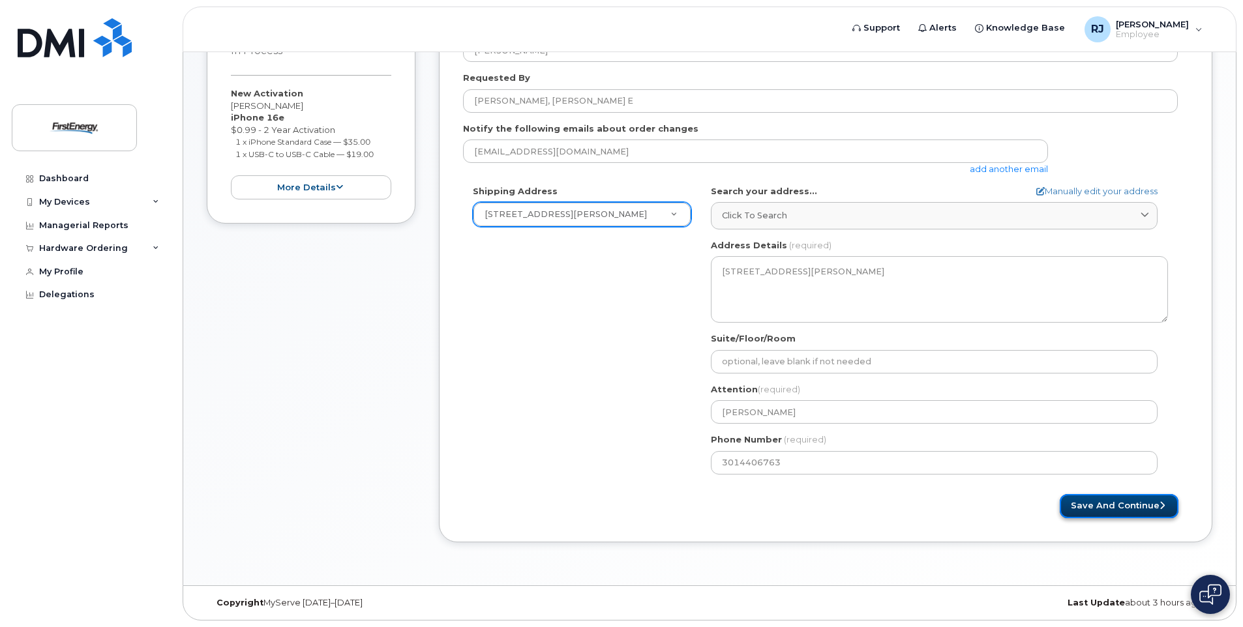
click at [1113, 502] on button "Save and Continue" at bounding box center [1118, 506] width 119 height 24
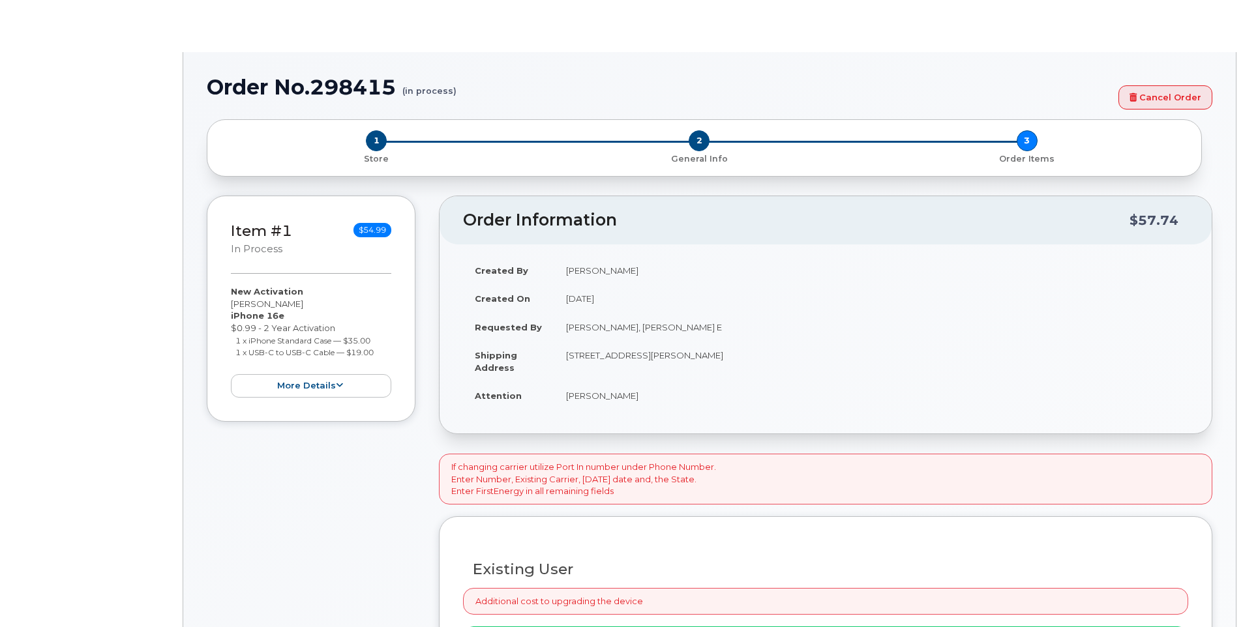
select select "1662235"
radio input "true"
type input "2074616"
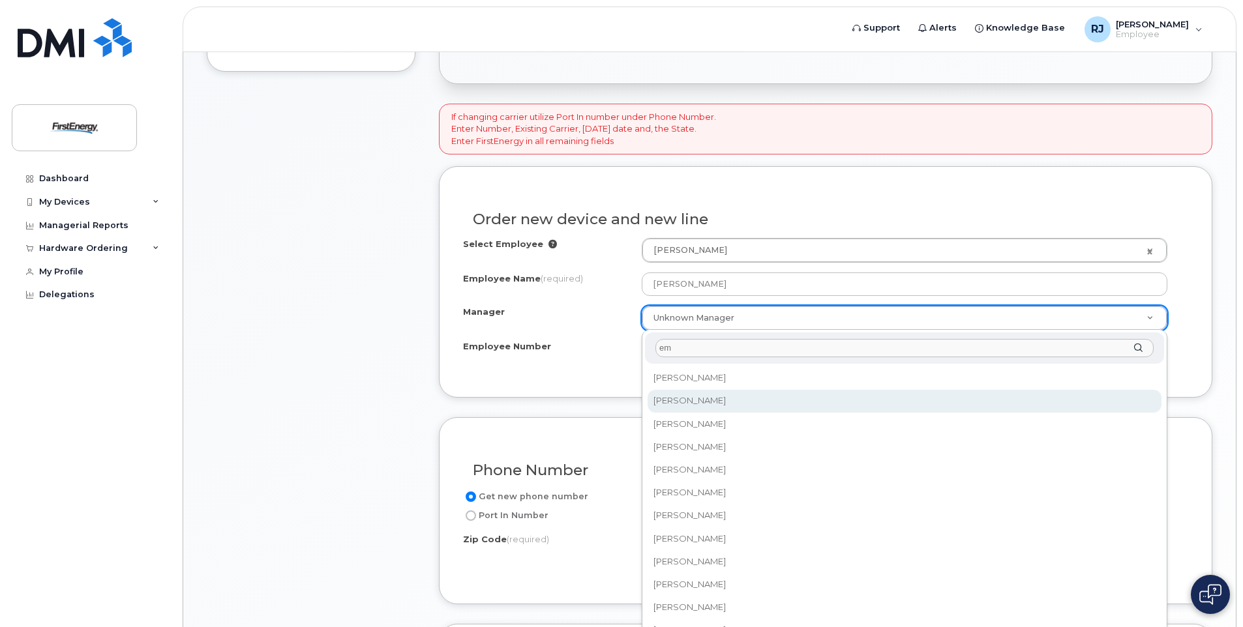
type input "em"
select select "2070190"
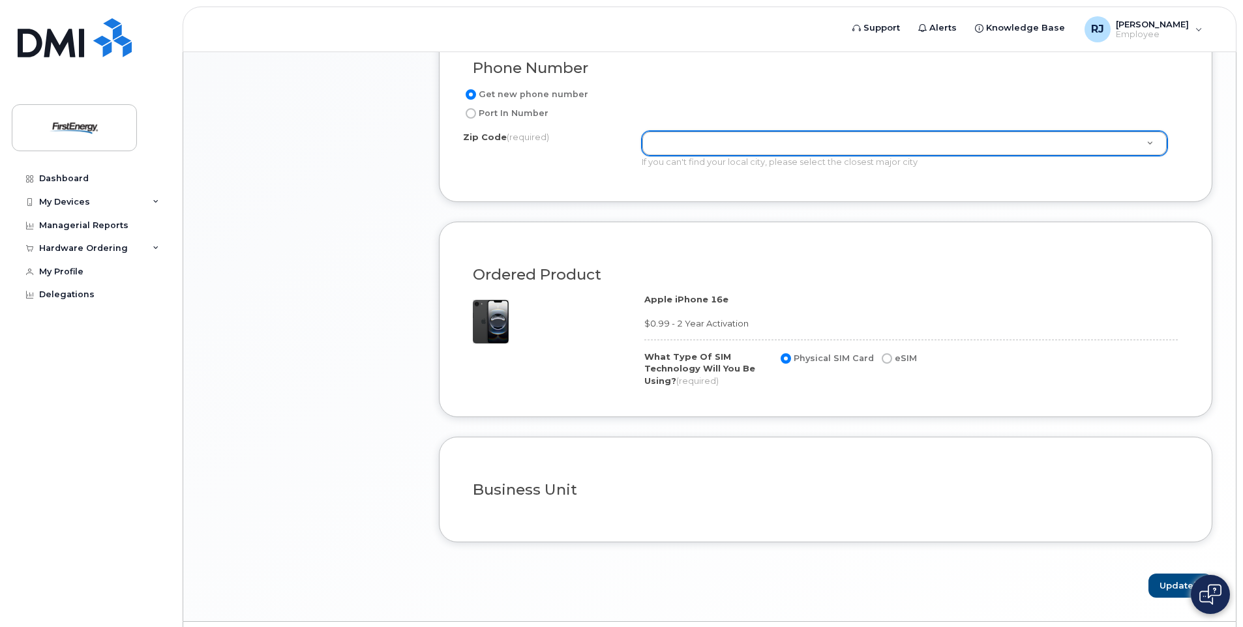
scroll to position [829, 0]
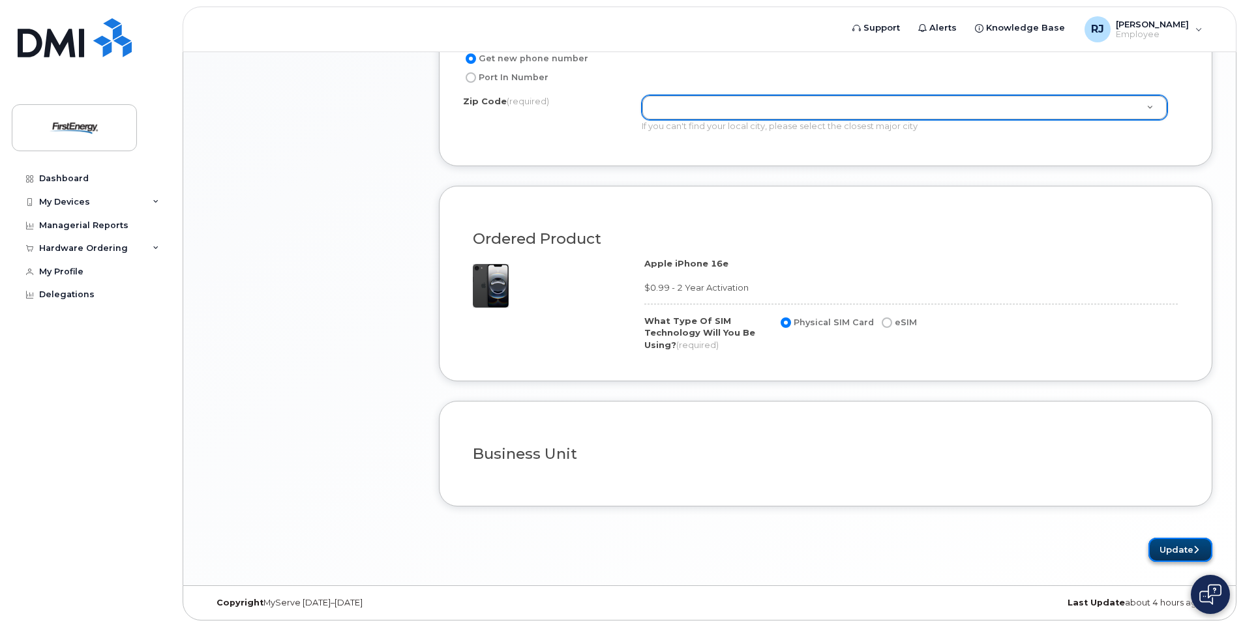
click at [1168, 551] on button "Update" at bounding box center [1180, 550] width 64 height 24
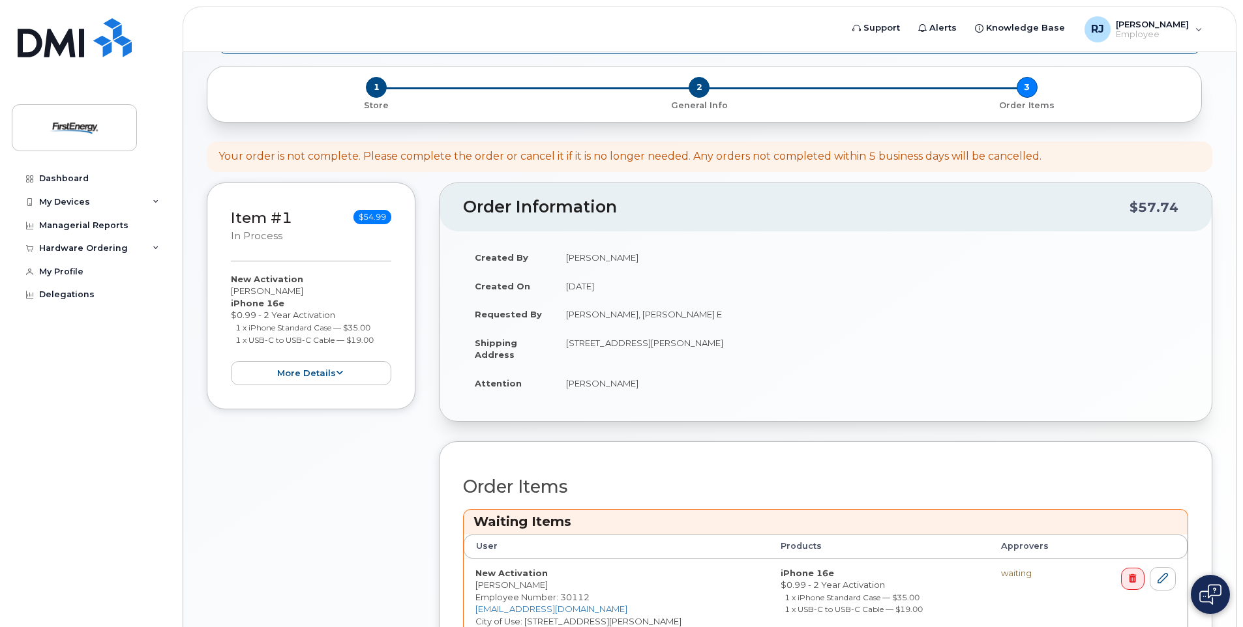
scroll to position [274, 0]
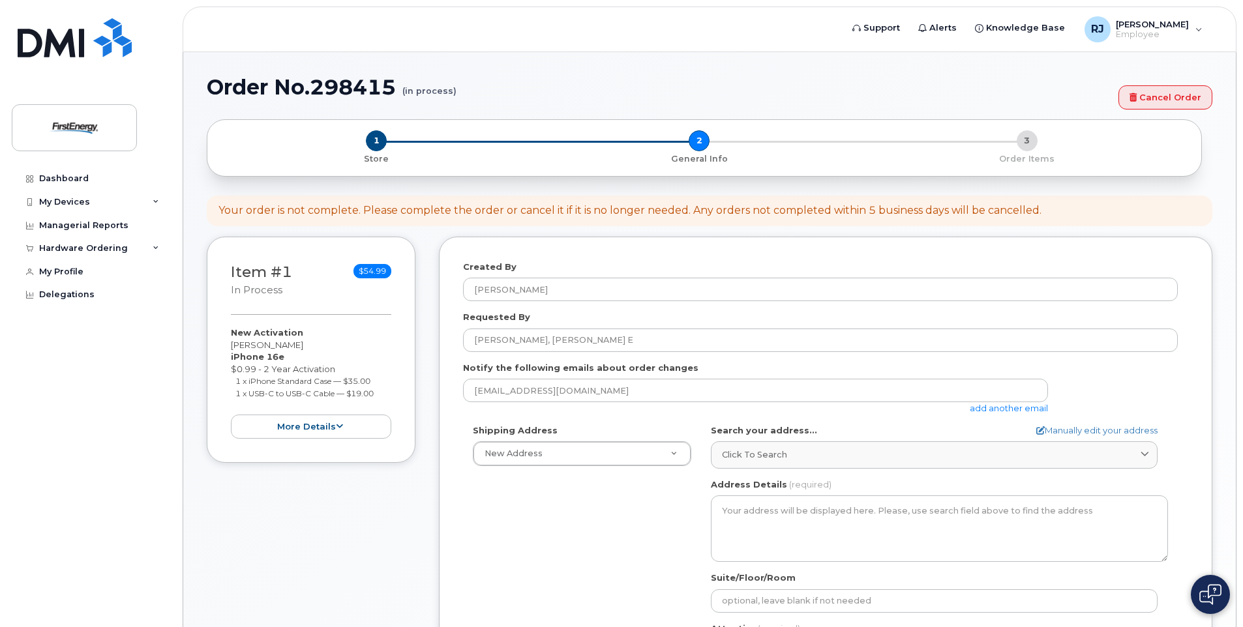
select select "[STREET_ADDRESS][PERSON_NAME]"
